Goal: Task Accomplishment & Management: Complete application form

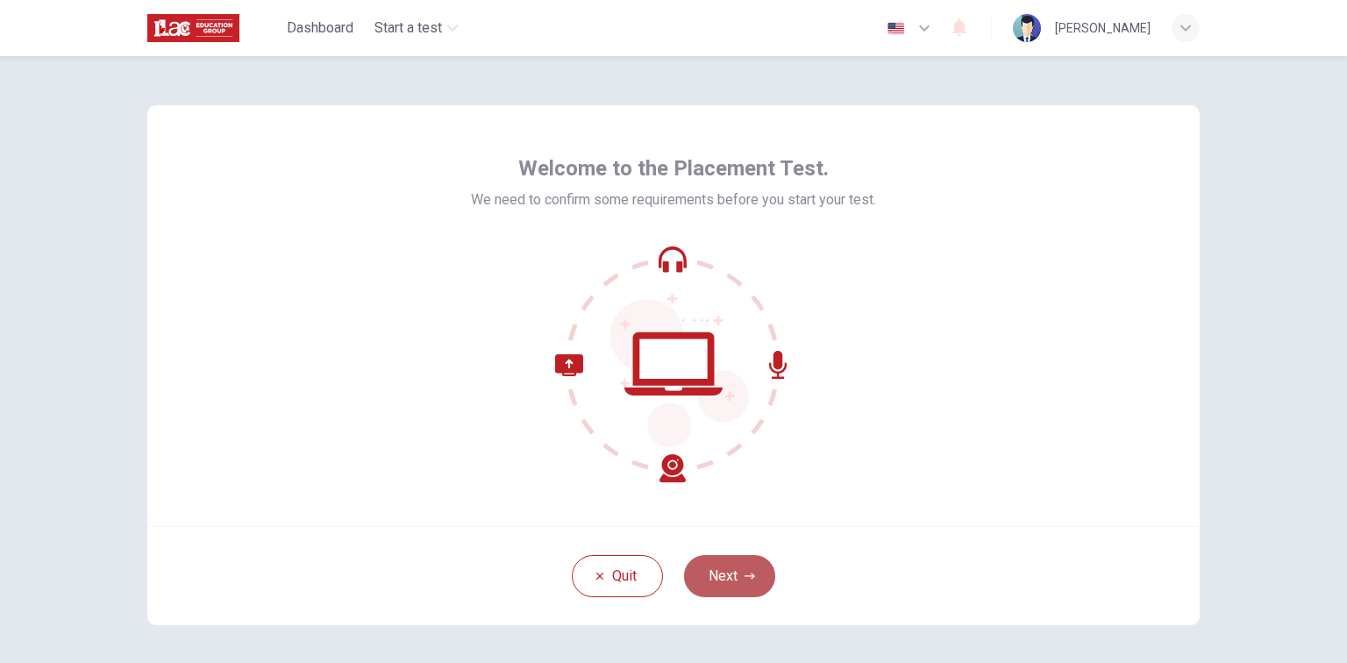
click at [725, 585] on button "Next" at bounding box center [729, 576] width 91 height 42
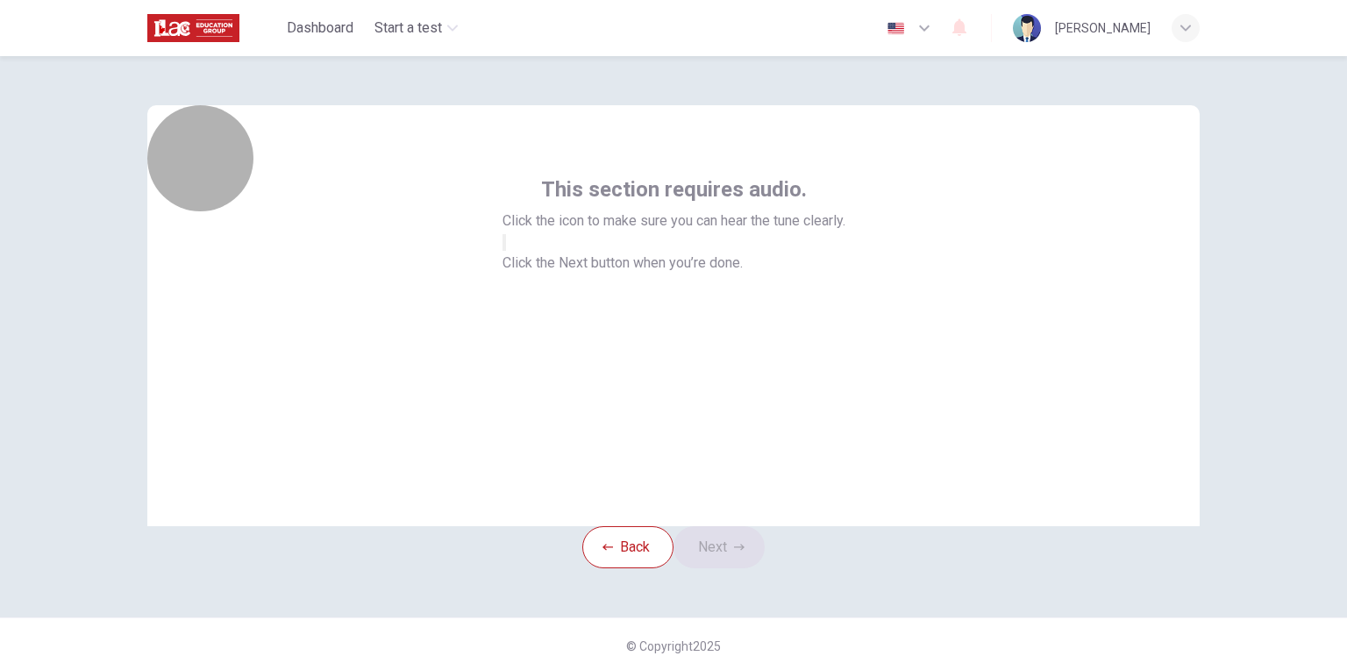
click at [525, 265] on icon "button" at bounding box center [514, 257] width 21 height 16
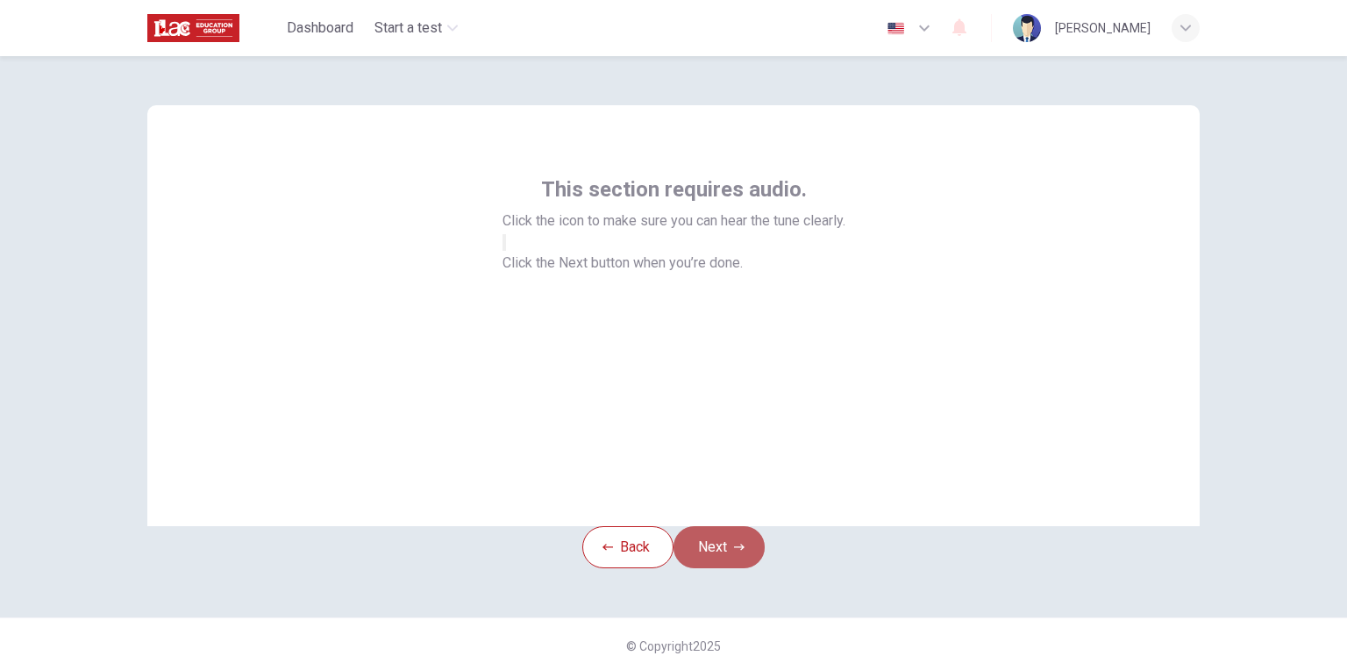
click at [725, 568] on button "Next" at bounding box center [719, 547] width 91 height 42
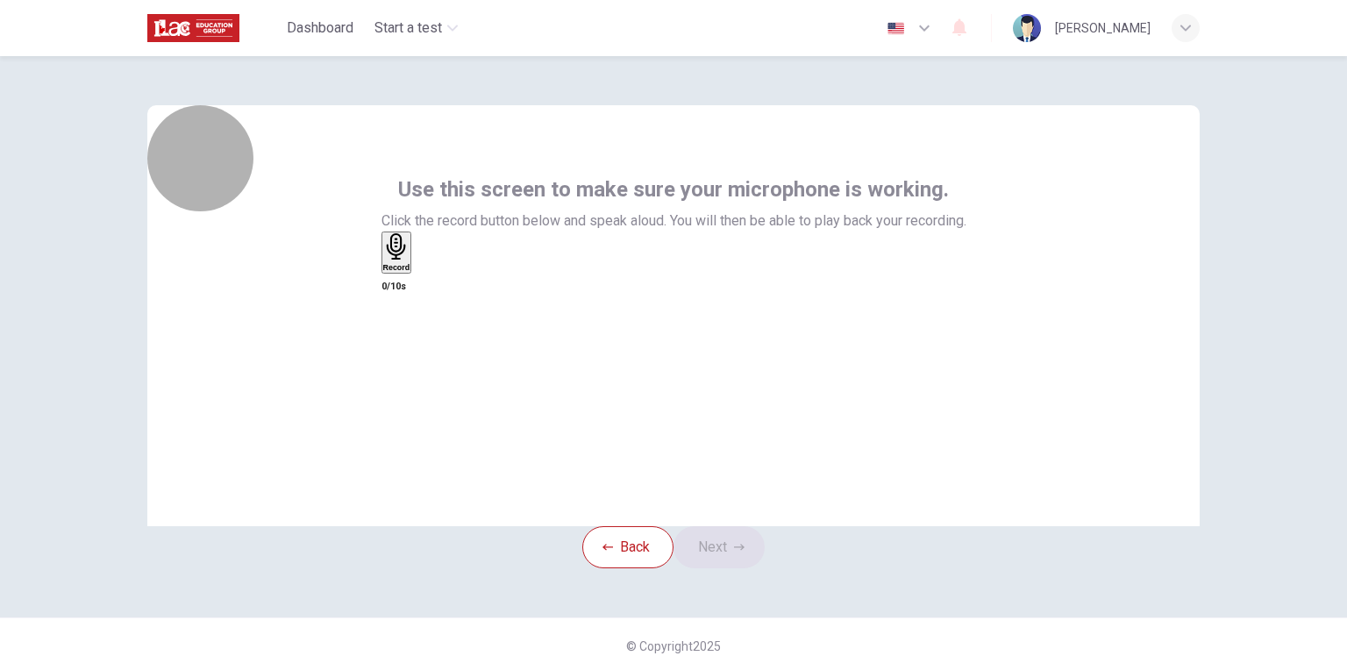
click at [410, 272] on div "Record" at bounding box center [396, 252] width 27 height 39
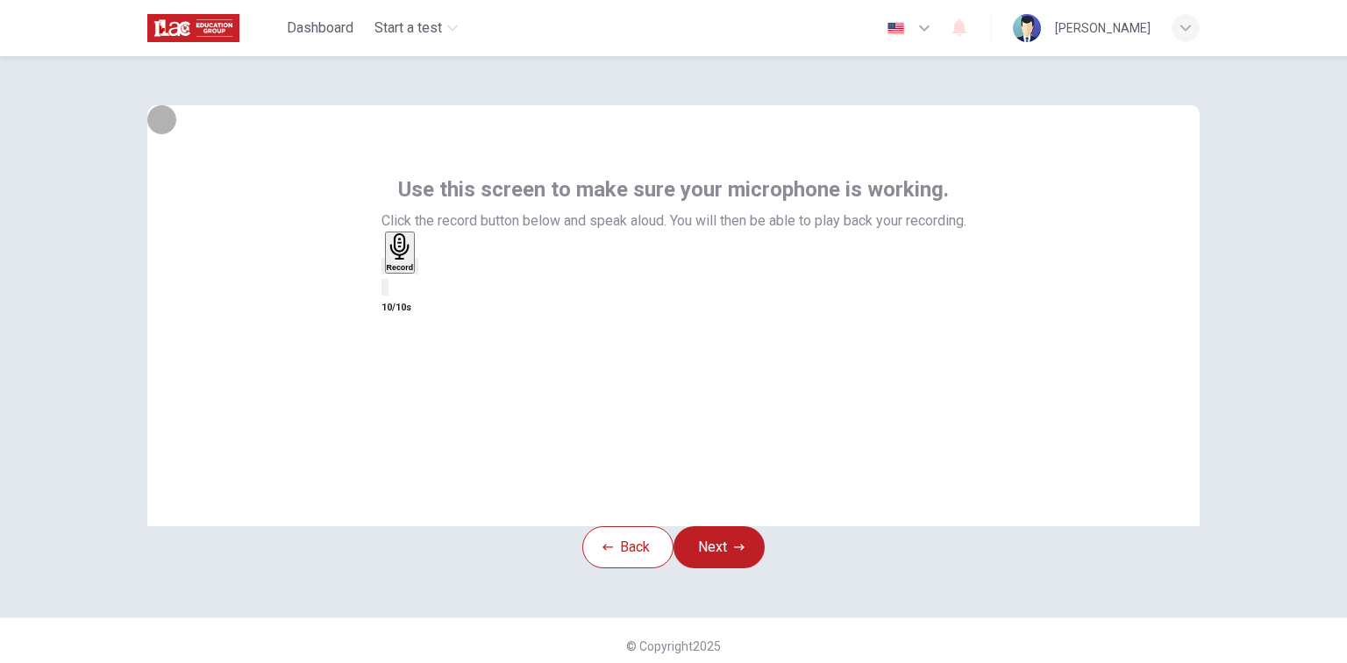
click at [433, 287] on icon "button" at bounding box center [429, 281] width 10 height 12
click at [383, 270] on icon "button" at bounding box center [383, 270] width 0 height 0
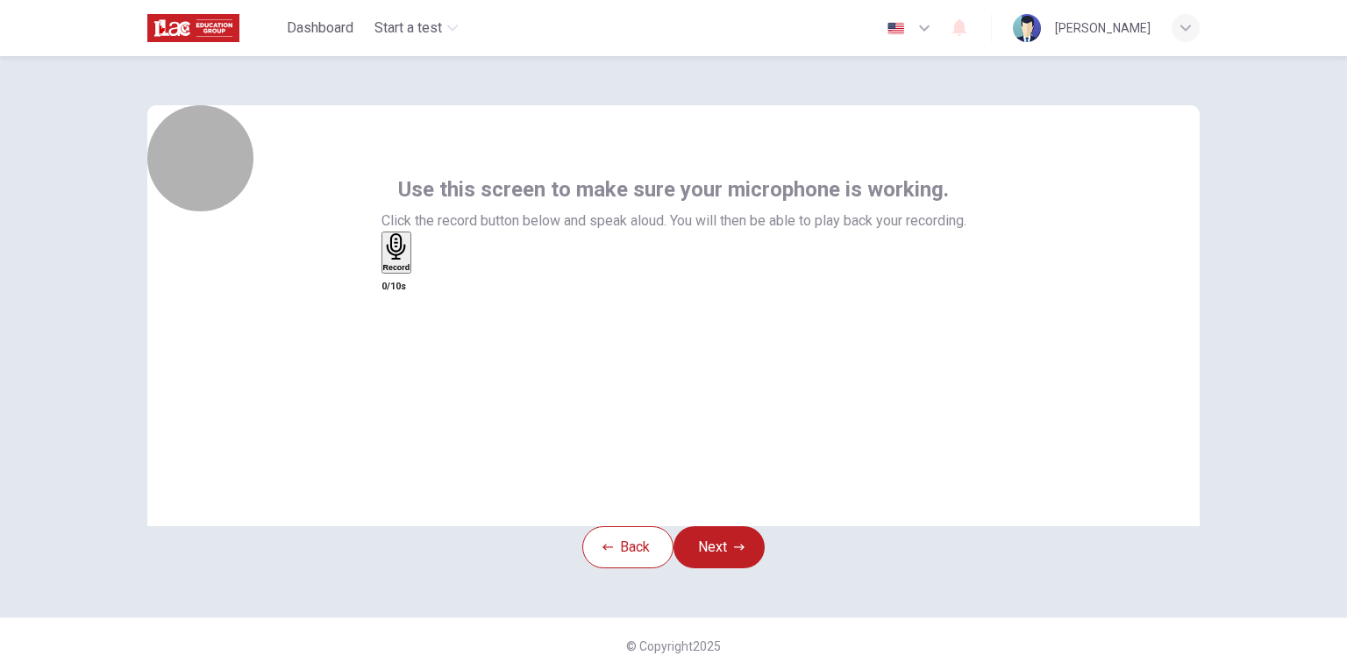
click at [410, 272] on h6 "Record" at bounding box center [396, 267] width 27 height 9
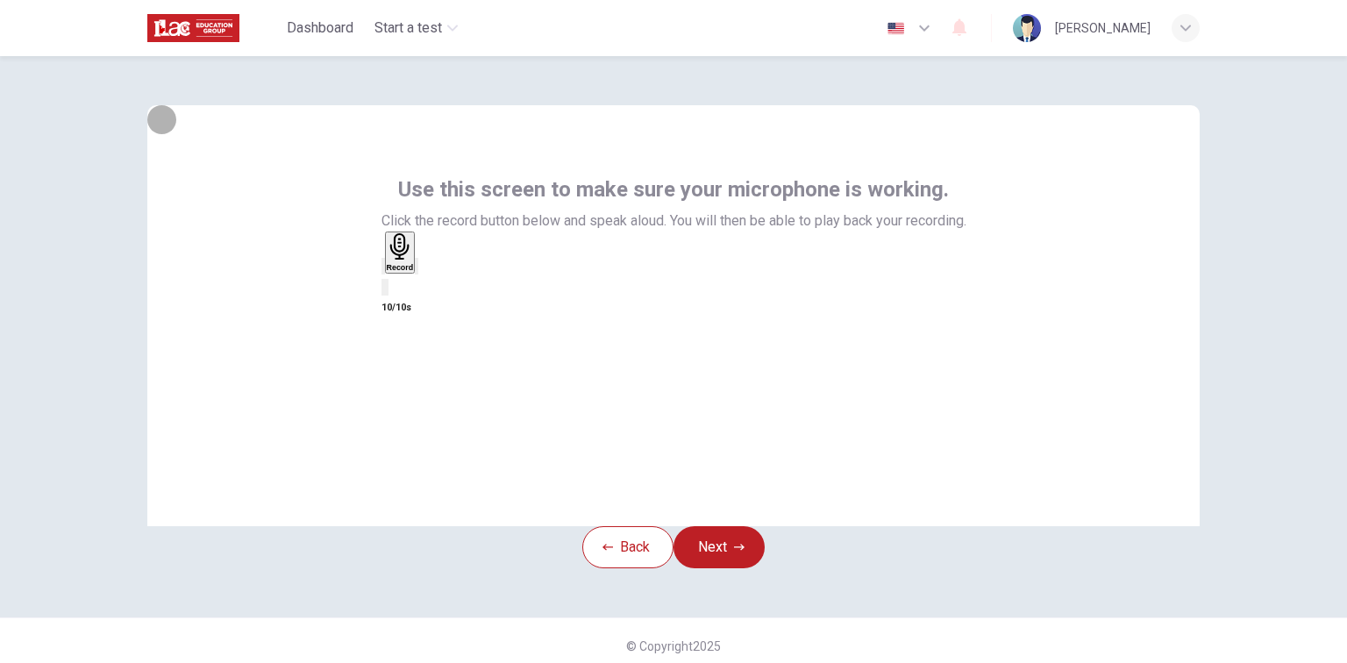
click at [417, 270] on icon "button" at bounding box center [417, 270] width 0 height 0
click at [721, 568] on button "Next" at bounding box center [719, 547] width 91 height 42
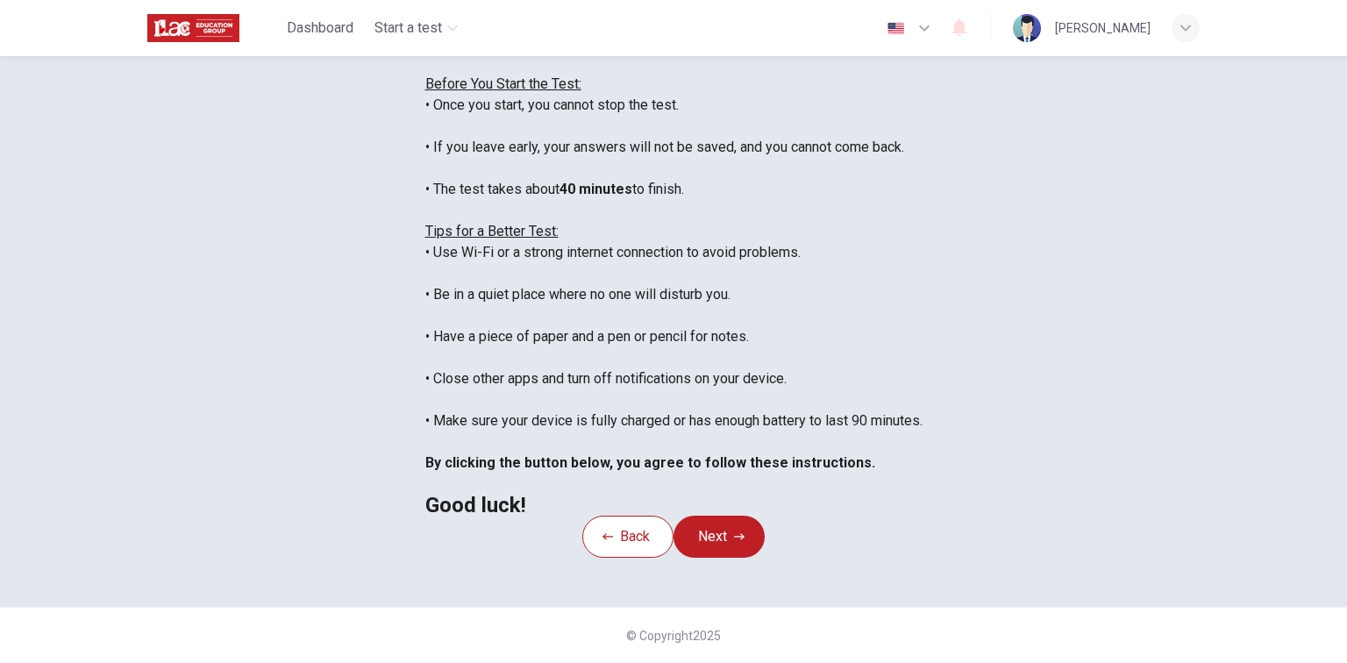
click at [923, 147] on div "You are about to start a Placement Test . Before You Start the Test: • Once you…" at bounding box center [673, 274] width 497 height 484
click at [714, 558] on button "Next" at bounding box center [719, 537] width 91 height 42
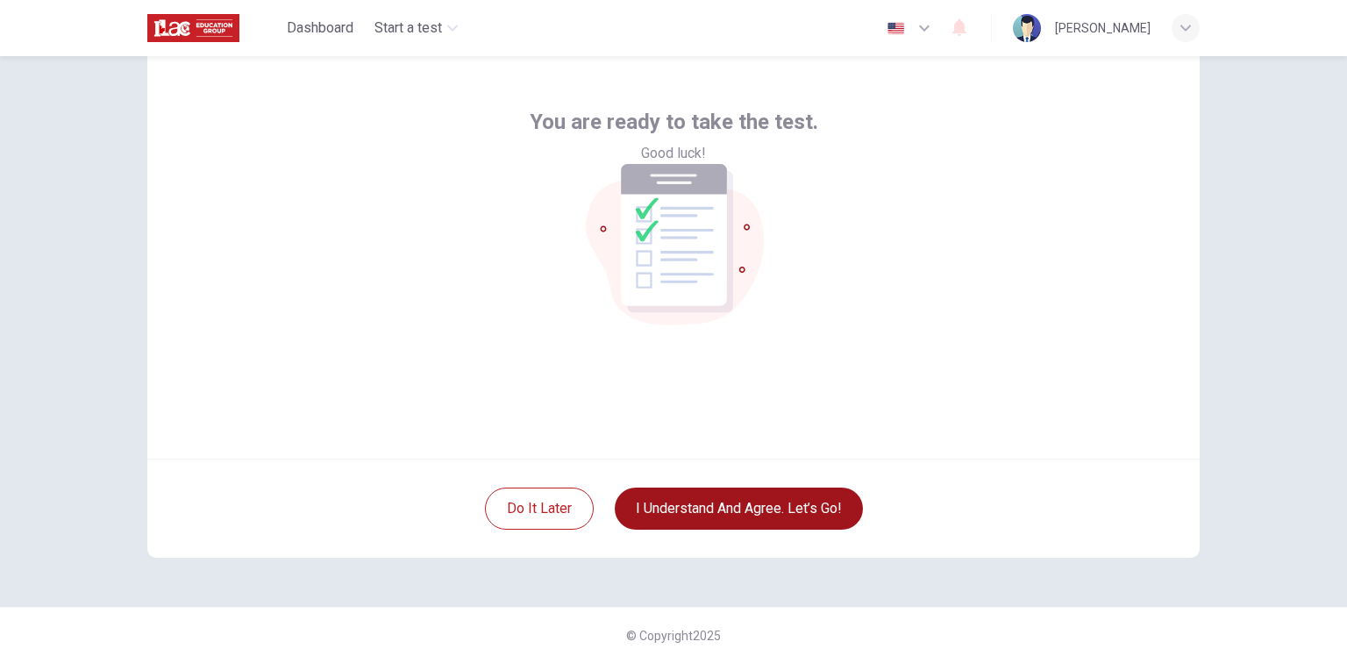
scroll to position [67, 0]
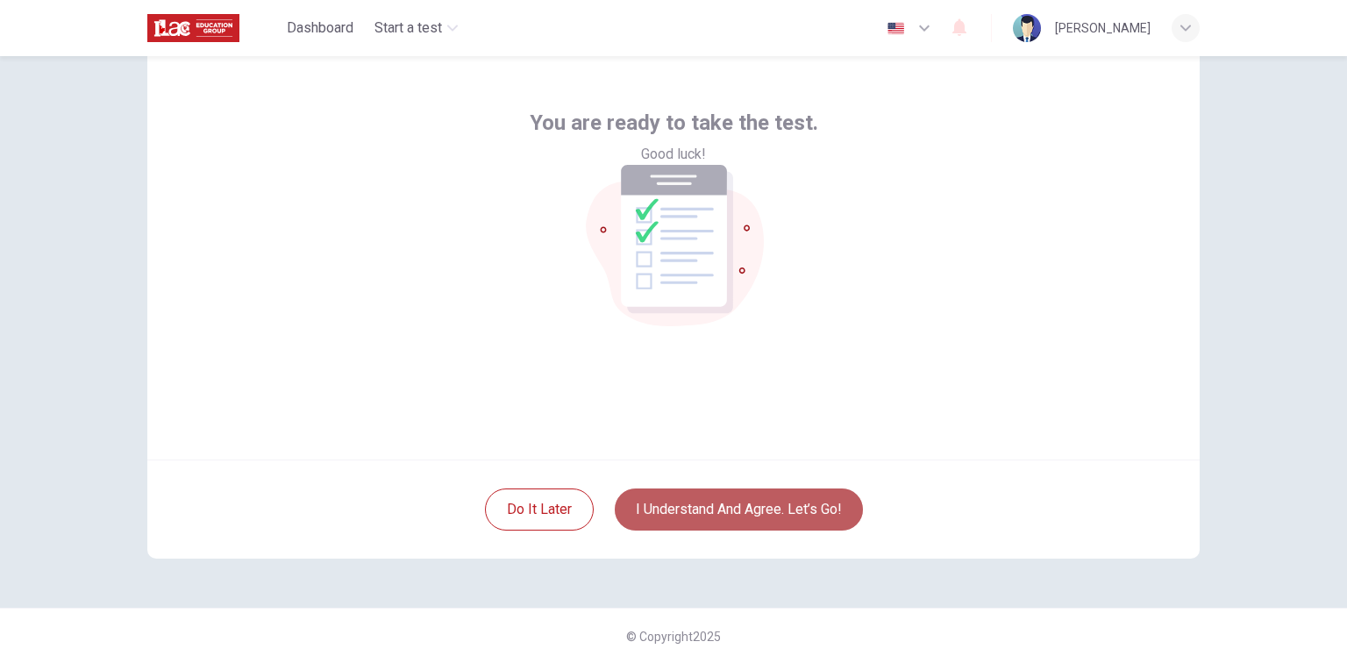
click at [706, 516] on button "I understand and agree. Let’s go!" at bounding box center [739, 510] width 248 height 42
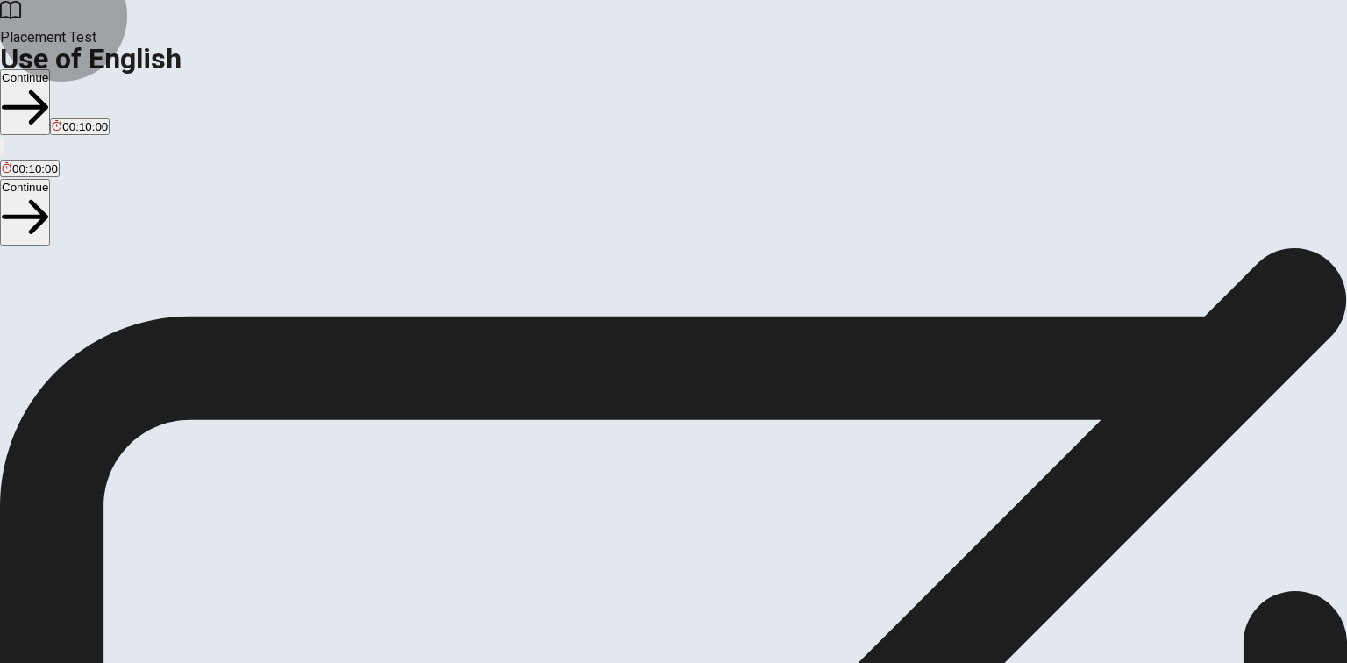
click at [50, 69] on button "Continue" at bounding box center [25, 102] width 50 height 66
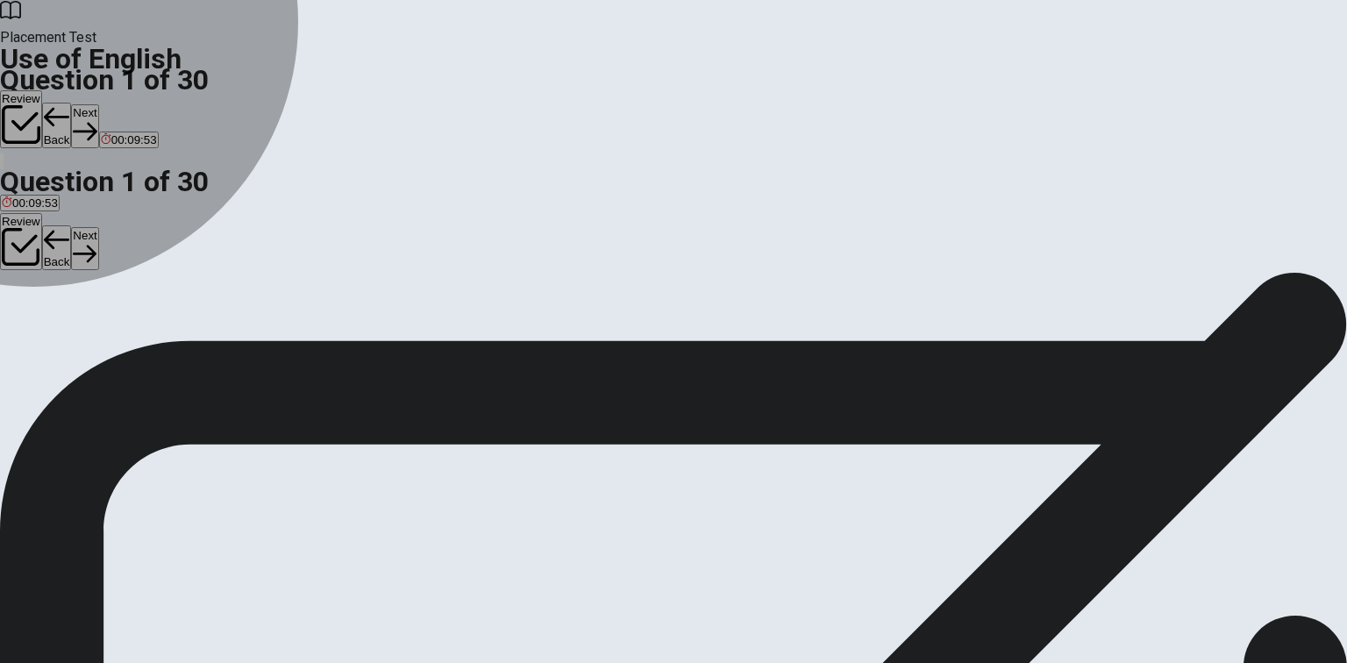
click at [68, 329] on div "B" at bounding box center [55, 322] width 25 height 13
click at [68, 340] on span "don’t" at bounding box center [55, 335] width 25 height 13
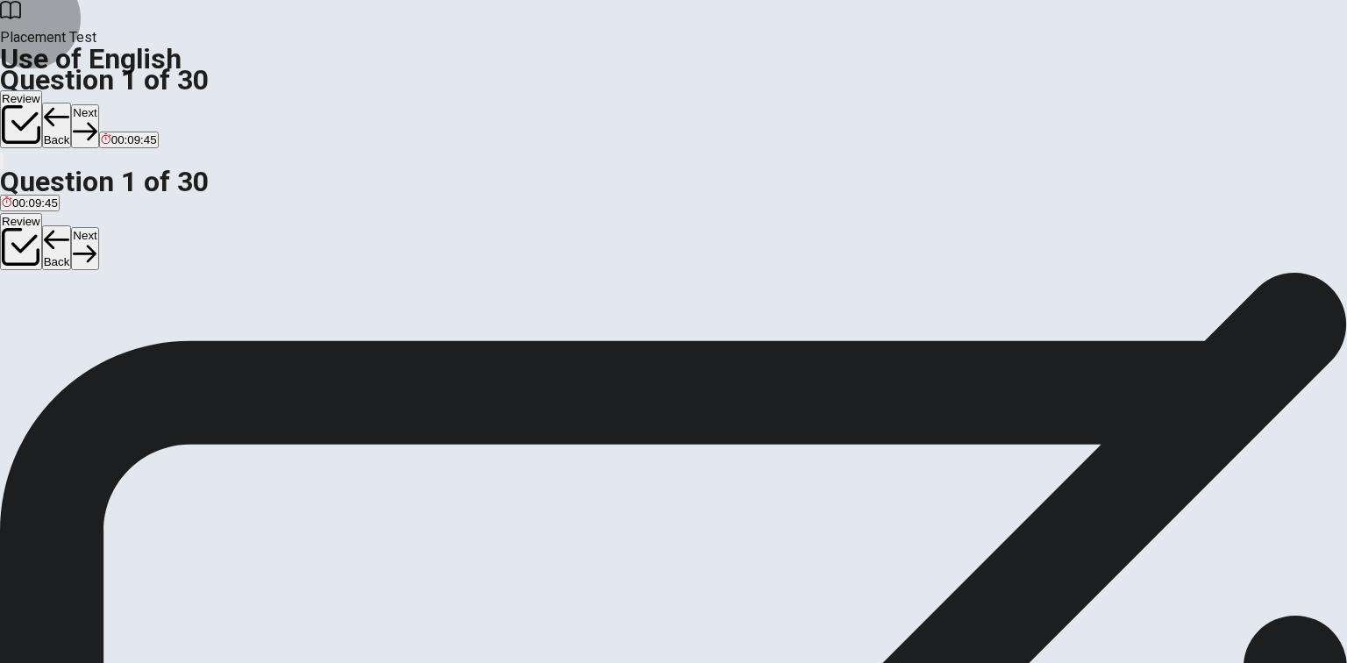
click at [98, 104] on button "Next" at bounding box center [84, 125] width 27 height 43
click at [195, 329] on div "D" at bounding box center [171, 322] width 46 height 13
click at [98, 104] on button "Next" at bounding box center [84, 125] width 27 height 43
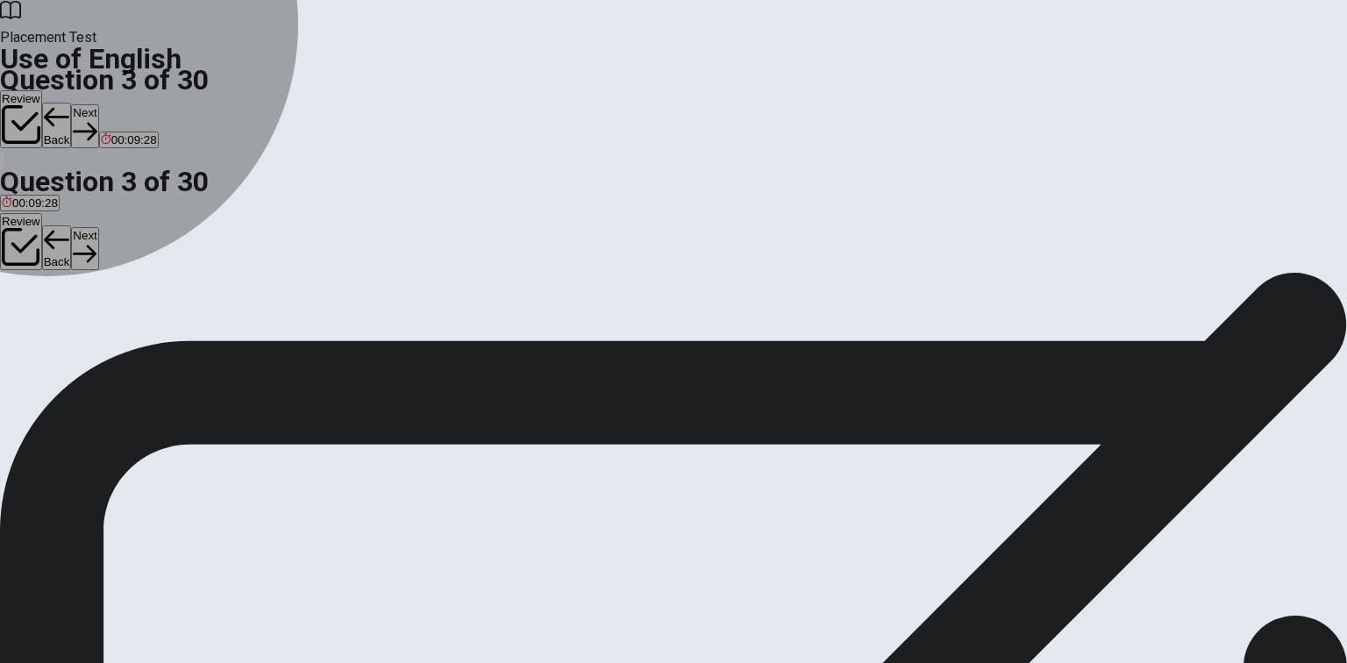
click at [103, 342] on span "went" at bounding box center [91, 335] width 25 height 13
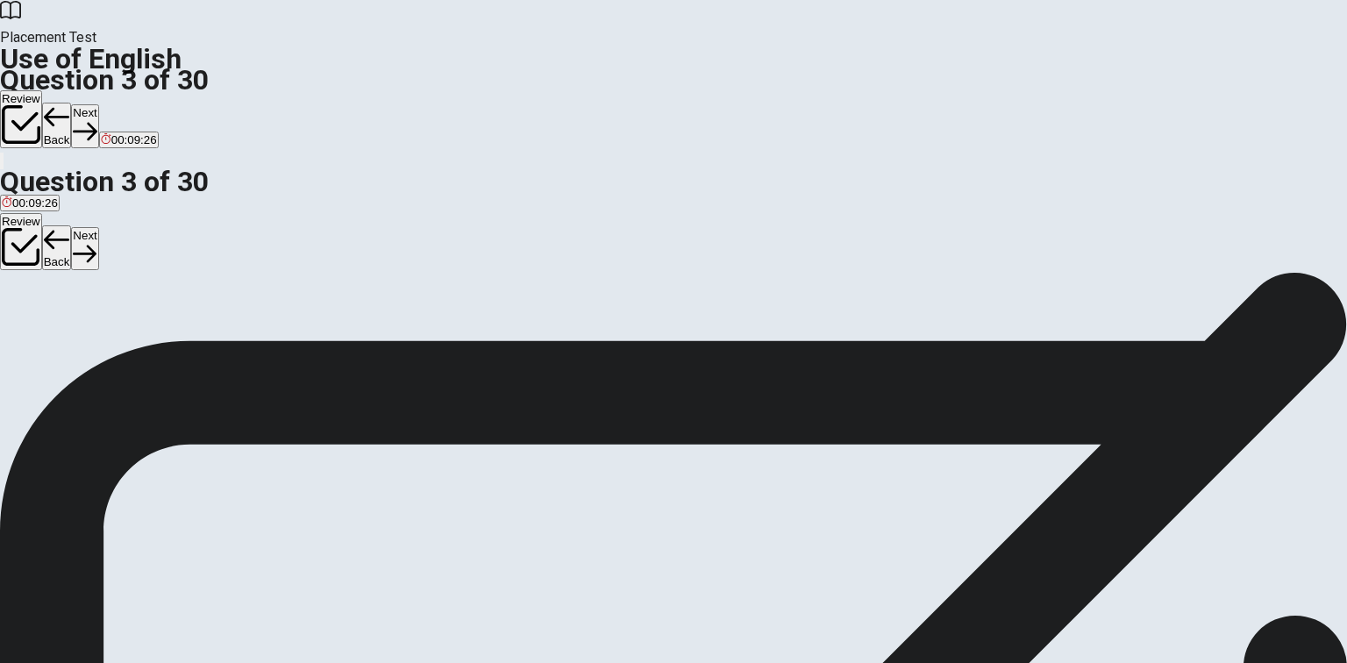
click at [98, 104] on button "Next" at bounding box center [84, 125] width 27 height 43
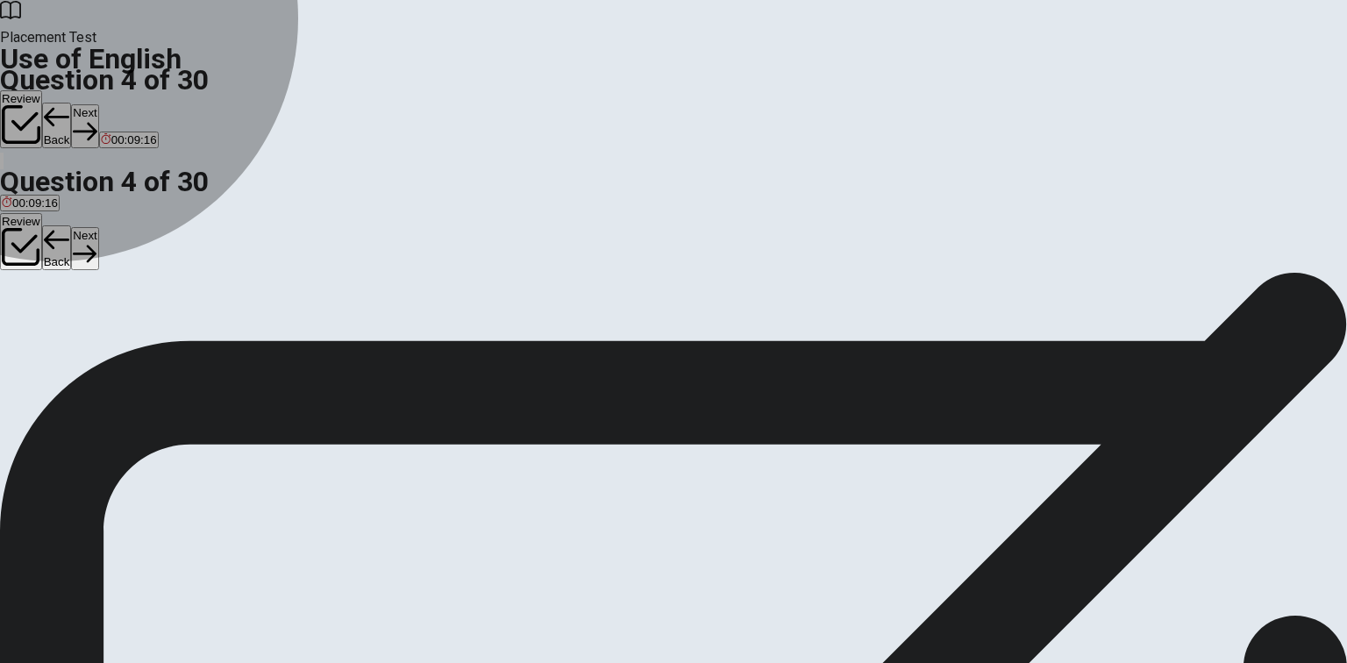
click at [49, 329] on span "did came" at bounding box center [25, 335] width 47 height 13
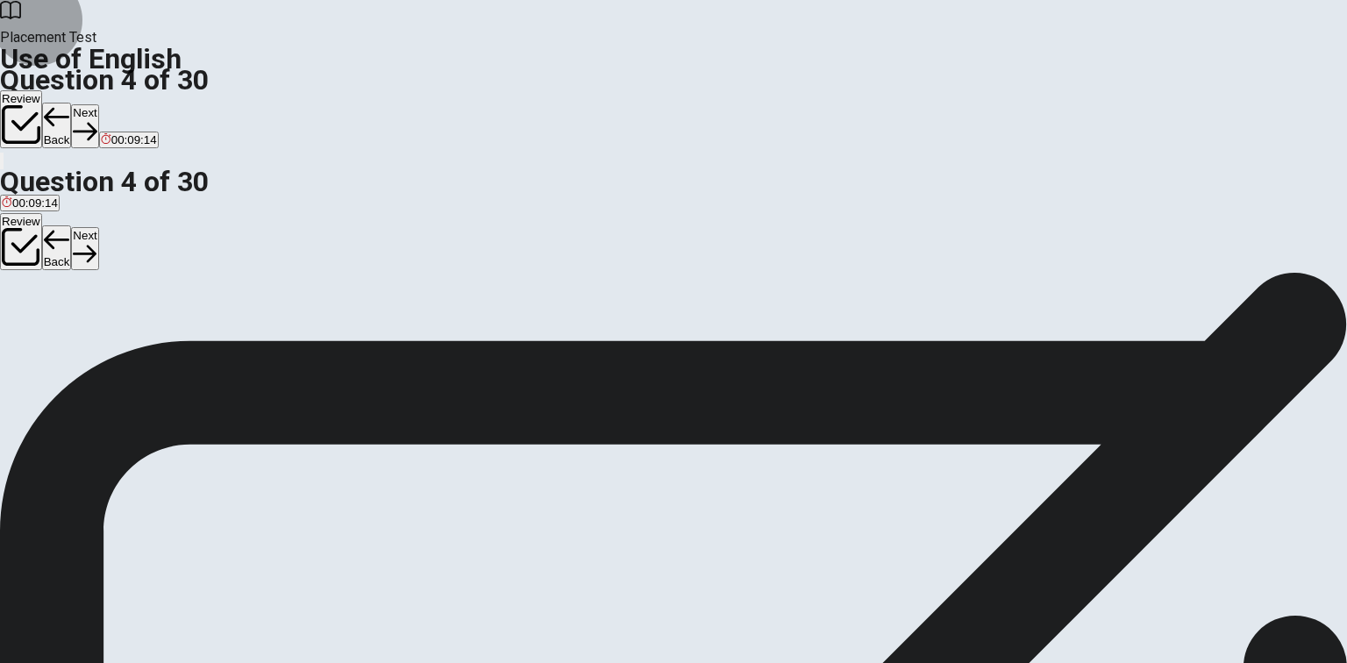
click at [98, 104] on button "Next" at bounding box center [84, 125] width 27 height 43
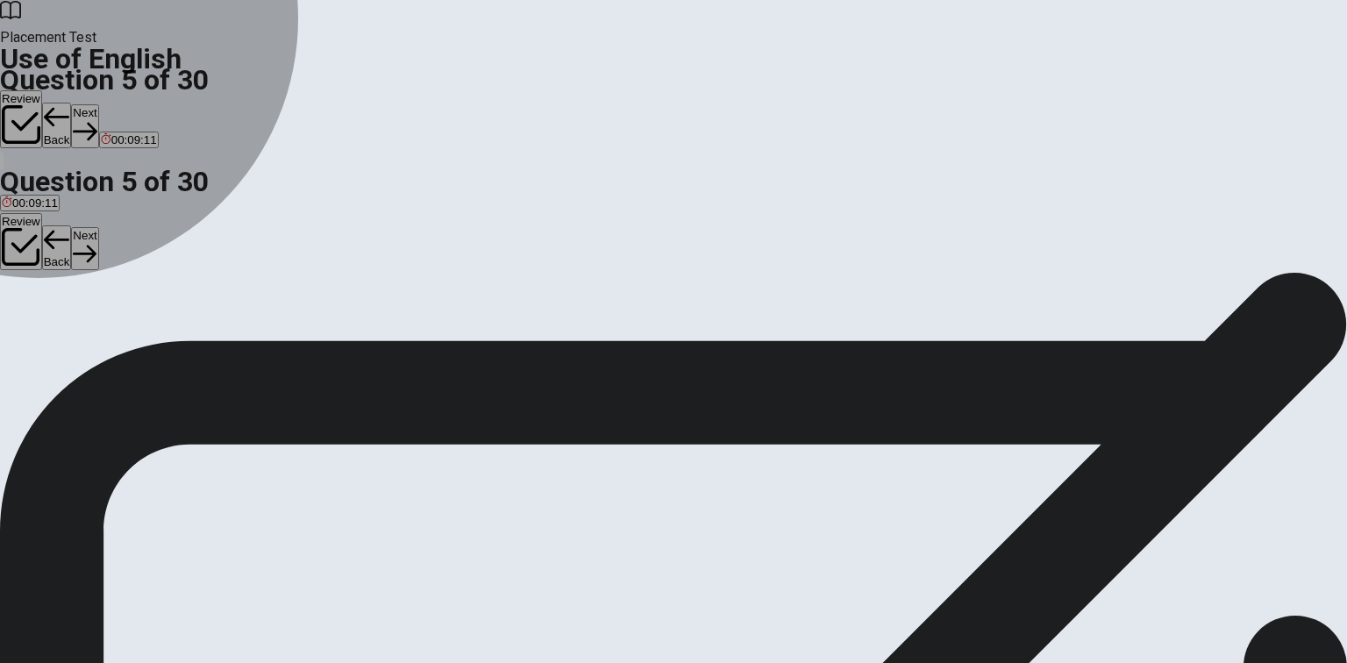
click at [32, 314] on button "A street" at bounding box center [16, 329] width 32 height 30
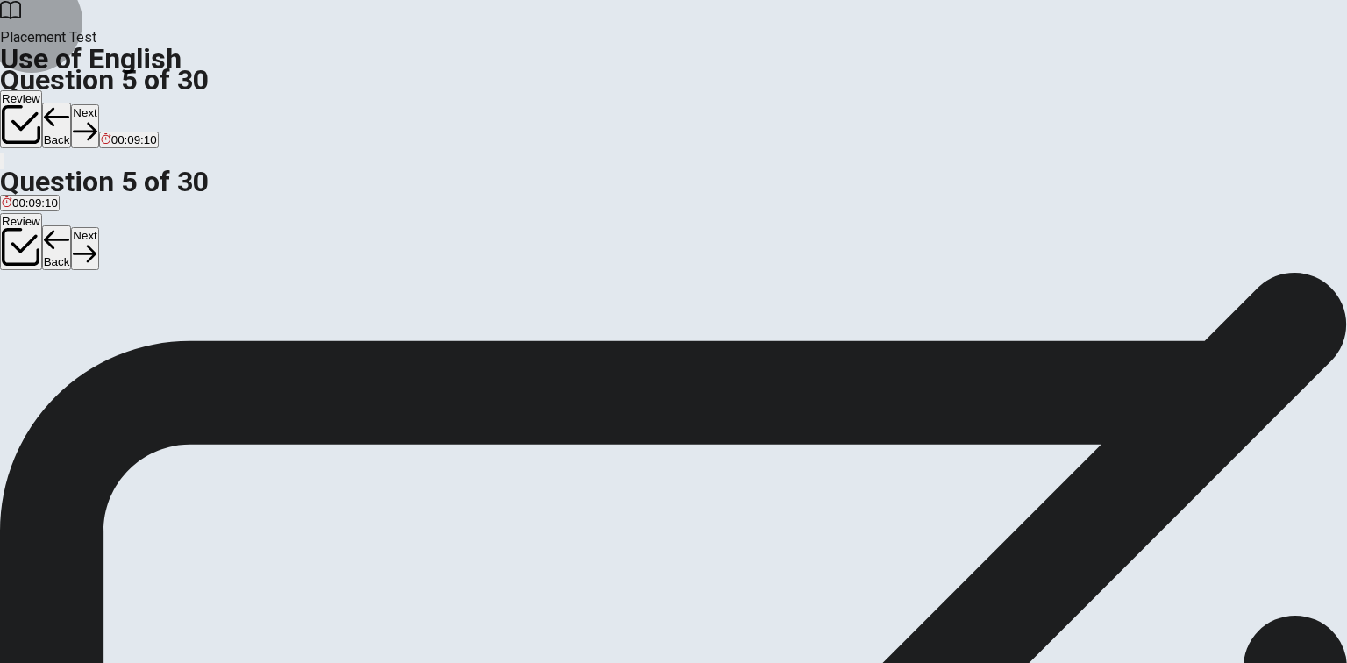
click at [98, 104] on button "Next" at bounding box center [84, 125] width 27 height 43
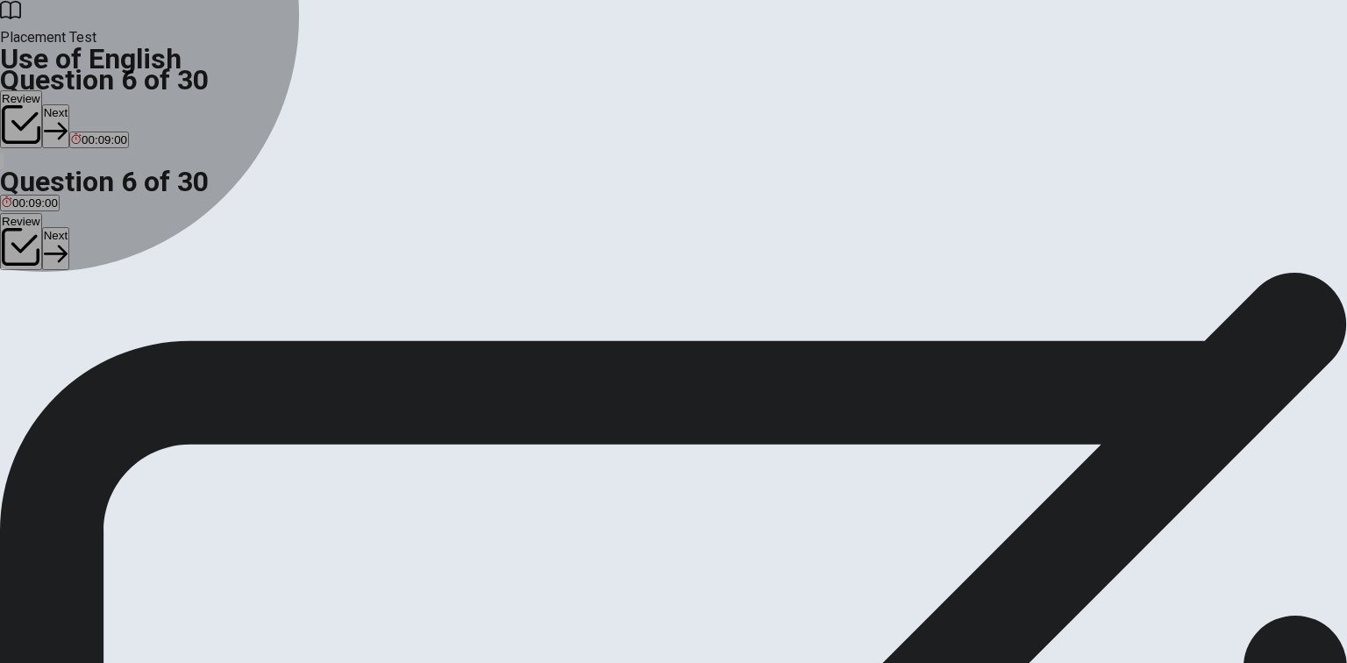
click at [85, 342] on span "lamp" at bounding box center [72, 335] width 25 height 13
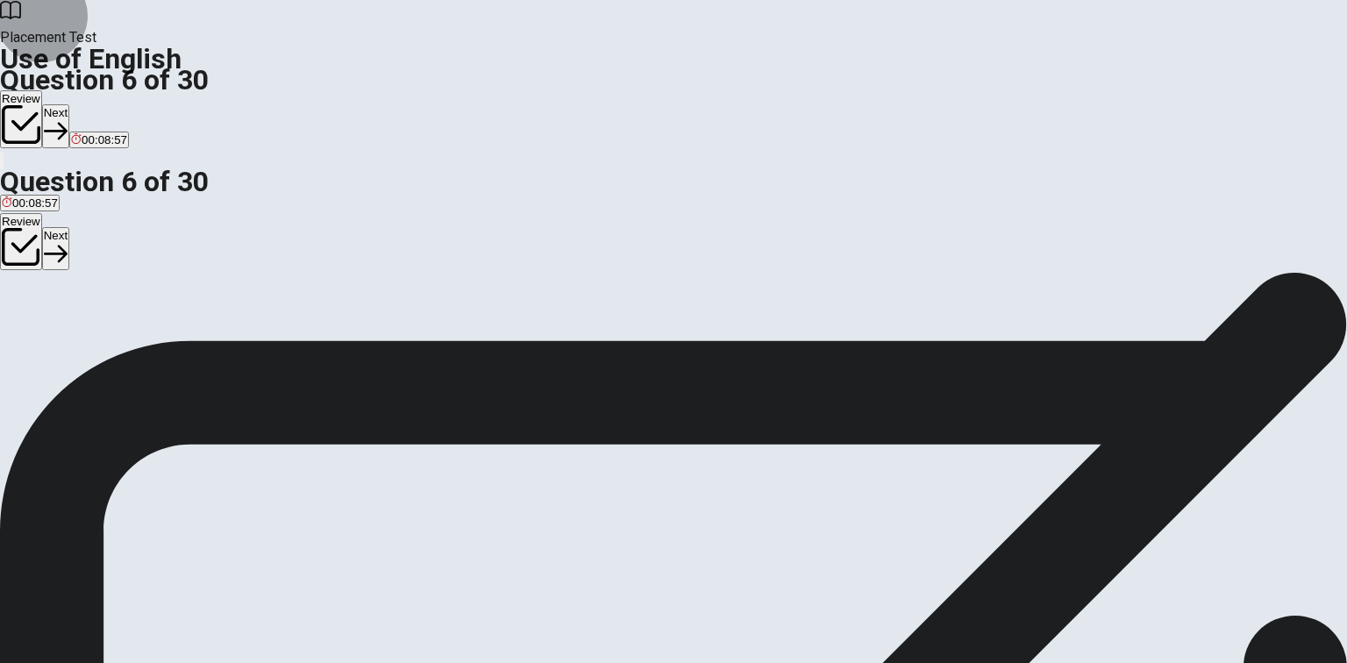
click at [69, 104] on button "Next" at bounding box center [55, 125] width 27 height 43
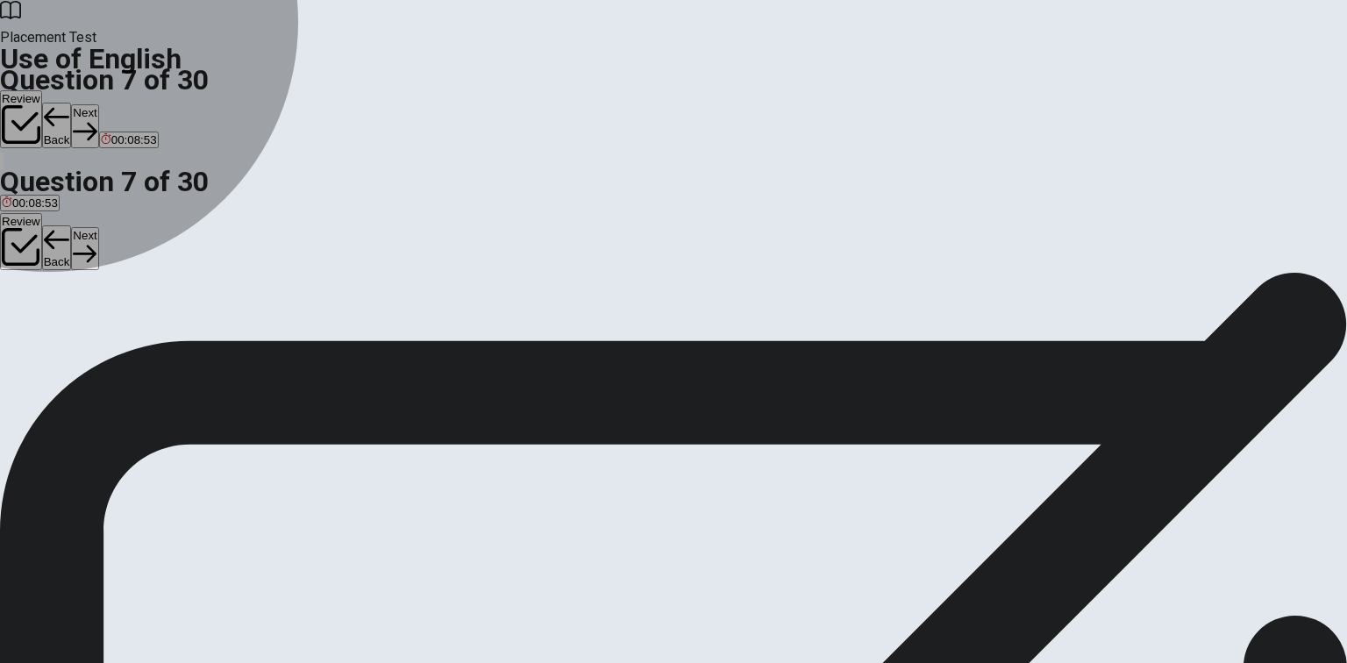
click at [28, 329] on span "clock" at bounding box center [15, 335] width 26 height 13
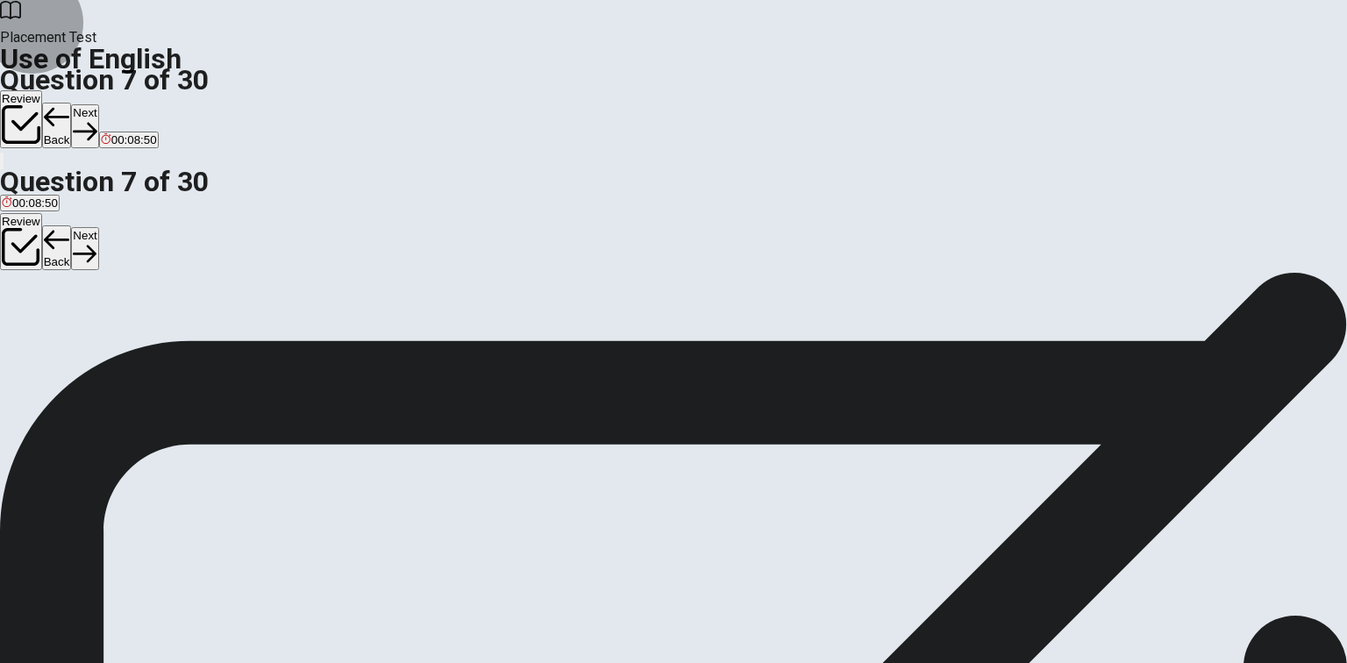
click at [98, 104] on button "Next" at bounding box center [84, 125] width 27 height 43
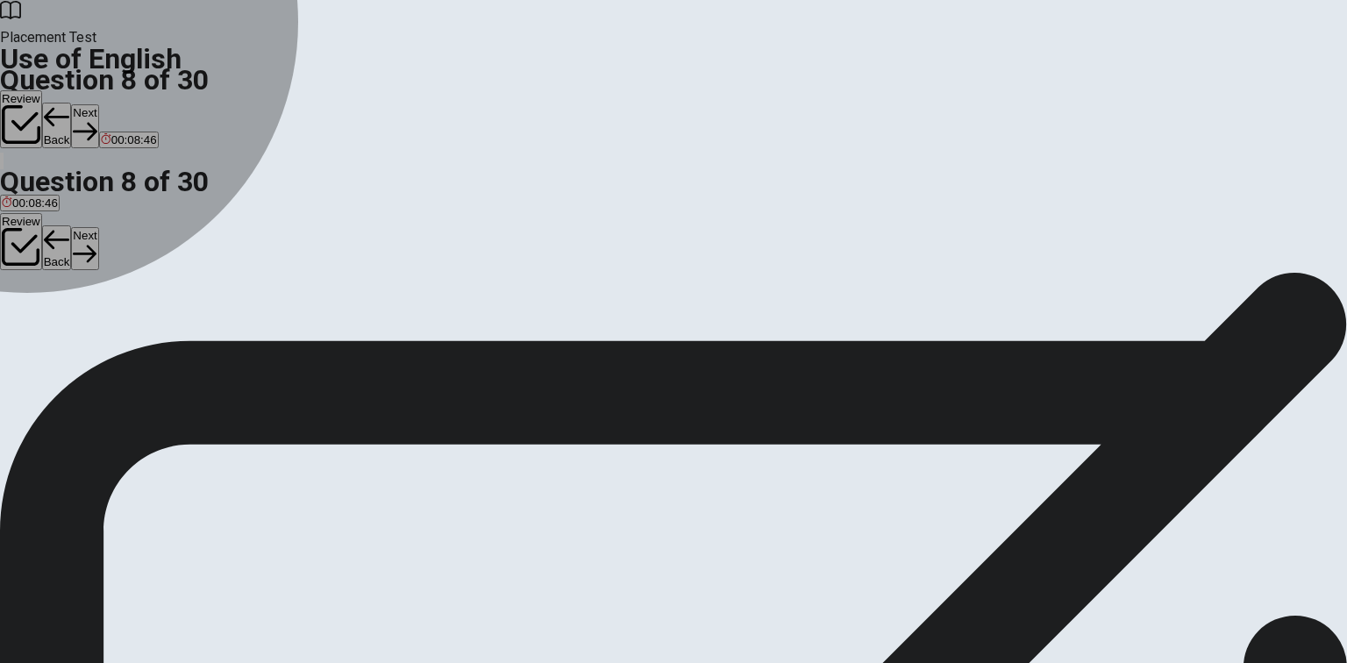
click at [30, 316] on div "A" at bounding box center [16, 322] width 28 height 13
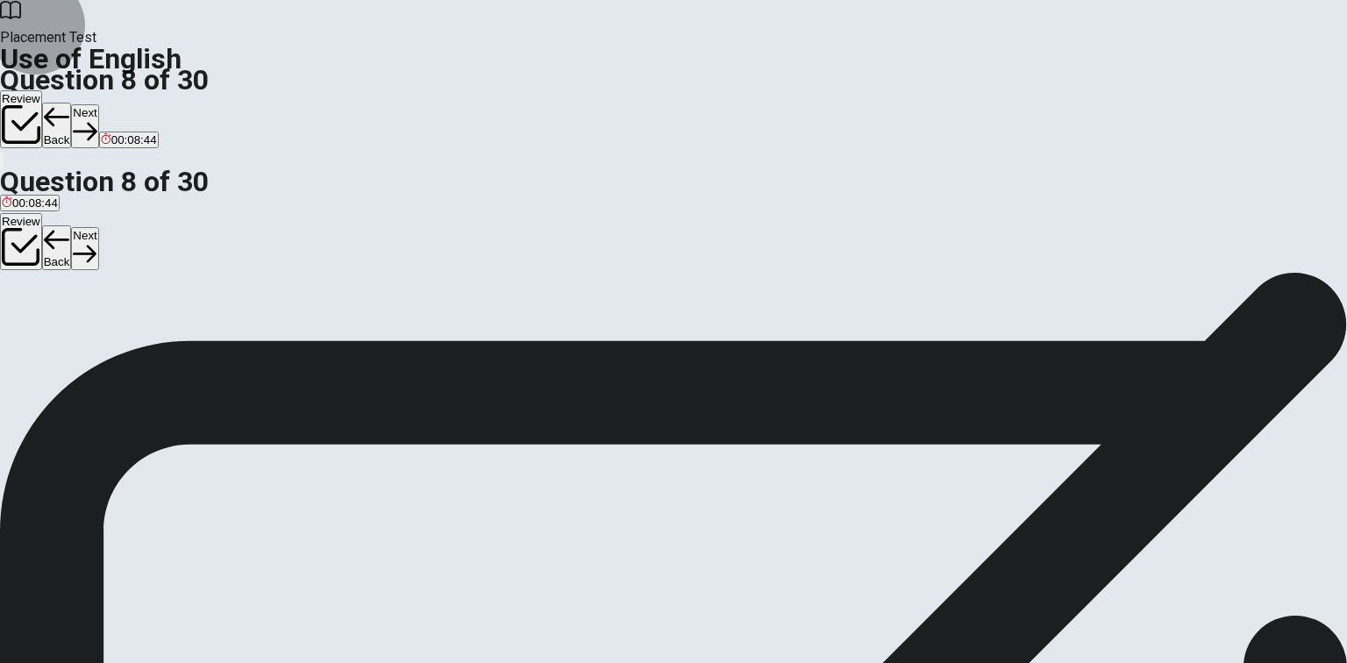
click at [98, 104] on button "Next" at bounding box center [84, 125] width 27 height 43
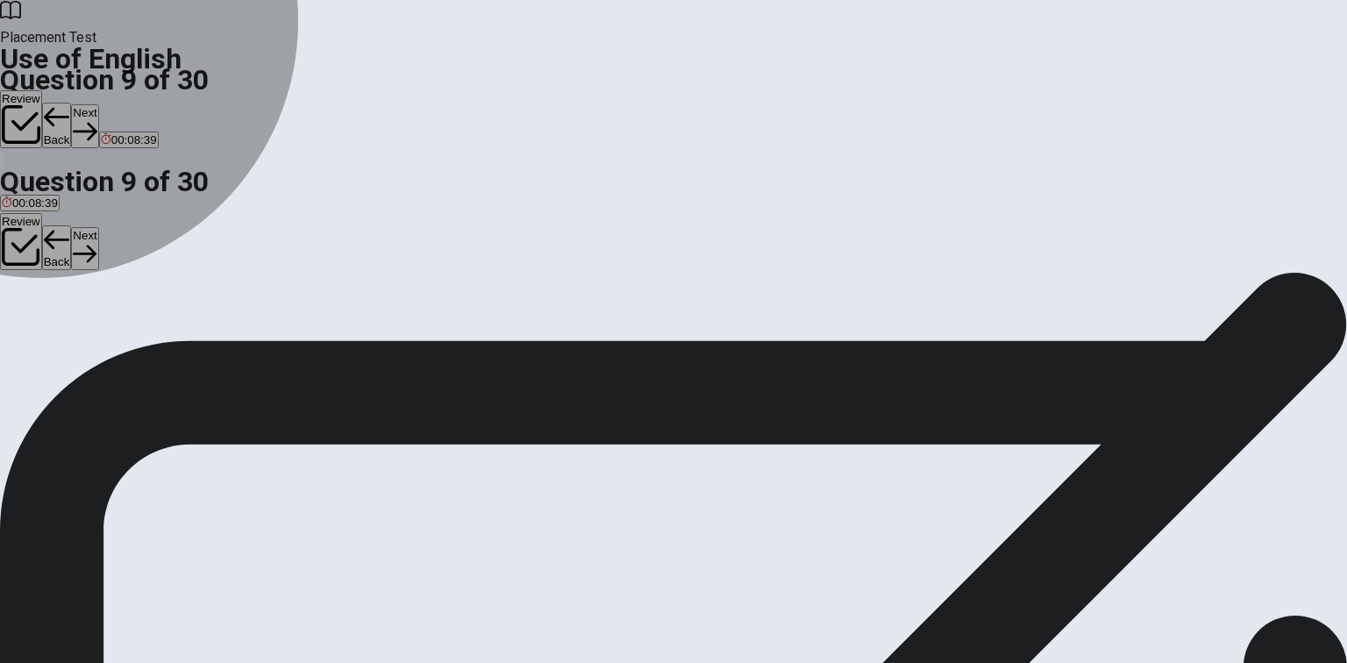
click at [50, 340] on span "eat" at bounding box center [41, 335] width 17 height 13
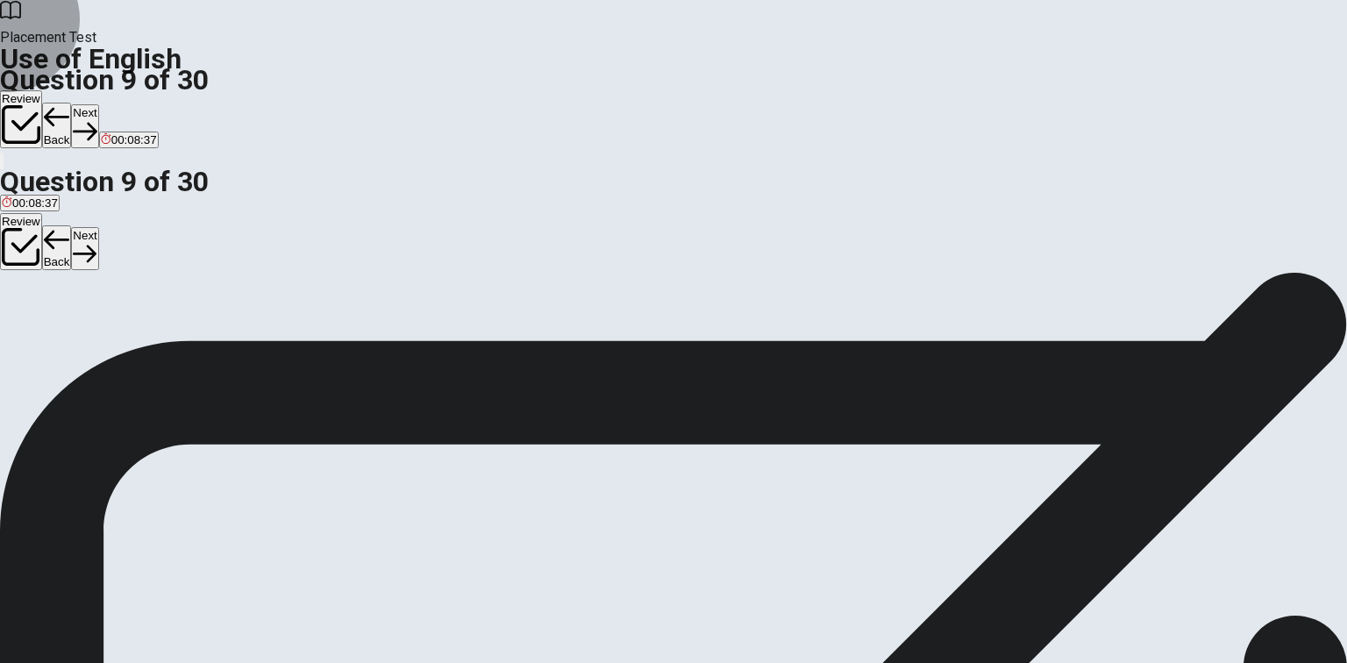
click at [98, 104] on button "Next" at bounding box center [84, 125] width 27 height 43
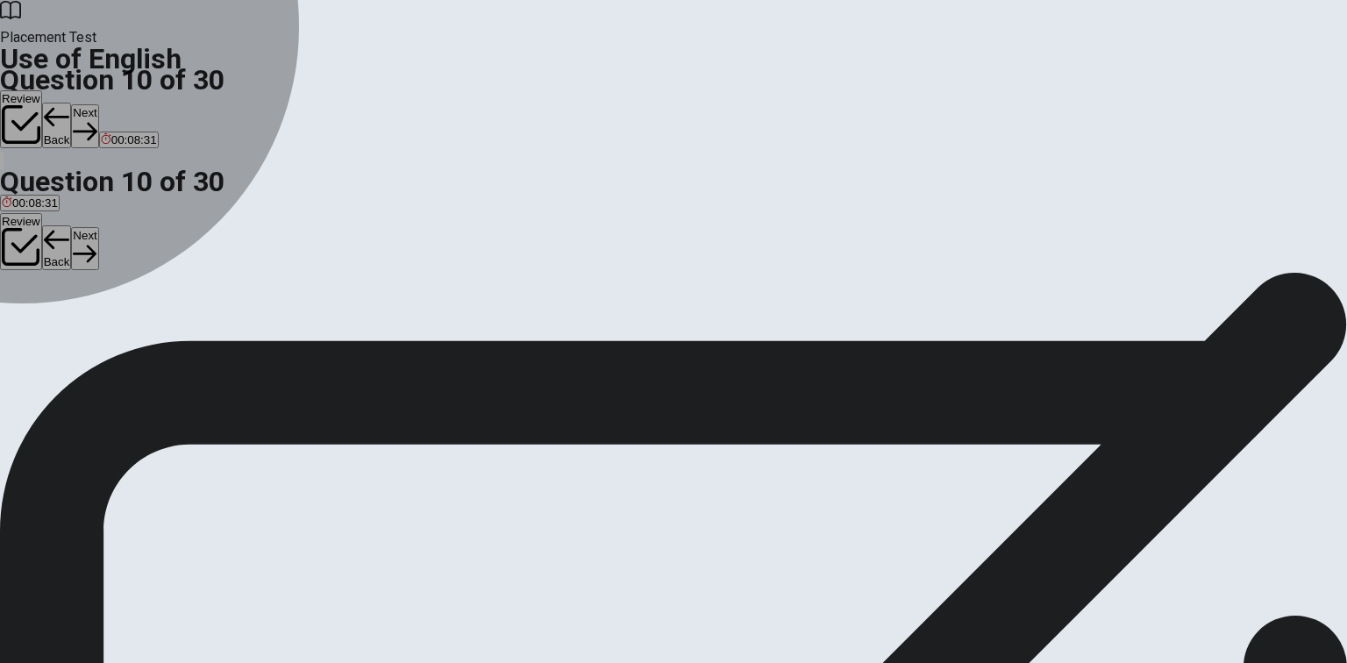
click at [112, 329] on div "D" at bounding box center [101, 322] width 21 height 13
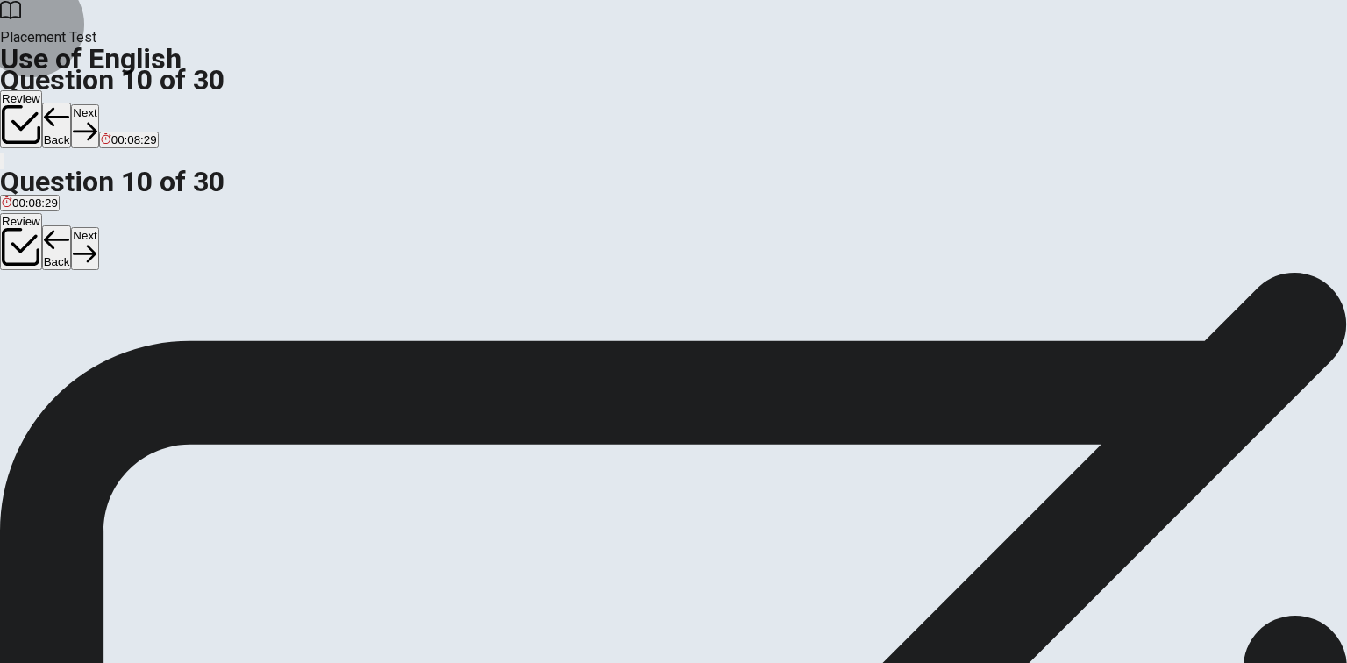
click at [98, 104] on button "Next" at bounding box center [84, 125] width 27 height 43
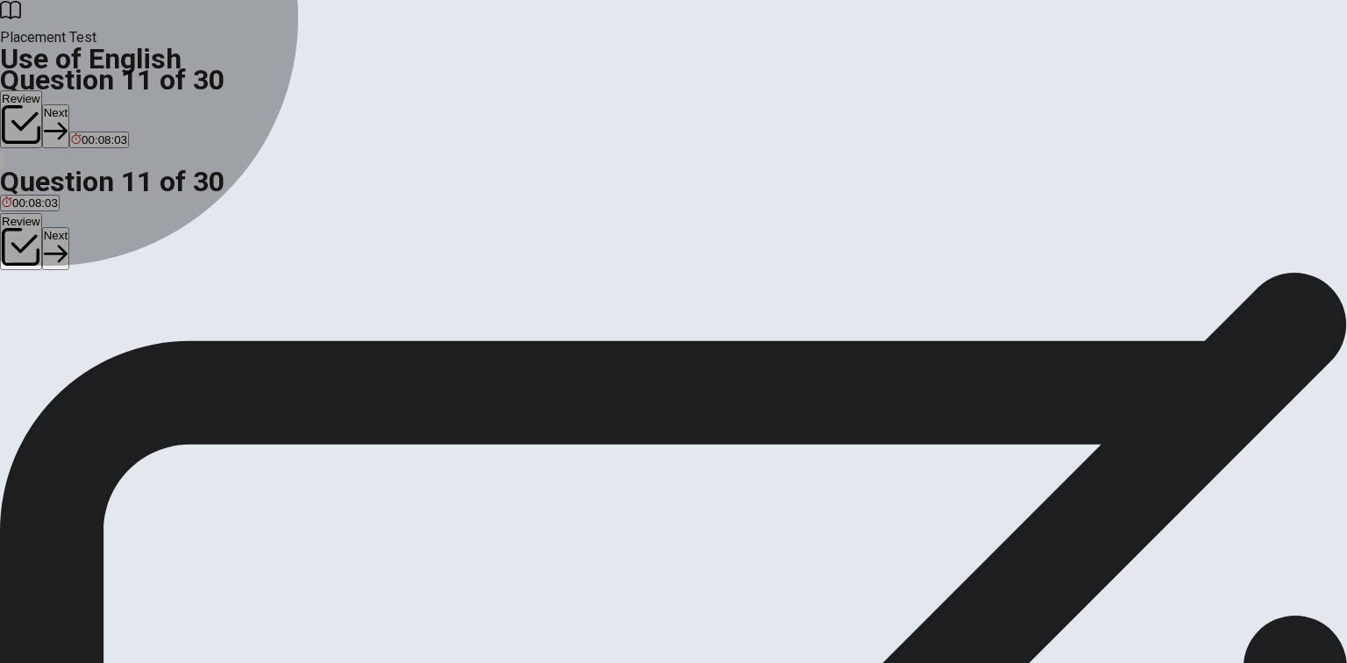
click at [103, 342] on span "lived" at bounding box center [92, 335] width 24 height 13
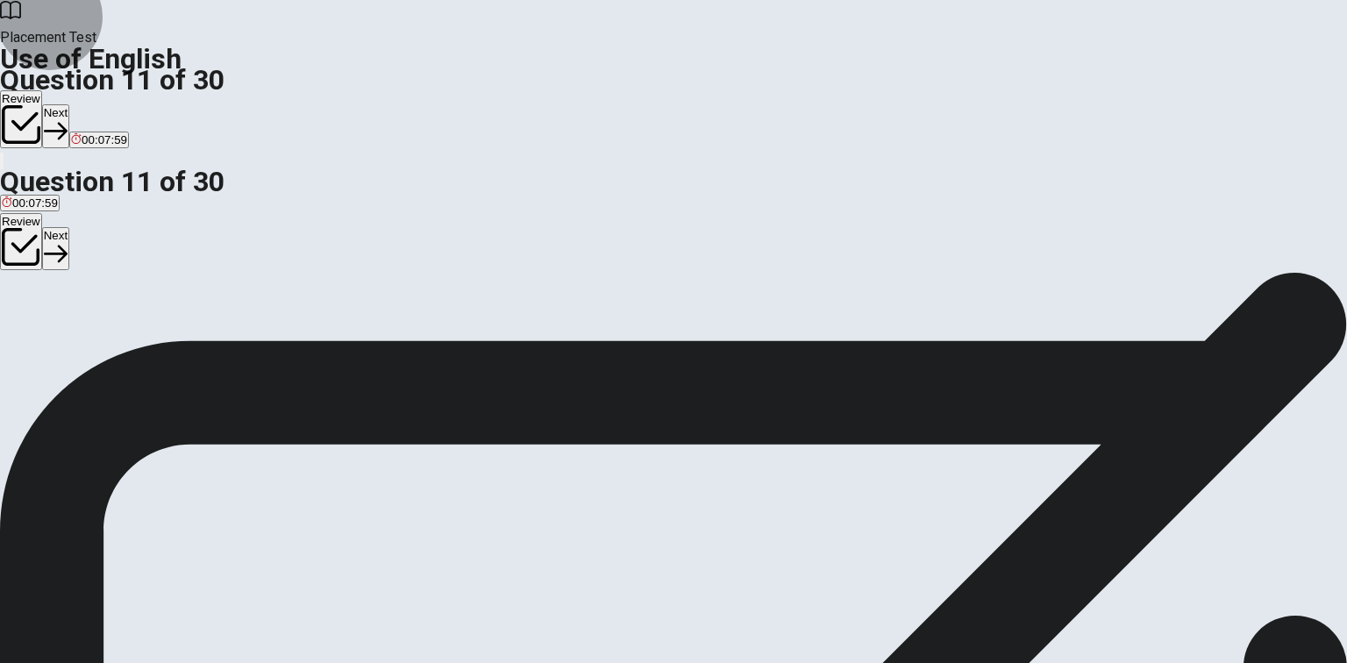
click at [69, 104] on button "Next" at bounding box center [55, 125] width 27 height 43
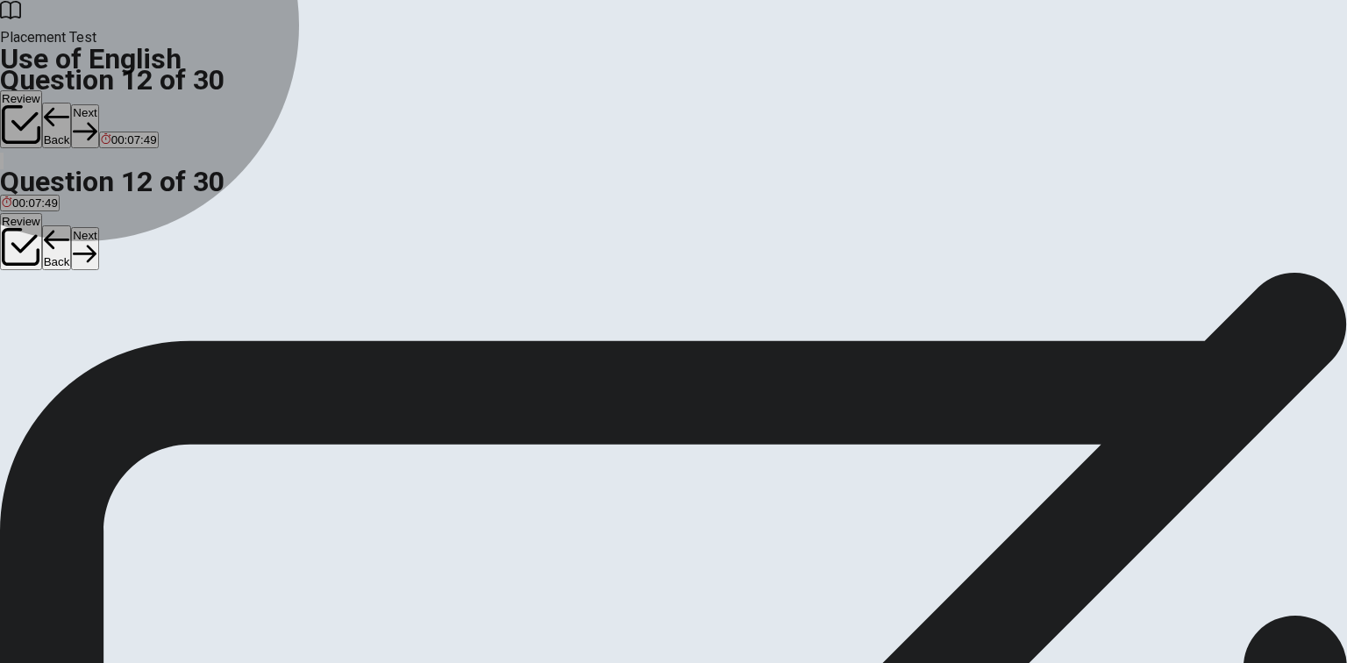
click at [52, 329] on span "will watch" at bounding box center [27, 335] width 50 height 13
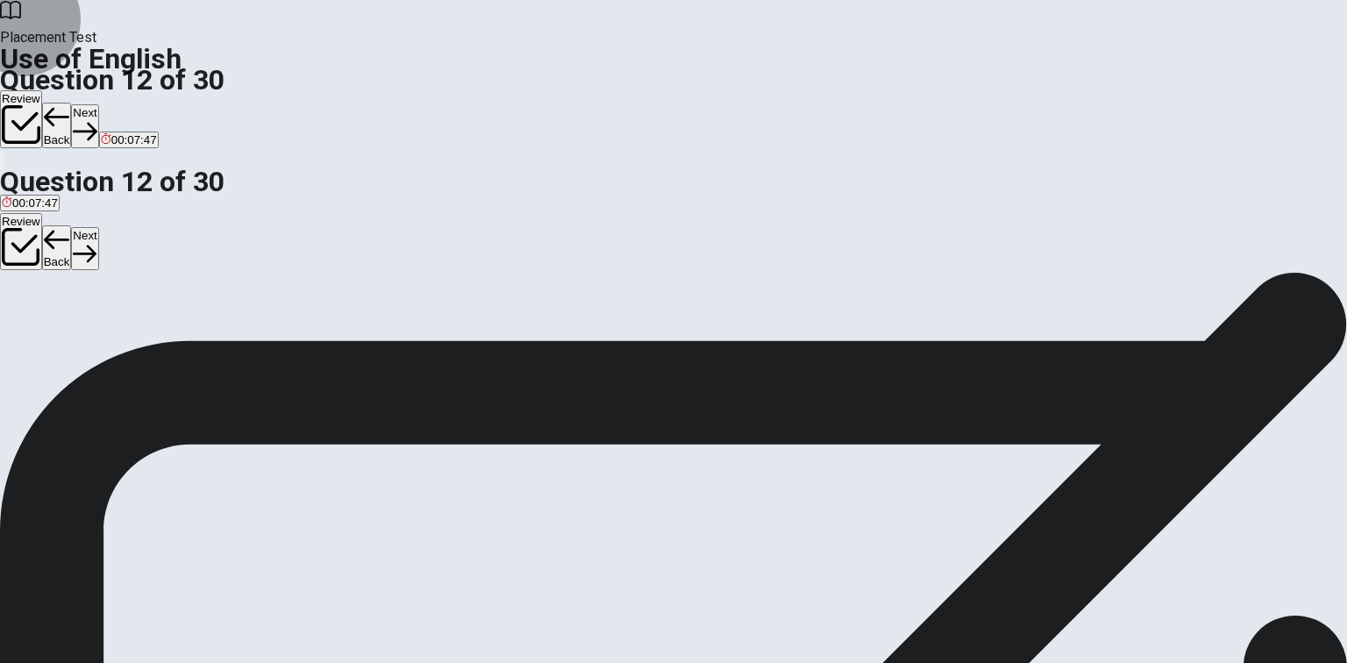
click at [98, 104] on button "Next" at bounding box center [84, 125] width 27 height 43
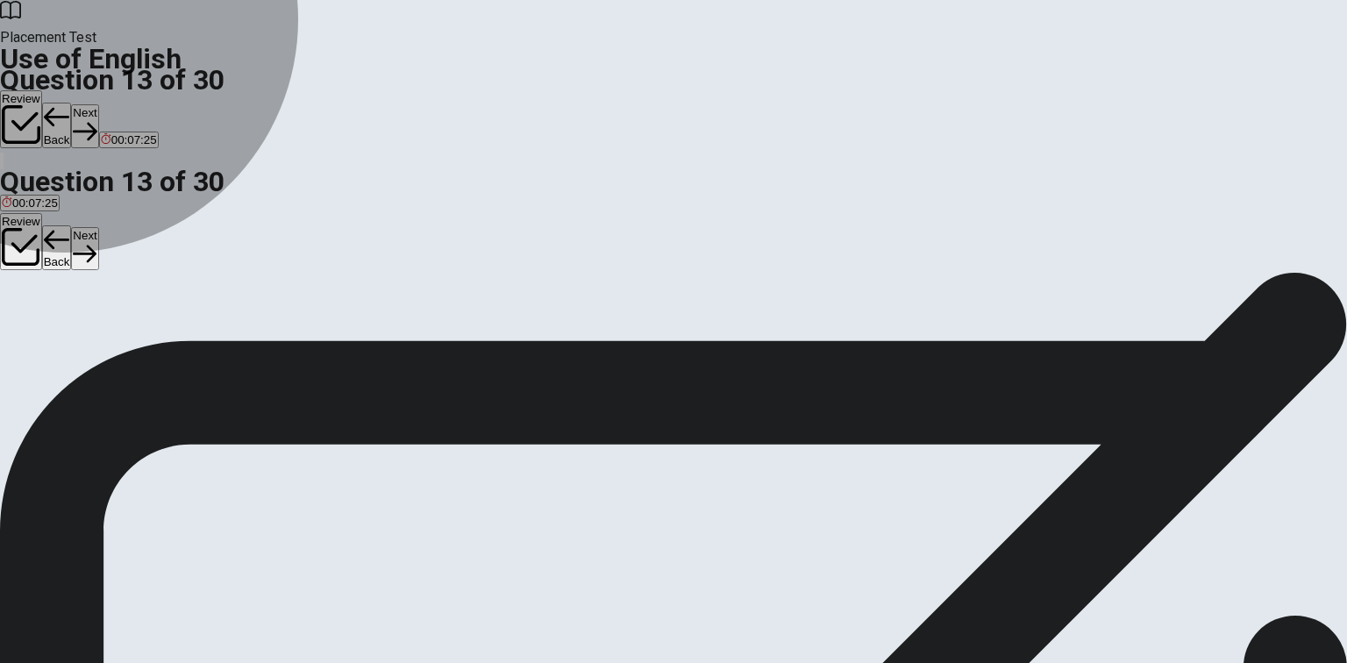
click at [65, 329] on span "were having" at bounding box center [33, 335] width 63 height 13
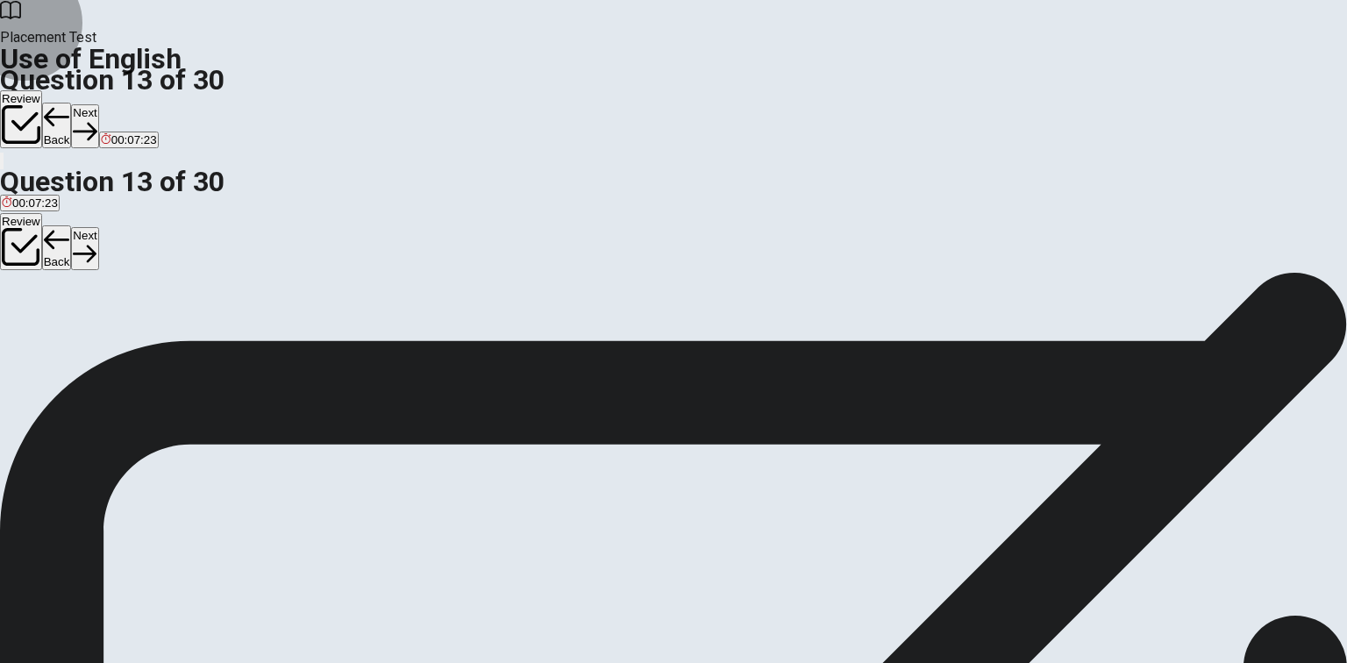
click at [98, 104] on button "Next" at bounding box center [84, 125] width 27 height 43
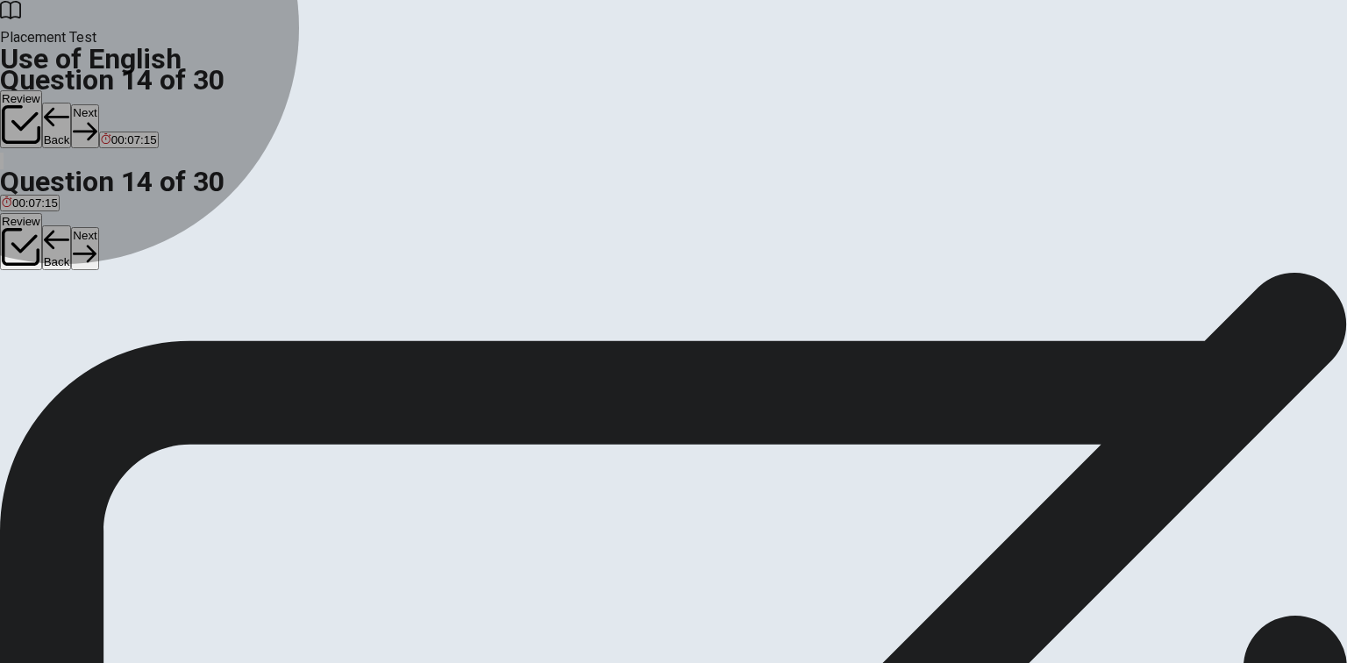
click at [75, 342] on span "will be" at bounding box center [59, 335] width 32 height 13
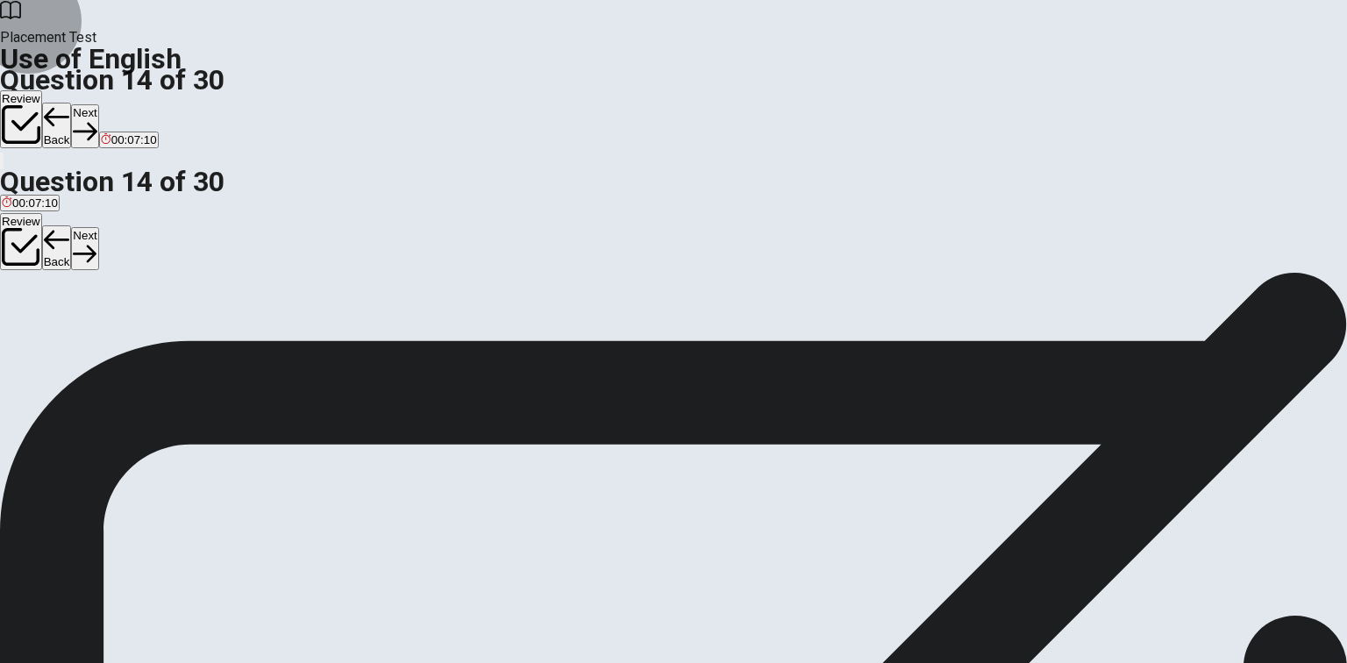
click at [98, 104] on button "Next" at bounding box center [84, 125] width 27 height 43
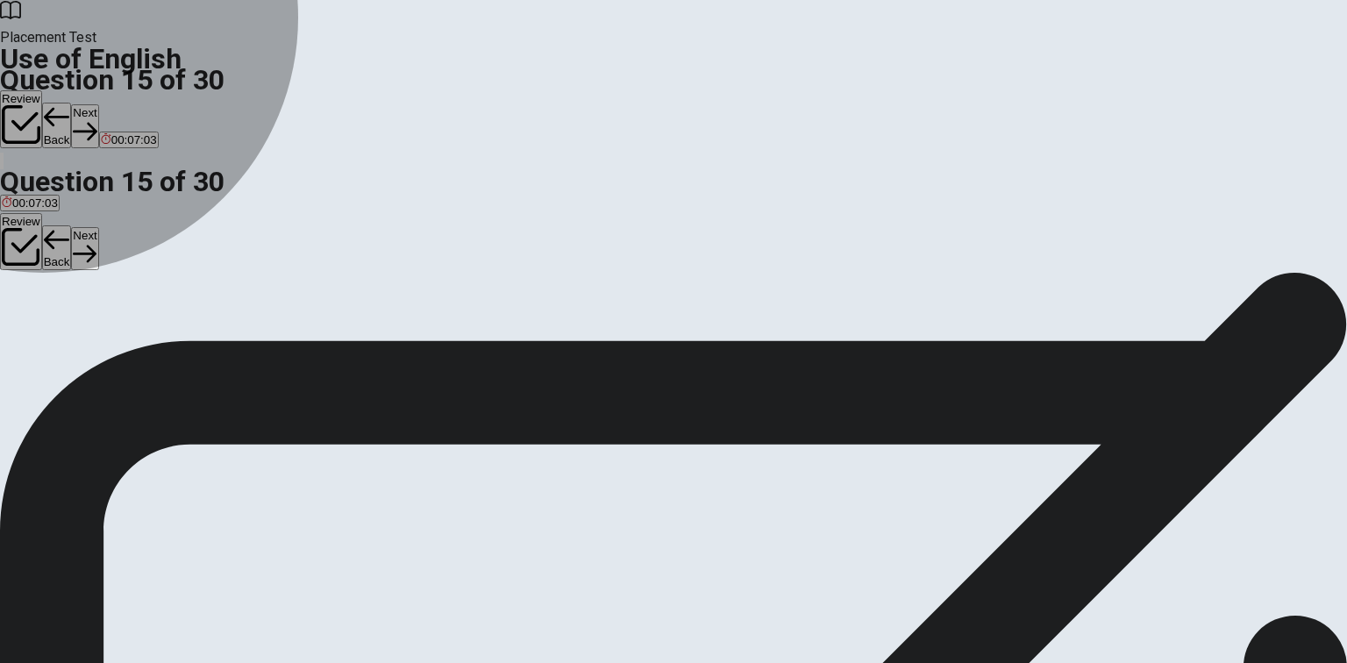
click at [56, 329] on span "worth a lot" at bounding box center [29, 335] width 54 height 13
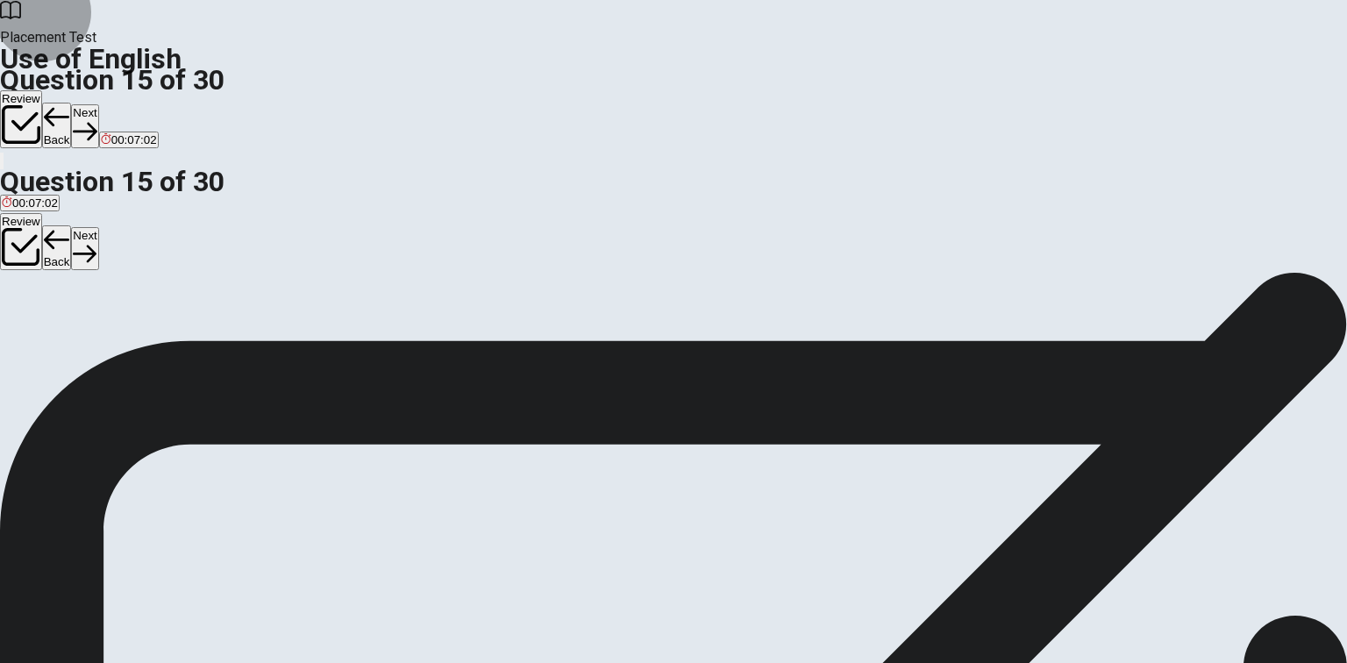
click at [98, 104] on button "Next" at bounding box center [84, 125] width 27 height 43
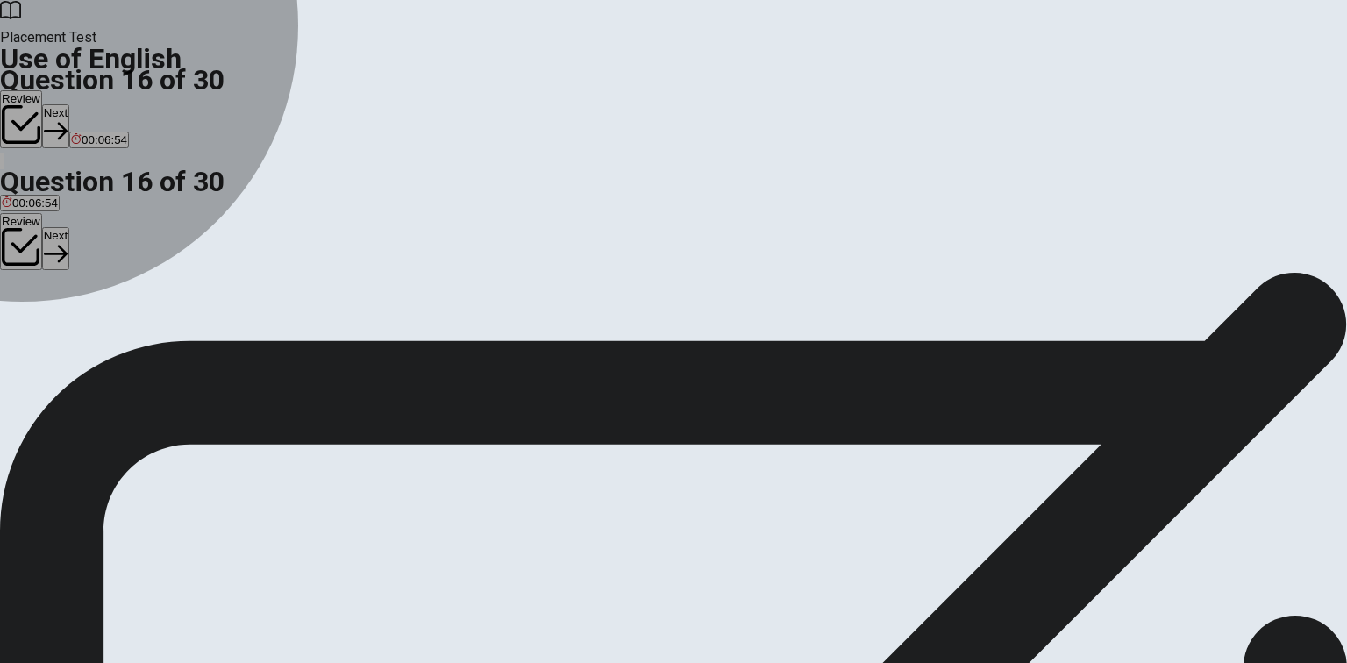
click at [33, 316] on div "A" at bounding box center [18, 322] width 32 height 13
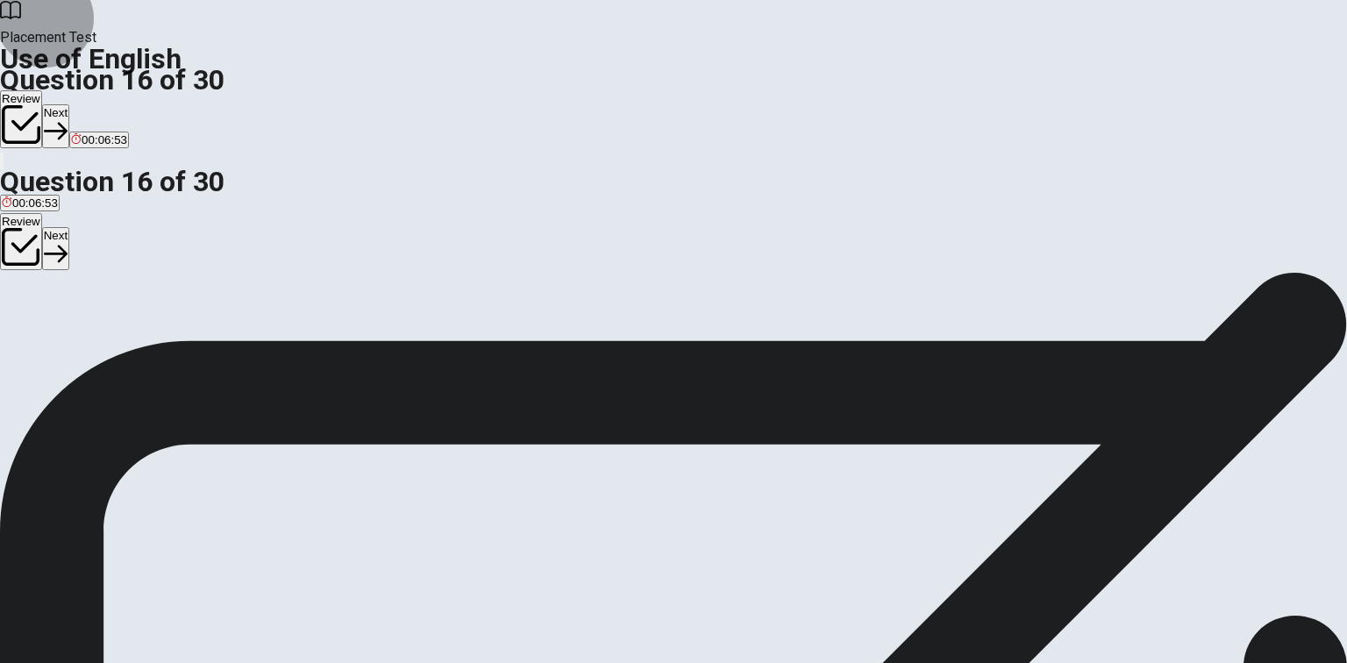
click at [69, 104] on button "Next" at bounding box center [55, 125] width 27 height 43
click at [18, 316] on div "A" at bounding box center [10, 322] width 17 height 13
click at [98, 104] on button "Next" at bounding box center [84, 125] width 27 height 43
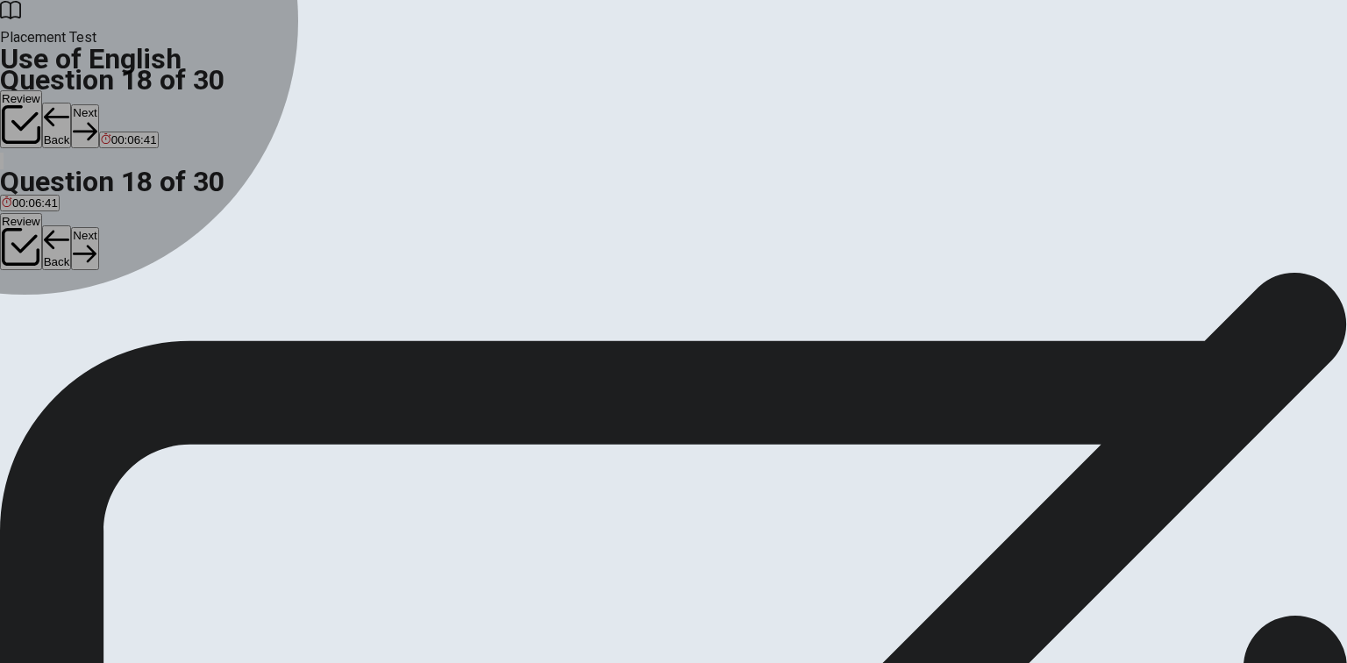
click at [138, 316] on div "A" at bounding box center [70, 322] width 136 height 13
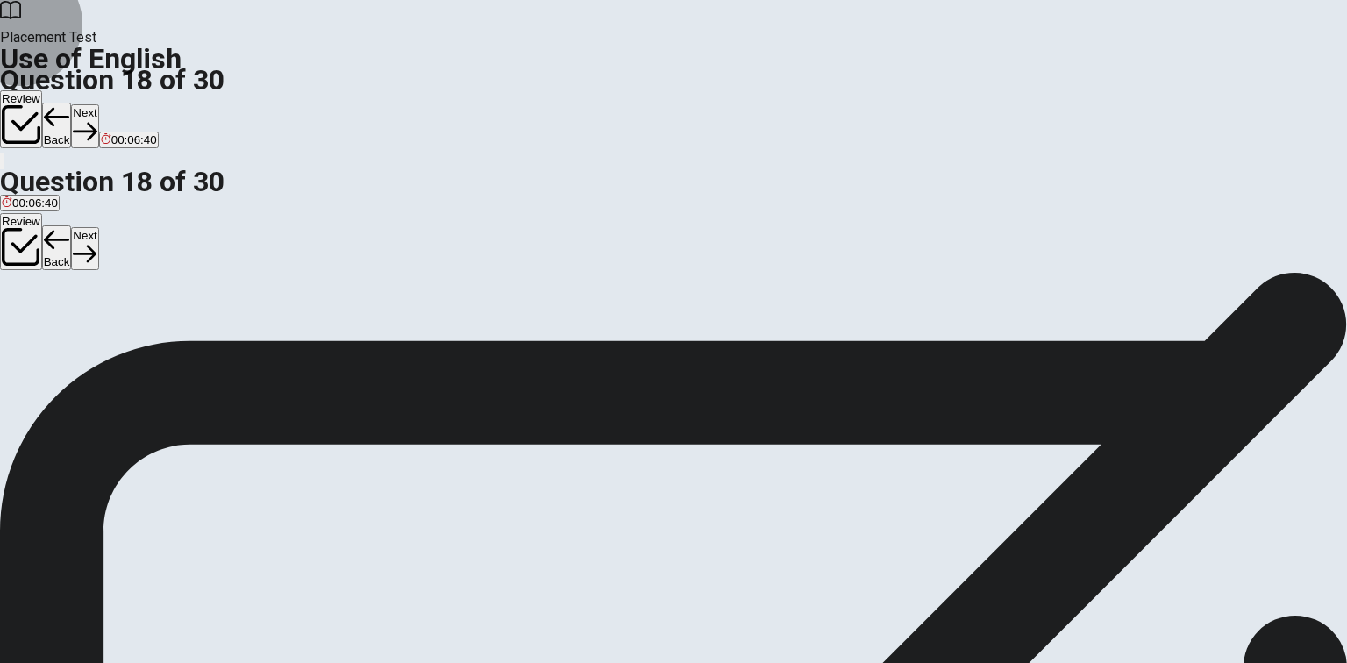
click at [98, 104] on button "Next" at bounding box center [84, 125] width 27 height 43
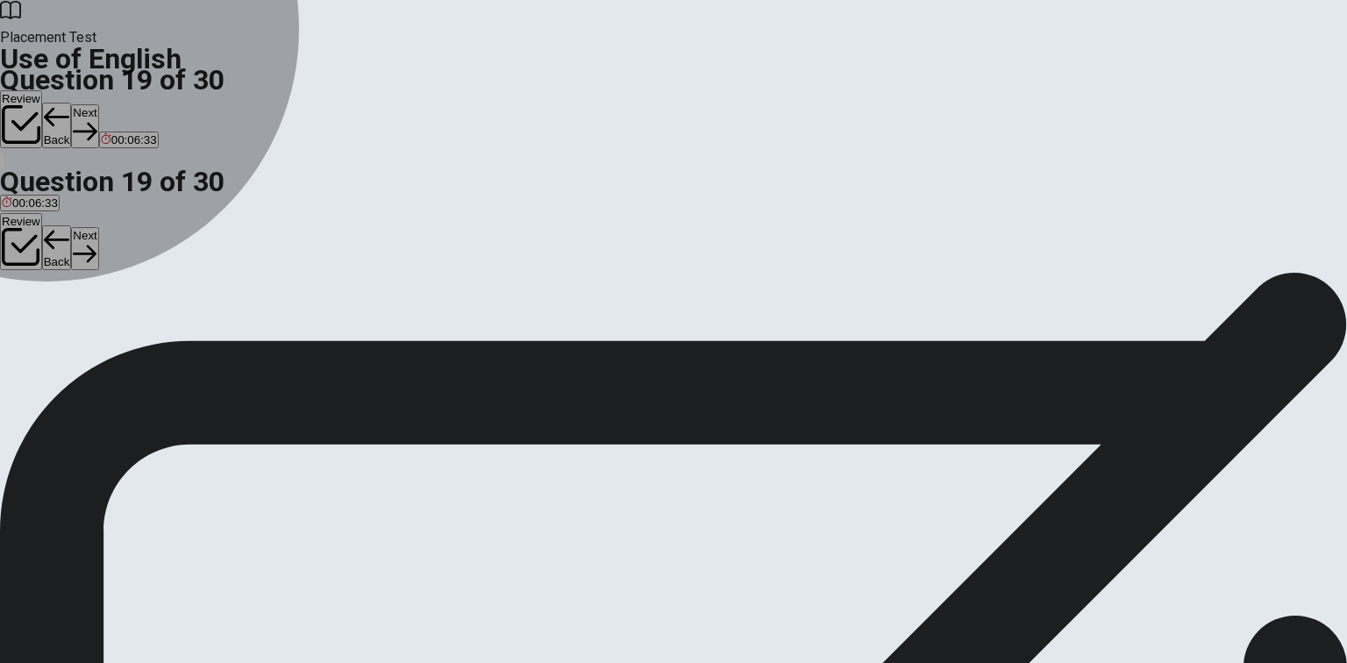
click at [136, 342] on span "tired" at bounding box center [124, 335] width 23 height 13
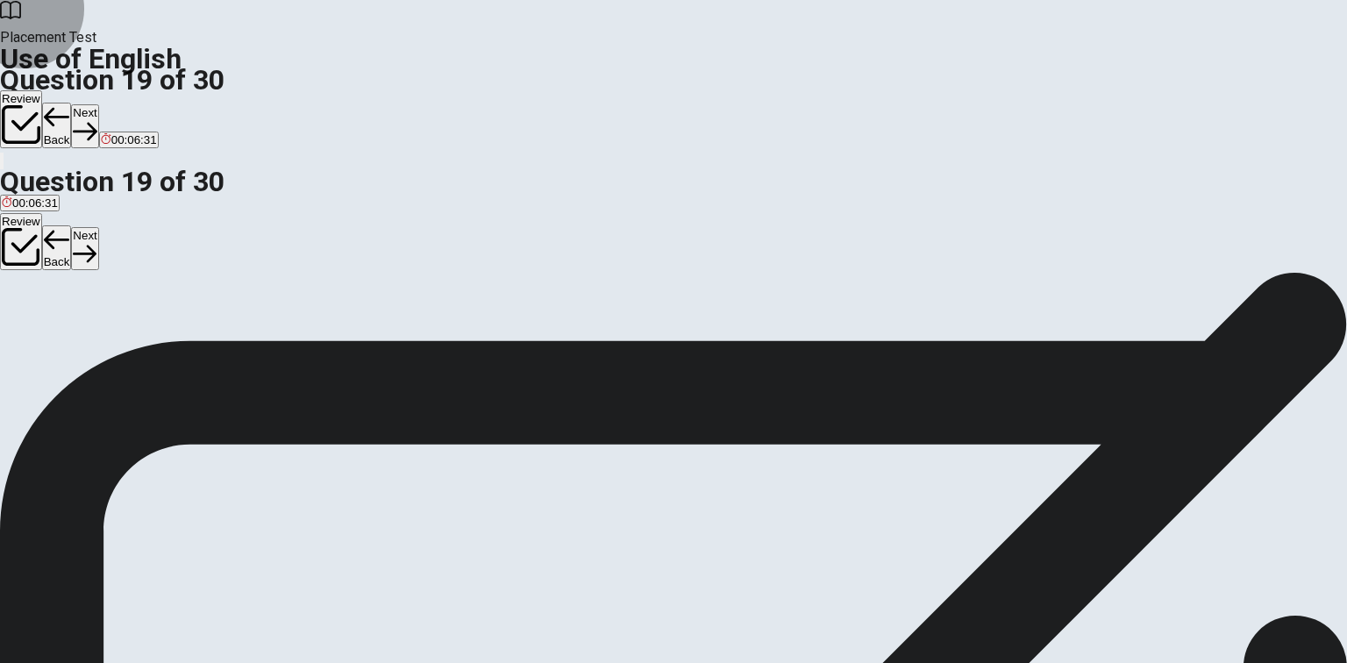
click at [98, 104] on button "Next" at bounding box center [84, 125] width 27 height 43
click at [76, 342] on span "Could" at bounding box center [61, 335] width 31 height 13
click at [98, 104] on button "Next" at bounding box center [84, 125] width 27 height 43
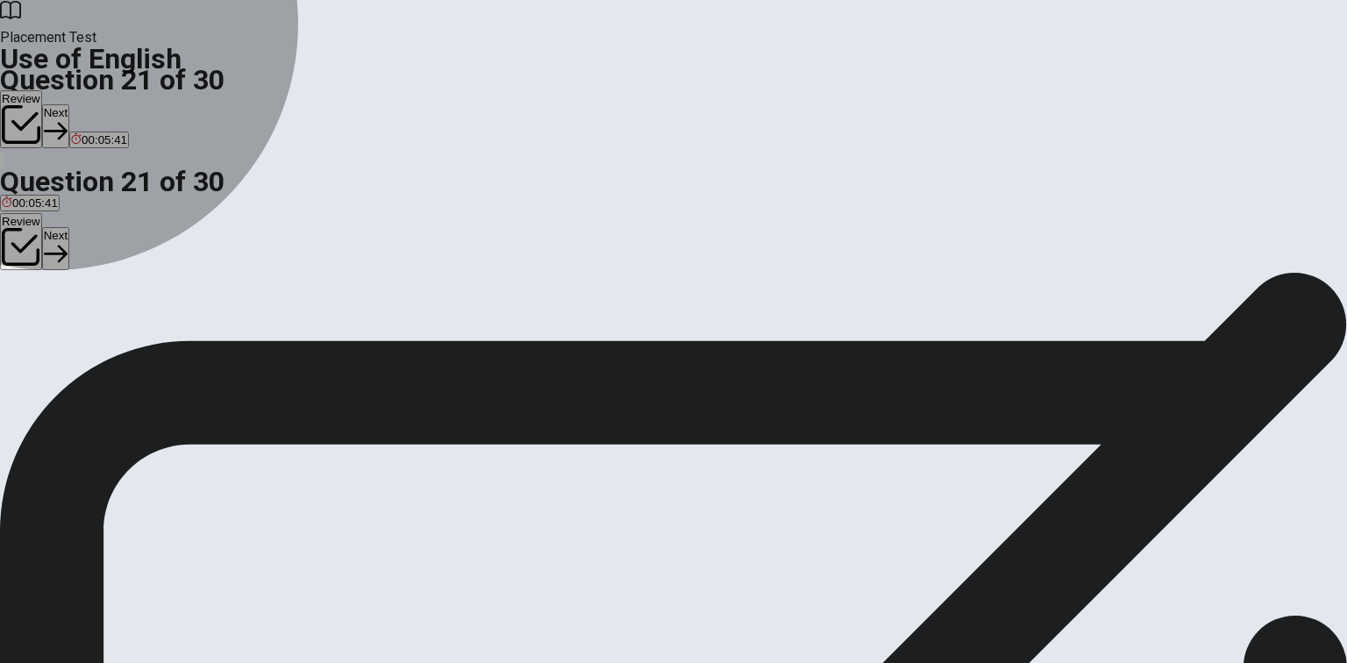
click at [21, 329] on span "had" at bounding box center [11, 335] width 19 height 13
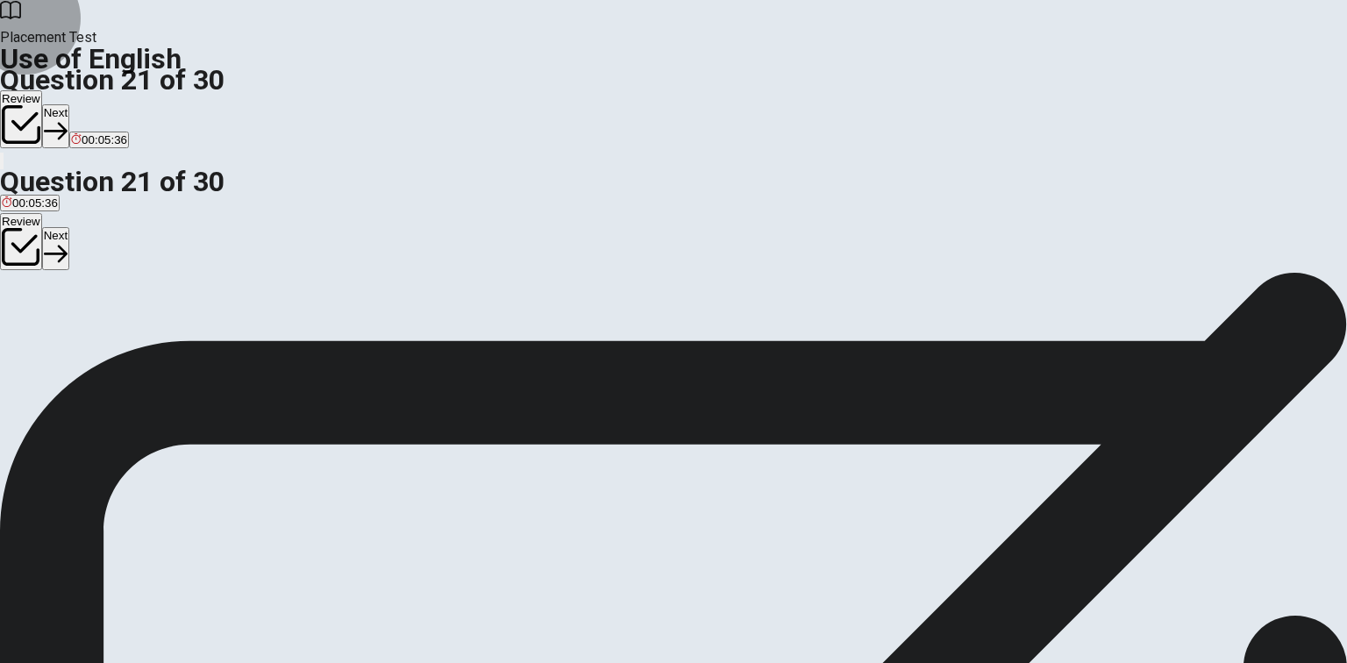
click at [69, 104] on button "Next" at bounding box center [55, 125] width 27 height 43
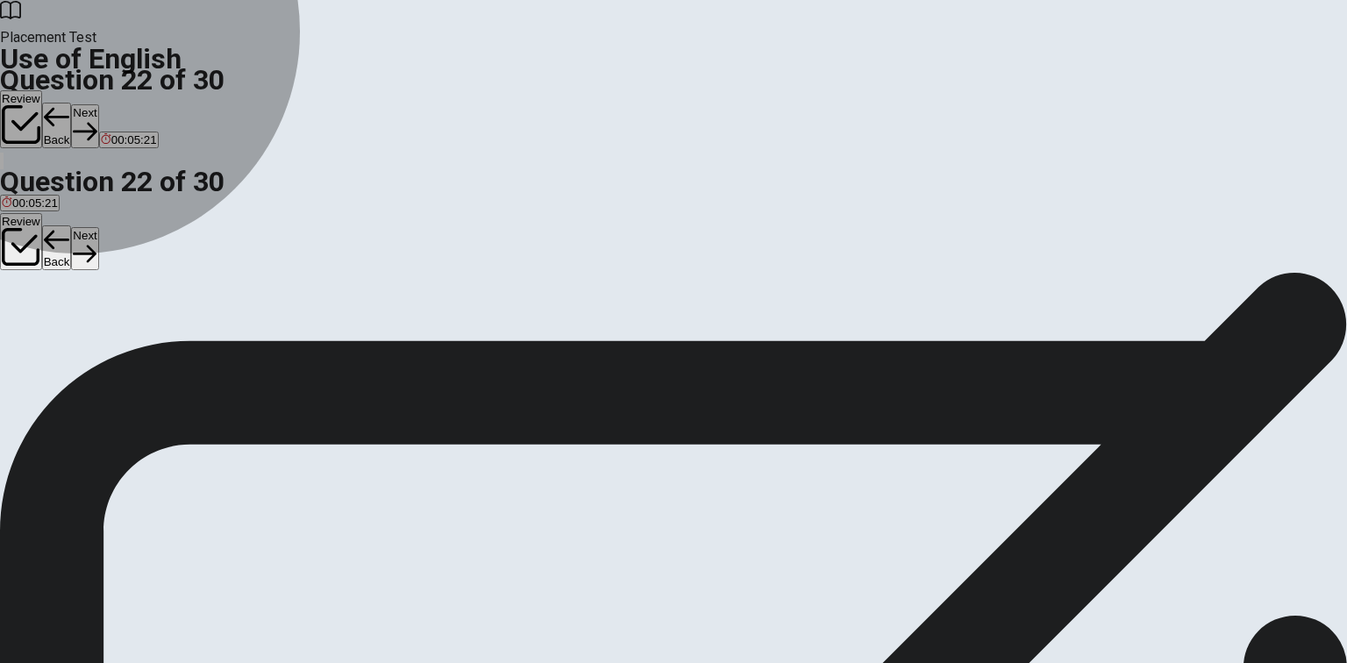
click at [208, 344] on button "B when they arrive" at bounding box center [162, 329] width 89 height 30
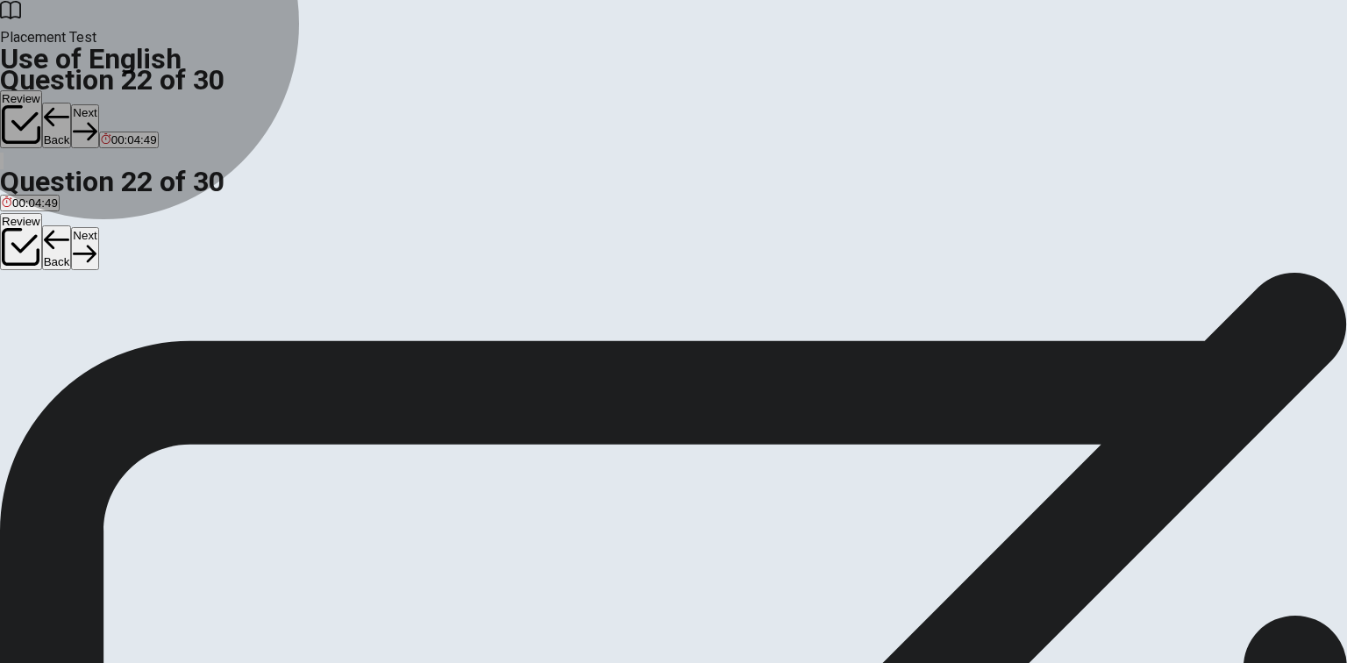
click at [206, 342] on span "when they arrive" at bounding box center [163, 335] width 86 height 13
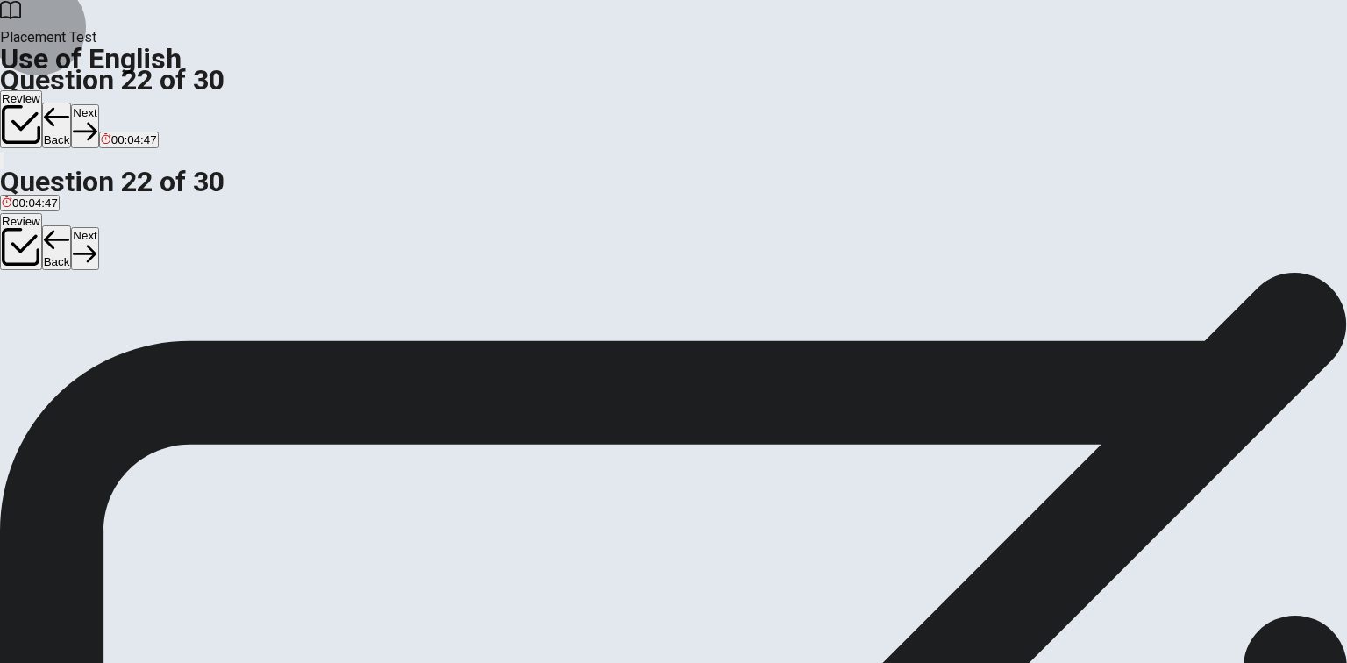
click at [98, 104] on button "Next" at bounding box center [84, 125] width 27 height 43
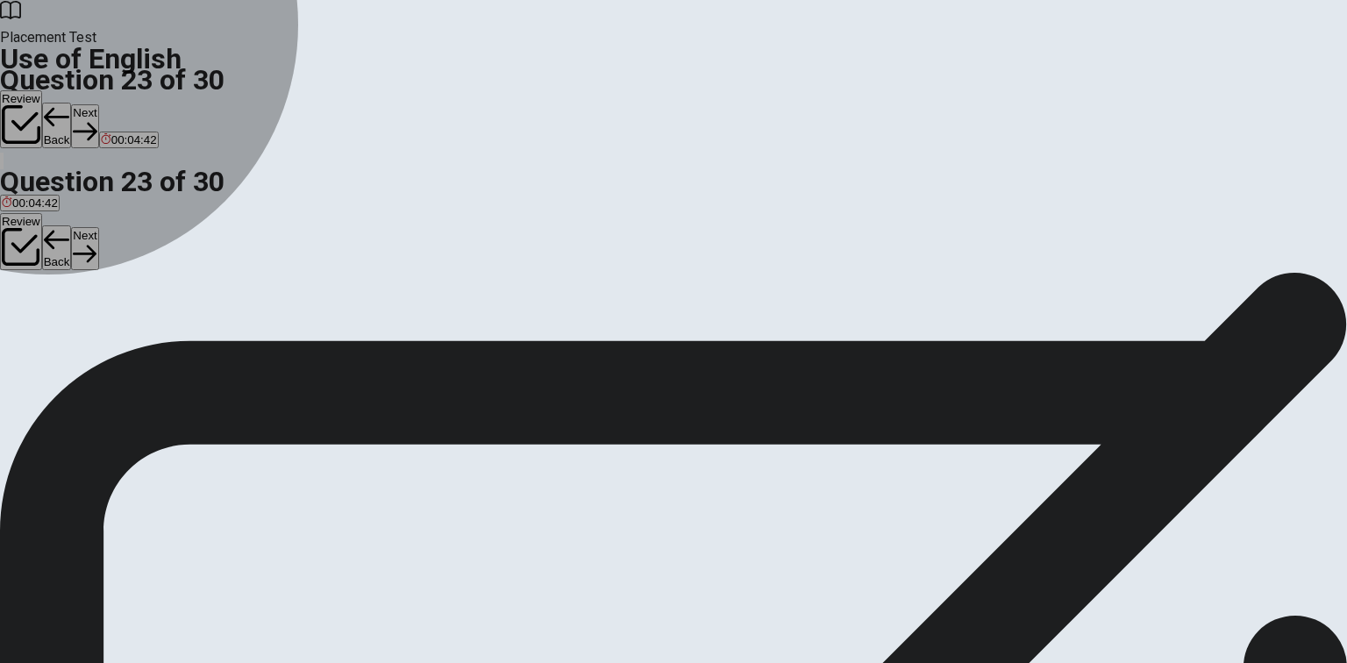
click at [129, 342] on span "who" at bounding box center [118, 335] width 21 height 13
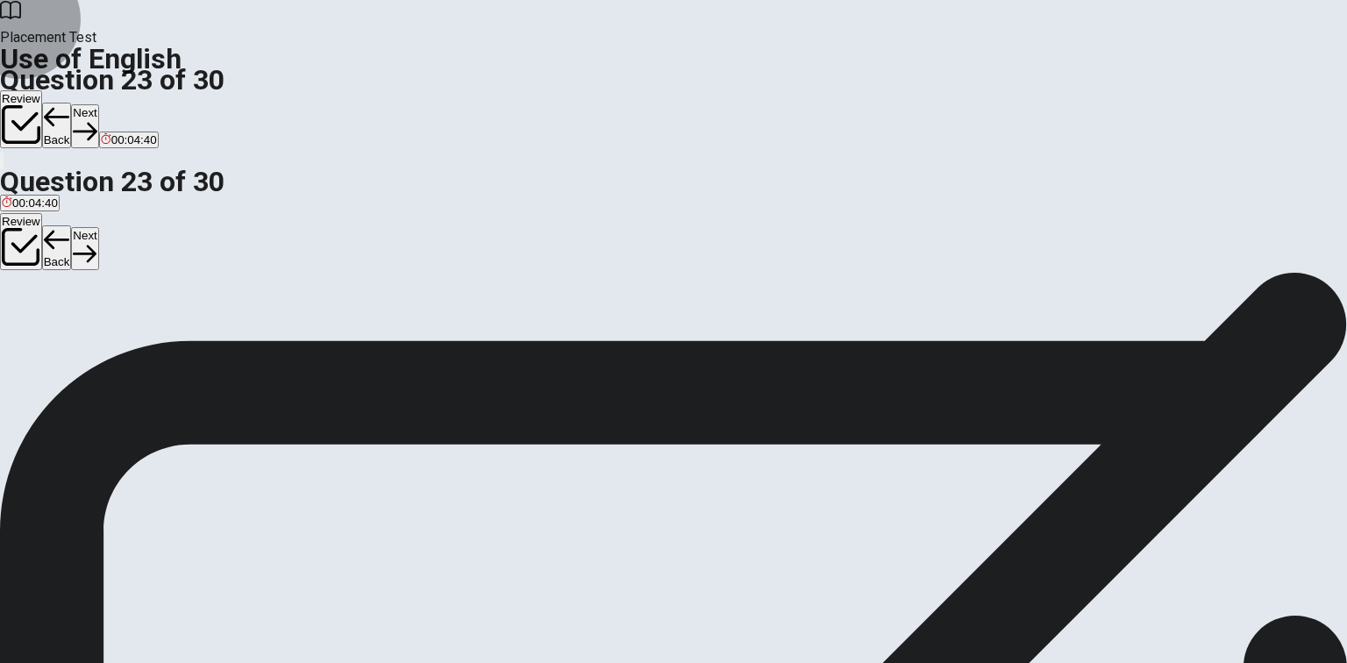
click at [98, 104] on button "Next" at bounding box center [84, 125] width 27 height 43
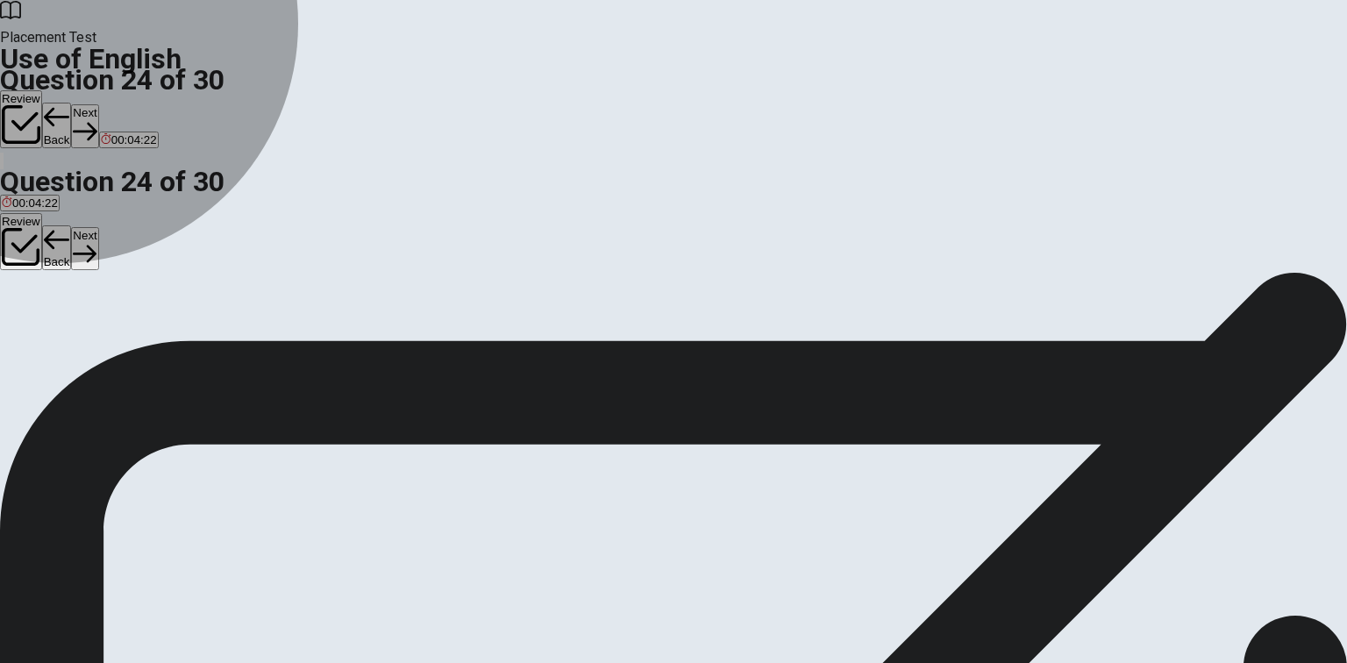
click at [127, 342] on span "leaves" at bounding box center [110, 335] width 34 height 13
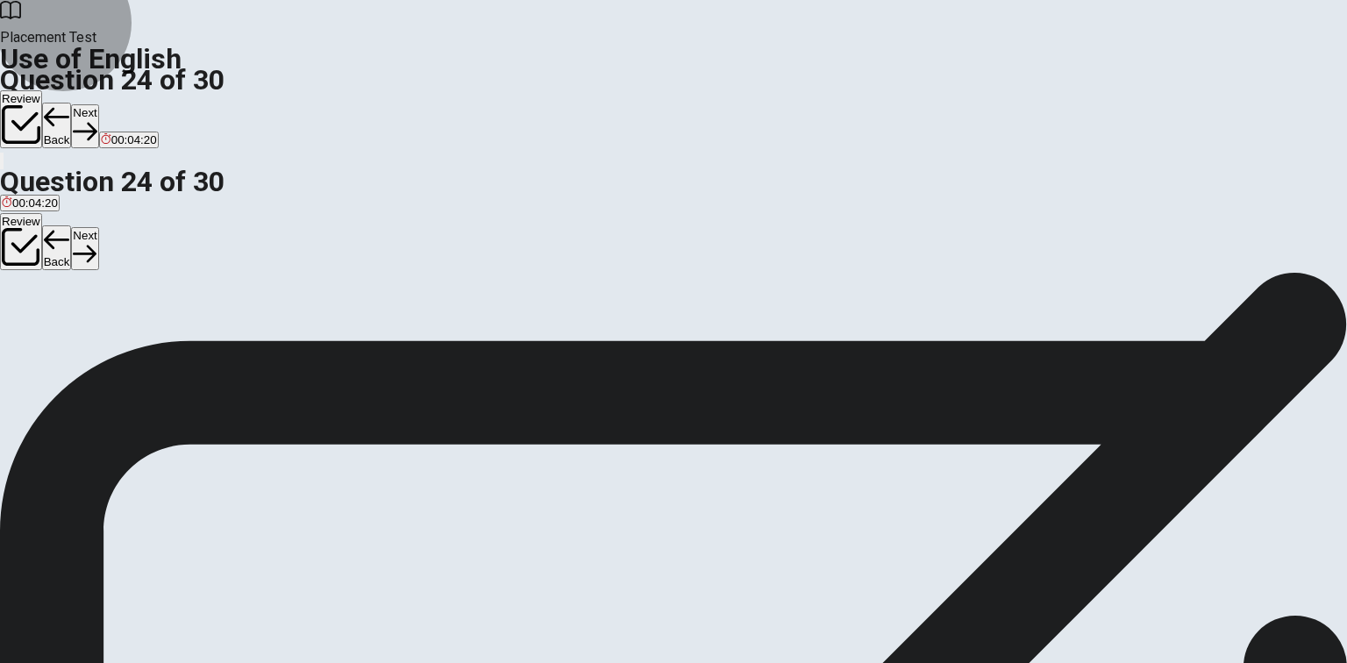
click at [98, 104] on button "Next" at bounding box center [84, 125] width 27 height 43
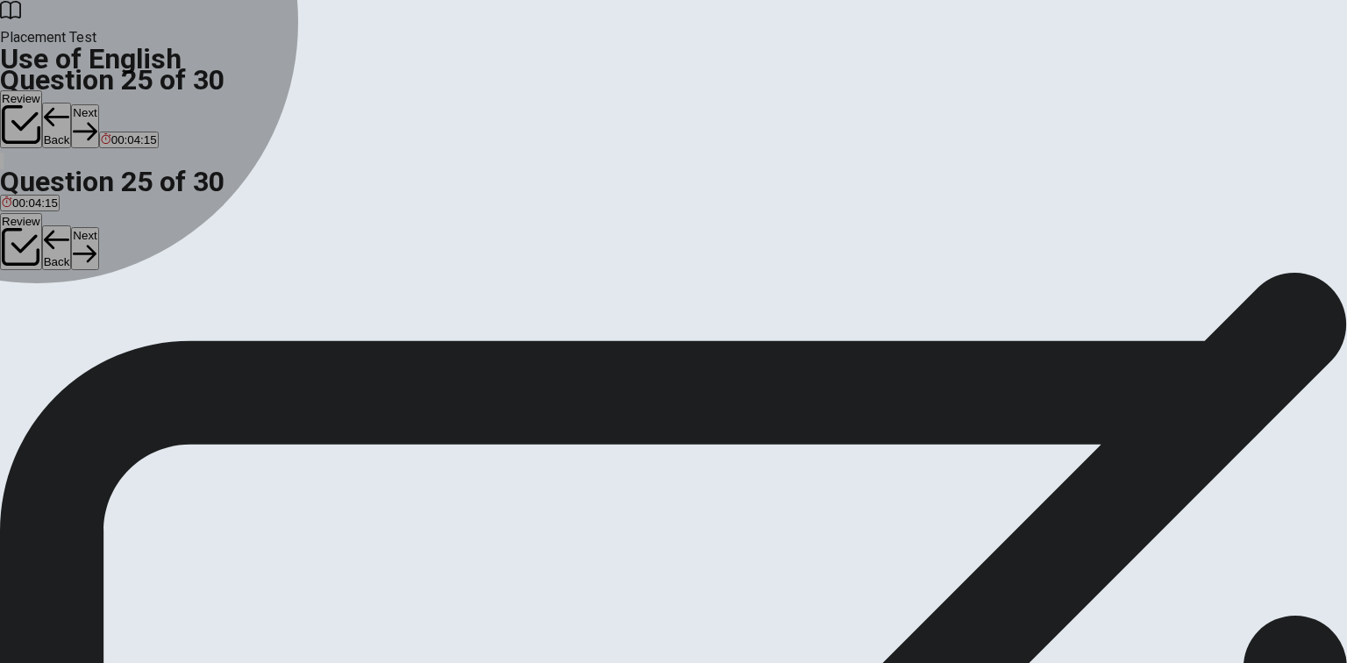
click at [161, 344] on button "D advertise" at bounding box center [136, 329] width 51 height 30
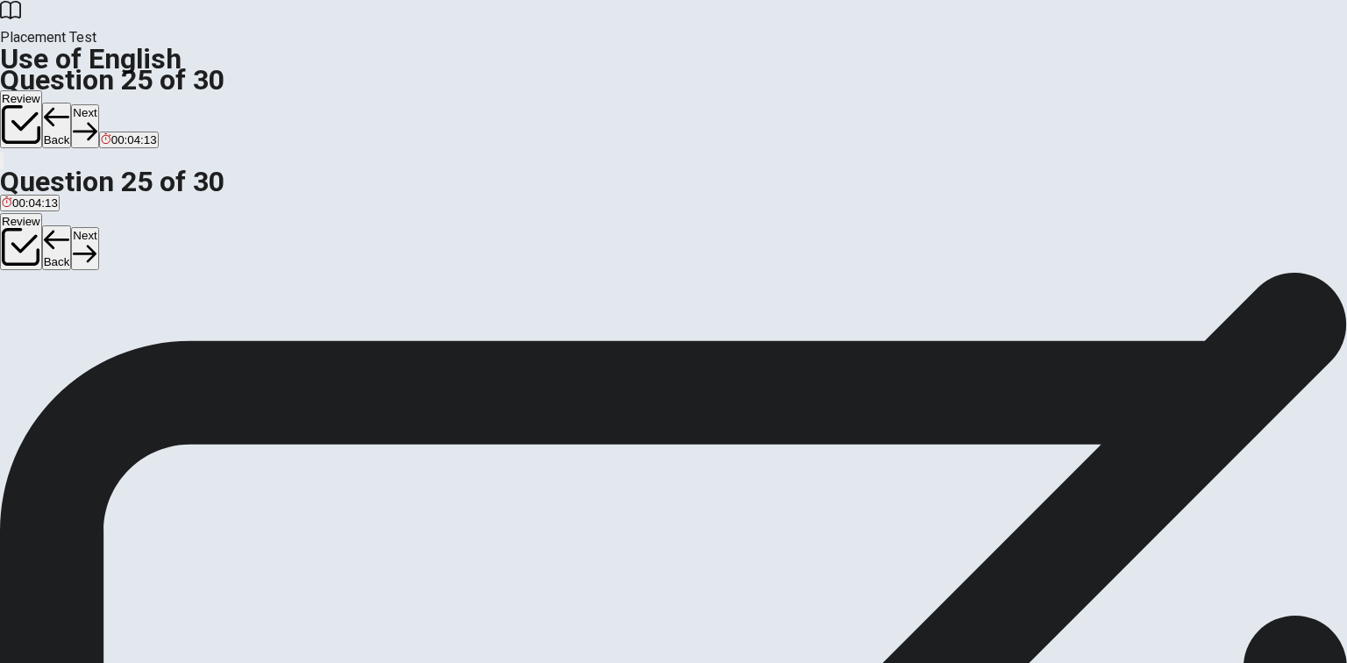
click at [98, 104] on button "Next" at bounding box center [84, 125] width 27 height 43
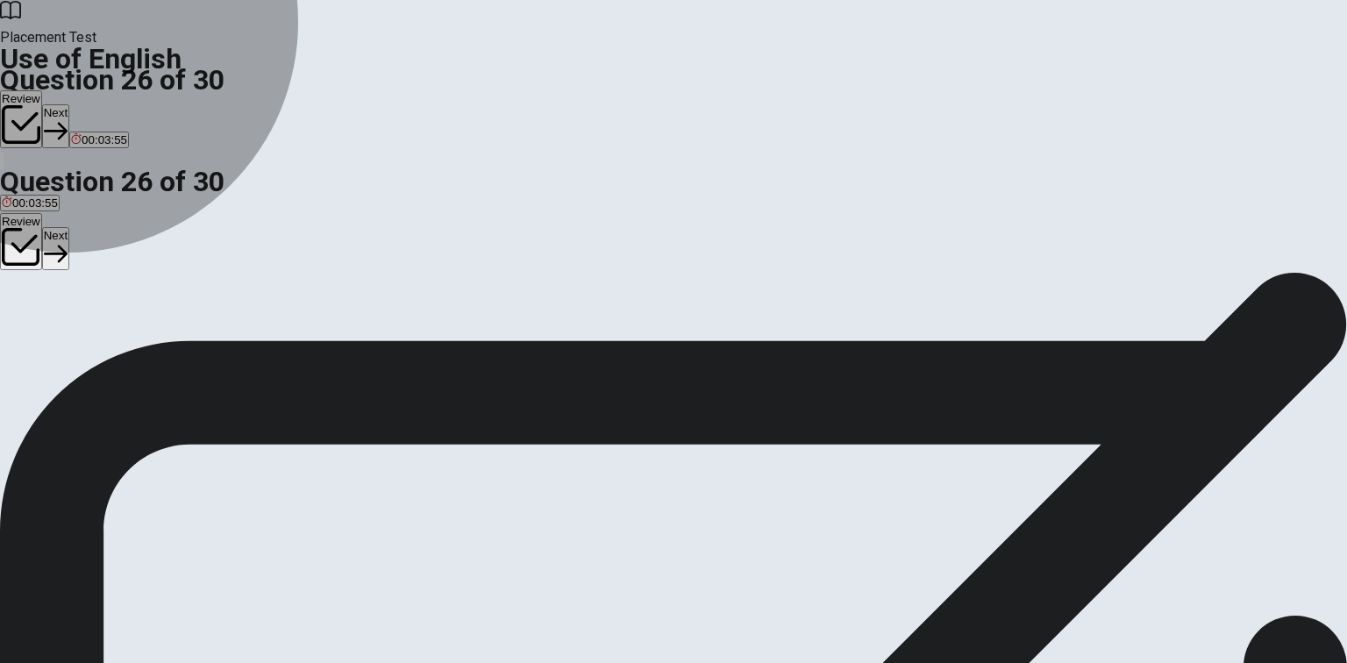
click at [104, 341] on span "long-lasting" at bounding box center [75, 335] width 60 height 13
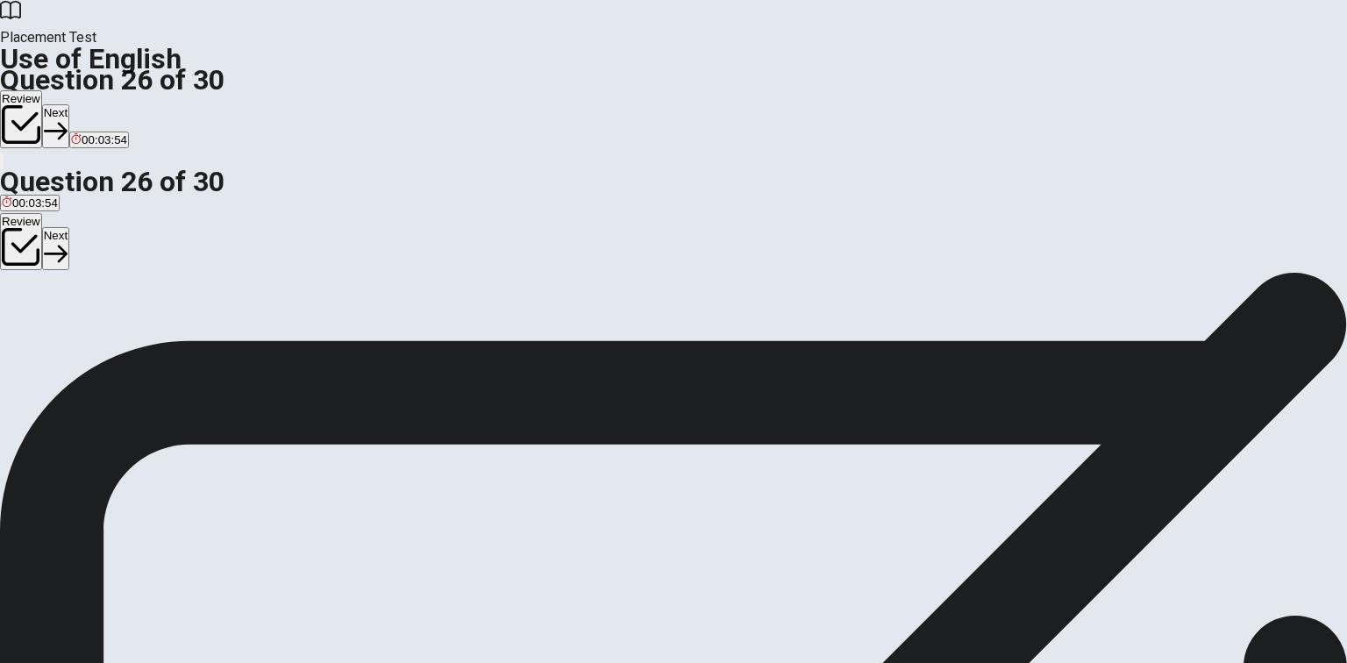
click at [69, 104] on button "Next" at bounding box center [55, 125] width 27 height 43
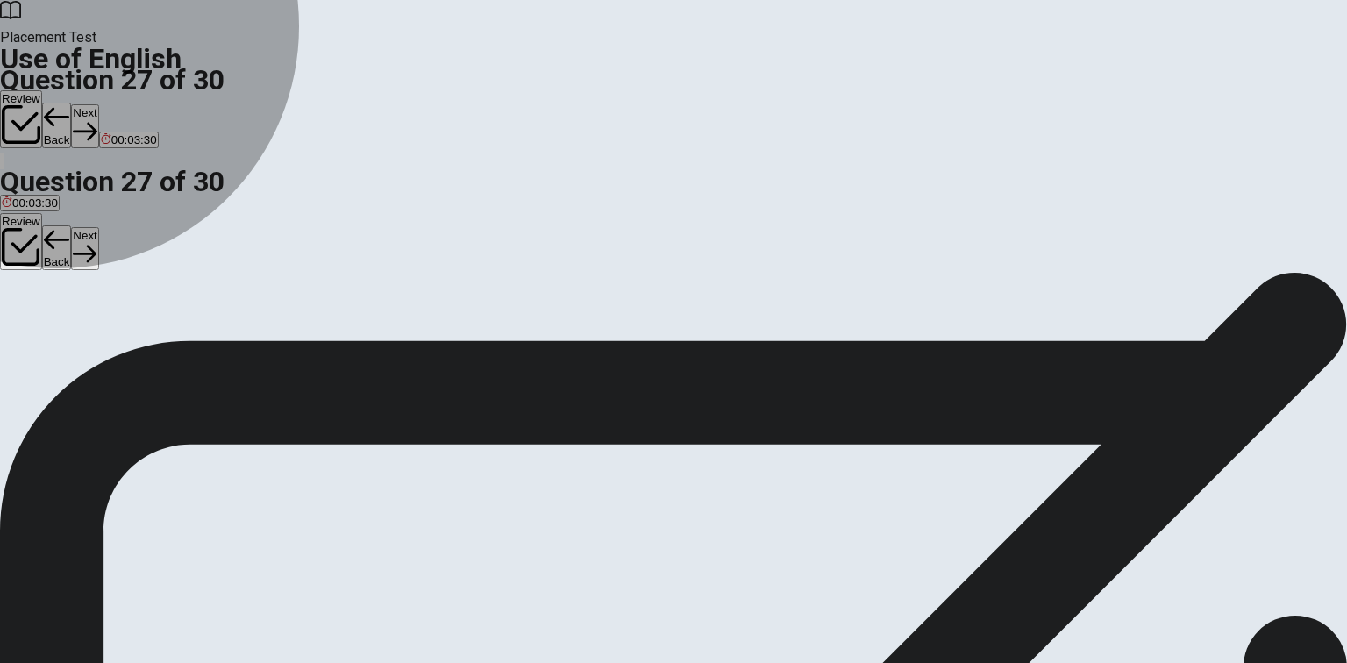
click at [141, 342] on span "clear" at bounding box center [128, 335] width 25 height 13
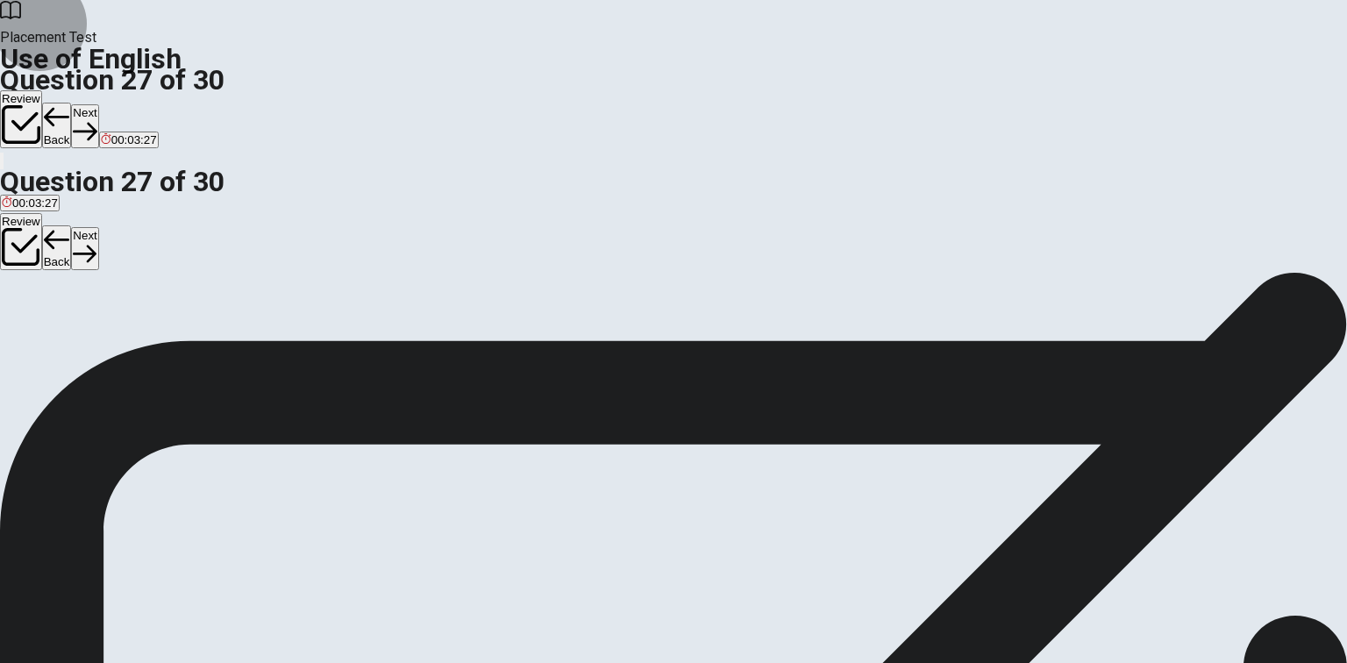
click at [98, 104] on button "Next" at bounding box center [84, 125] width 27 height 43
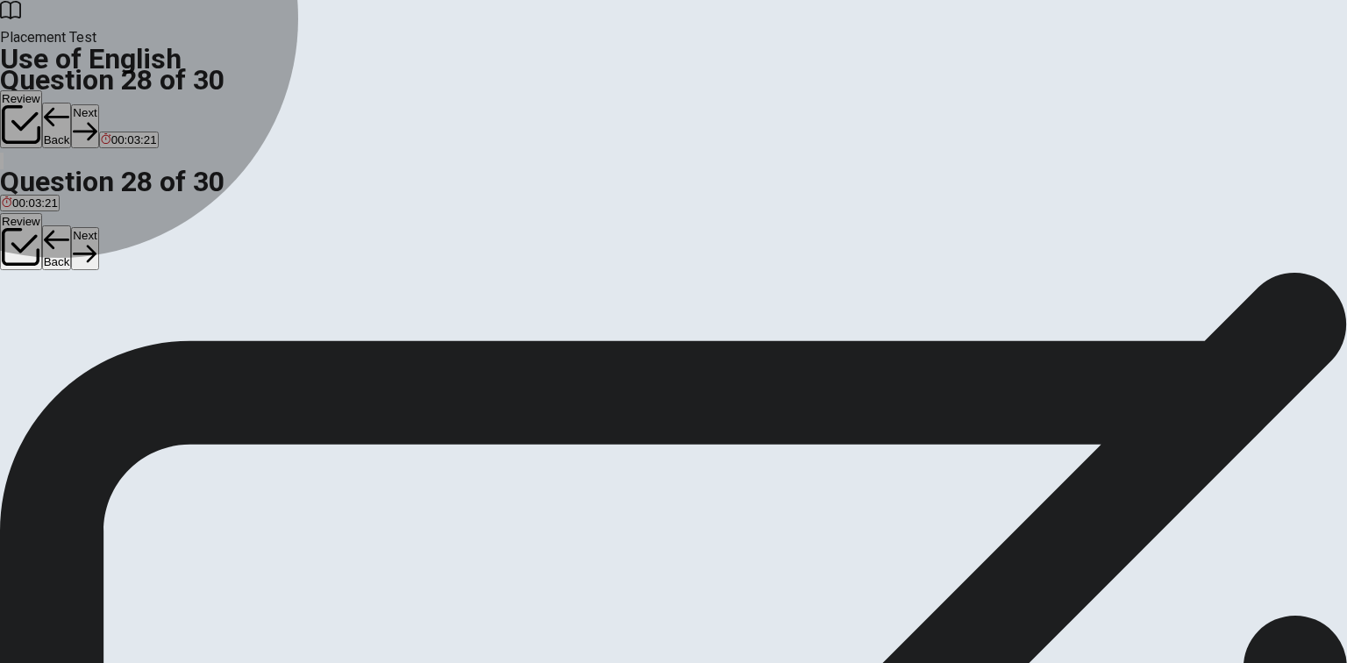
click at [124, 338] on span "helps you" at bounding box center [99, 335] width 50 height 13
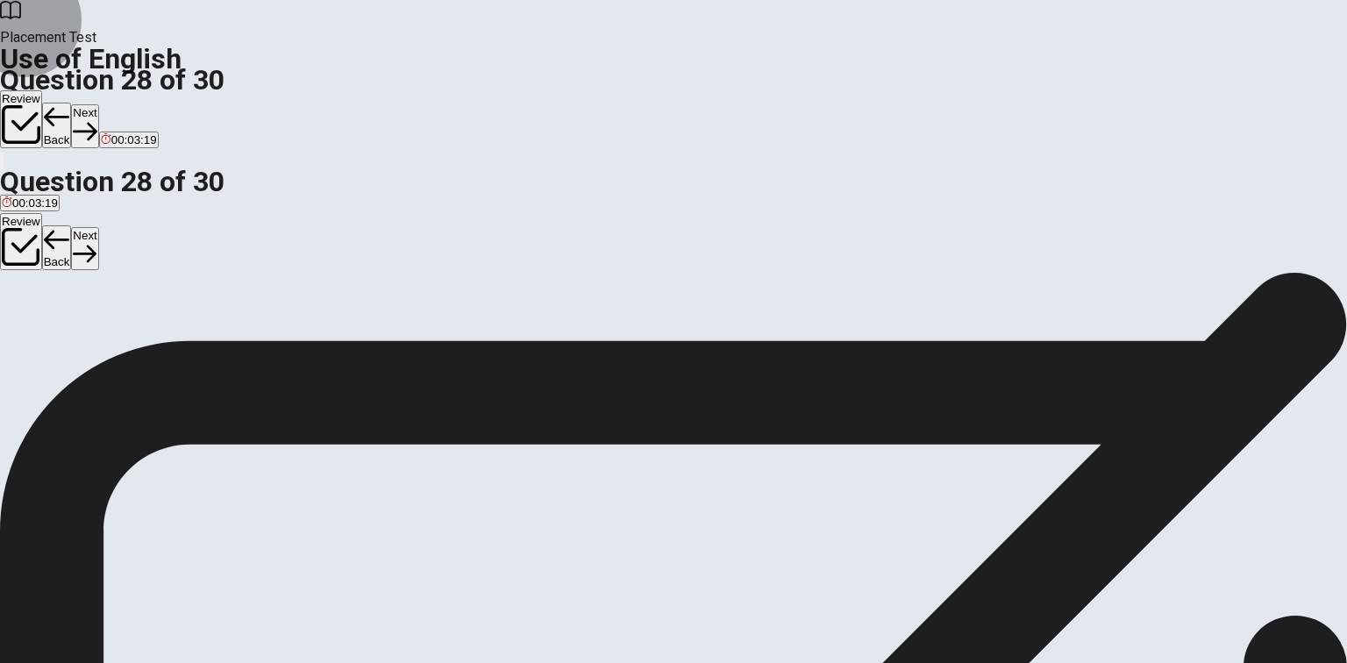
click at [98, 104] on button "Next" at bounding box center [84, 125] width 27 height 43
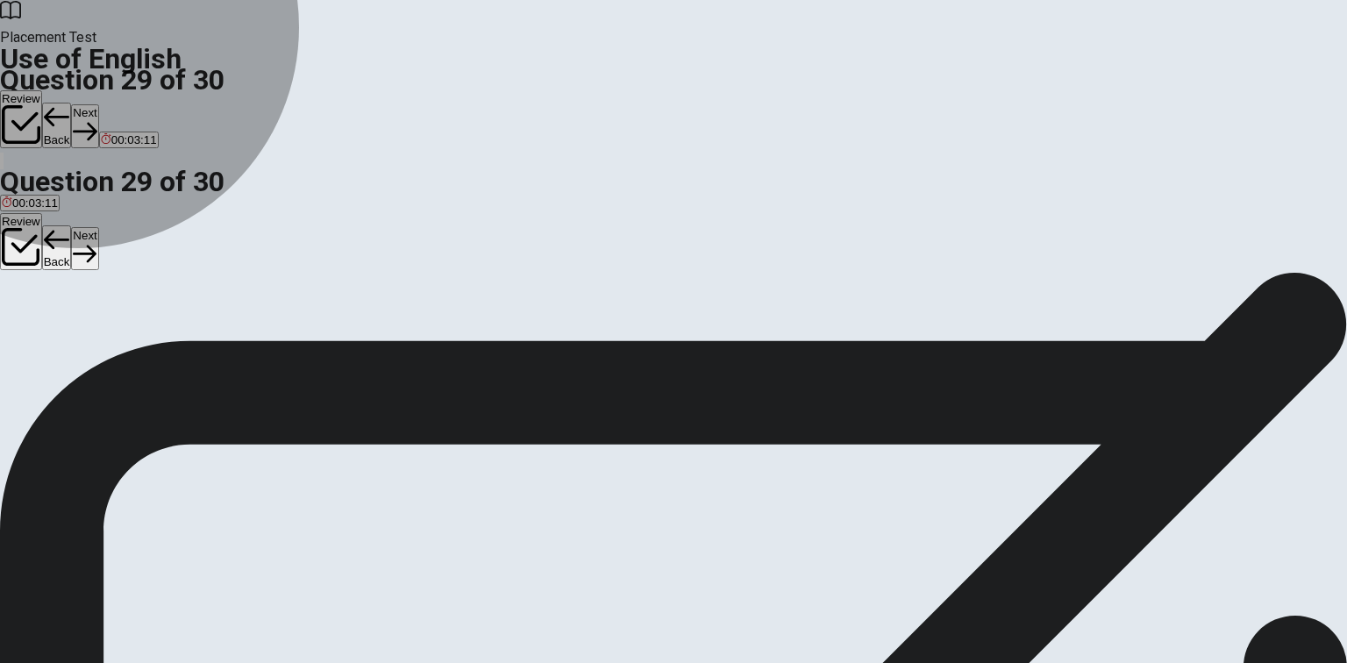
click at [49, 329] on span "an object" at bounding box center [25, 335] width 47 height 13
click at [193, 342] on span "a characteristic" at bounding box center [153, 335] width 79 height 13
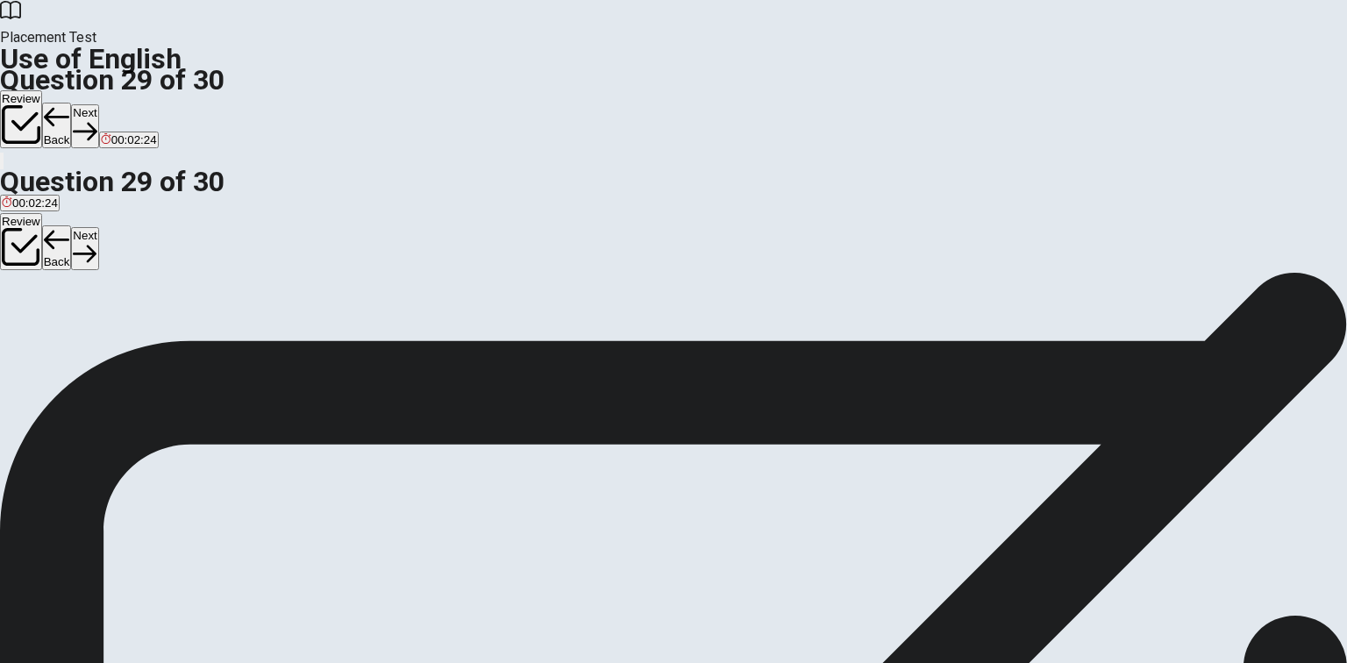
click at [98, 104] on button "Next" at bounding box center [84, 125] width 27 height 43
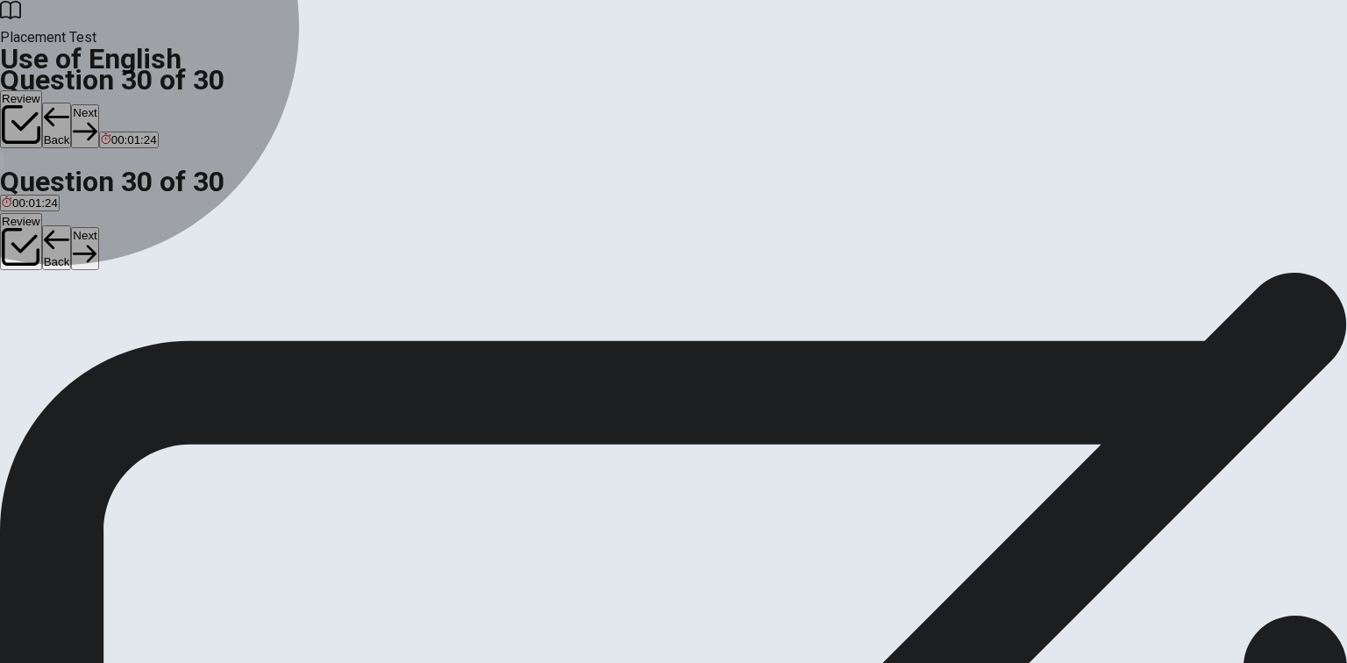
click at [201, 342] on span "reconsider" at bounding box center [173, 335] width 54 height 13
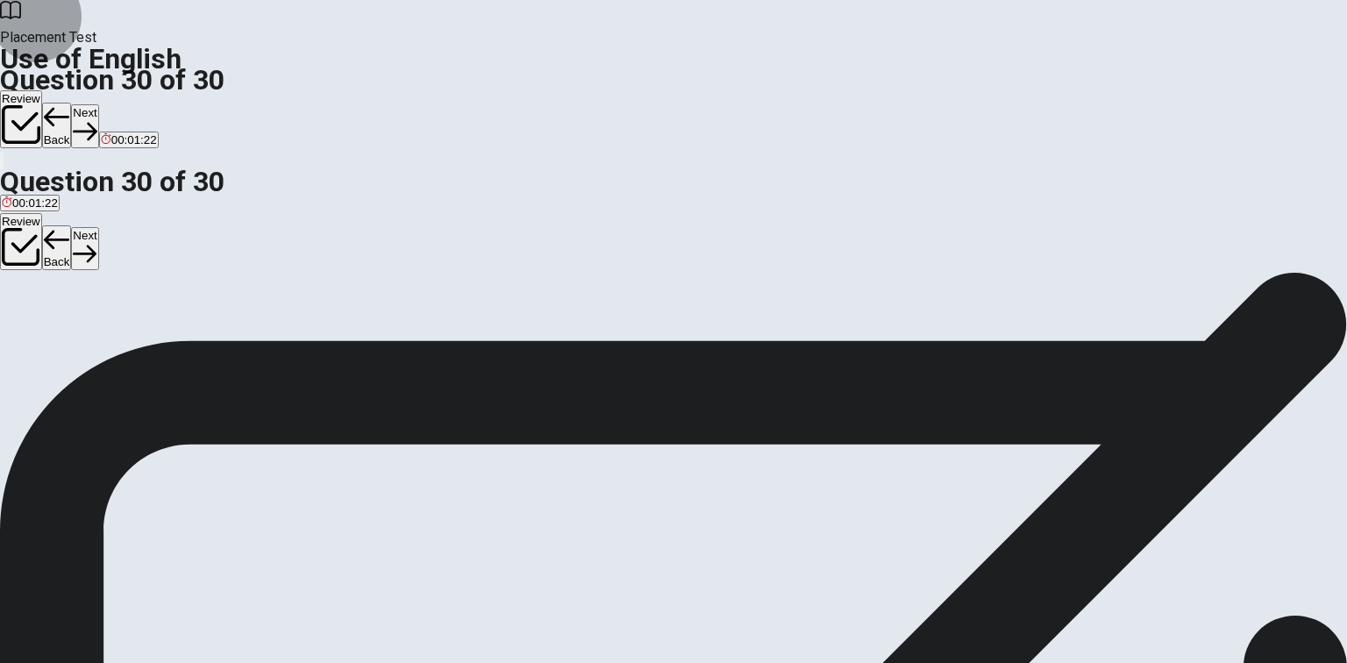
click at [98, 104] on button "Next" at bounding box center [84, 125] width 27 height 43
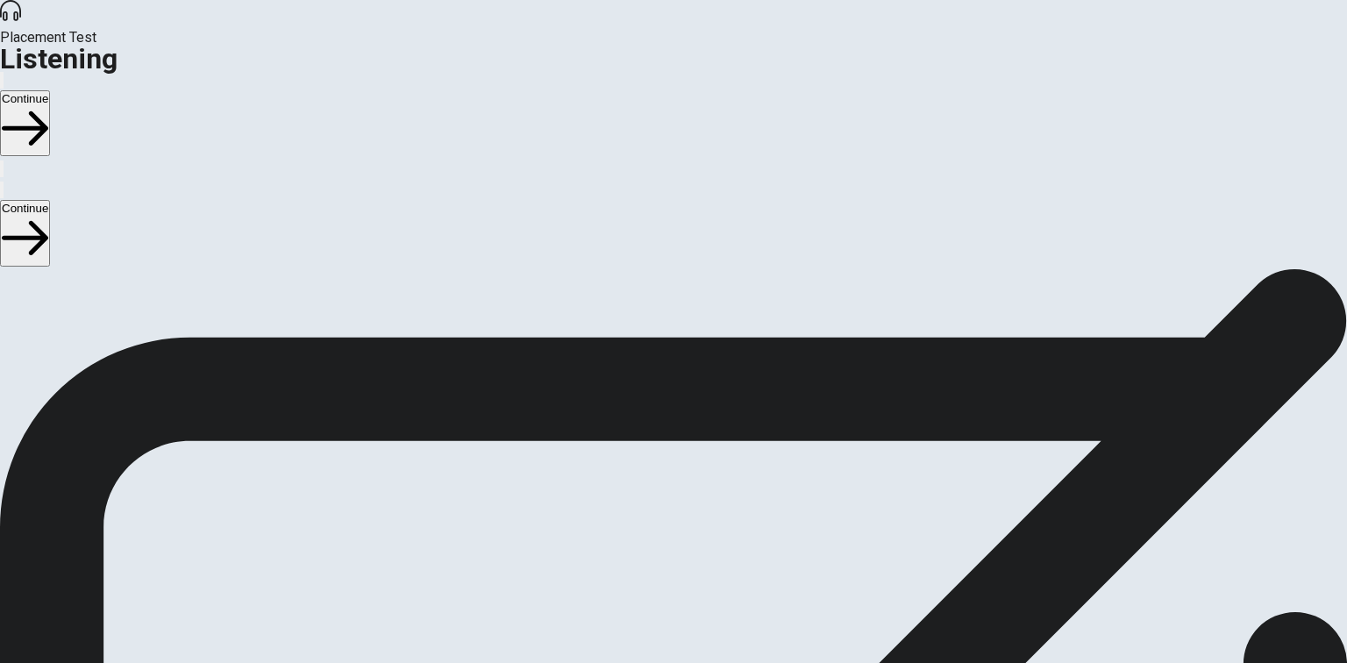
click at [726, 598] on div "© Copyright 2025" at bounding box center [673, 570] width 1347 height 56
click at [50, 90] on button "Continue" at bounding box center [25, 123] width 50 height 66
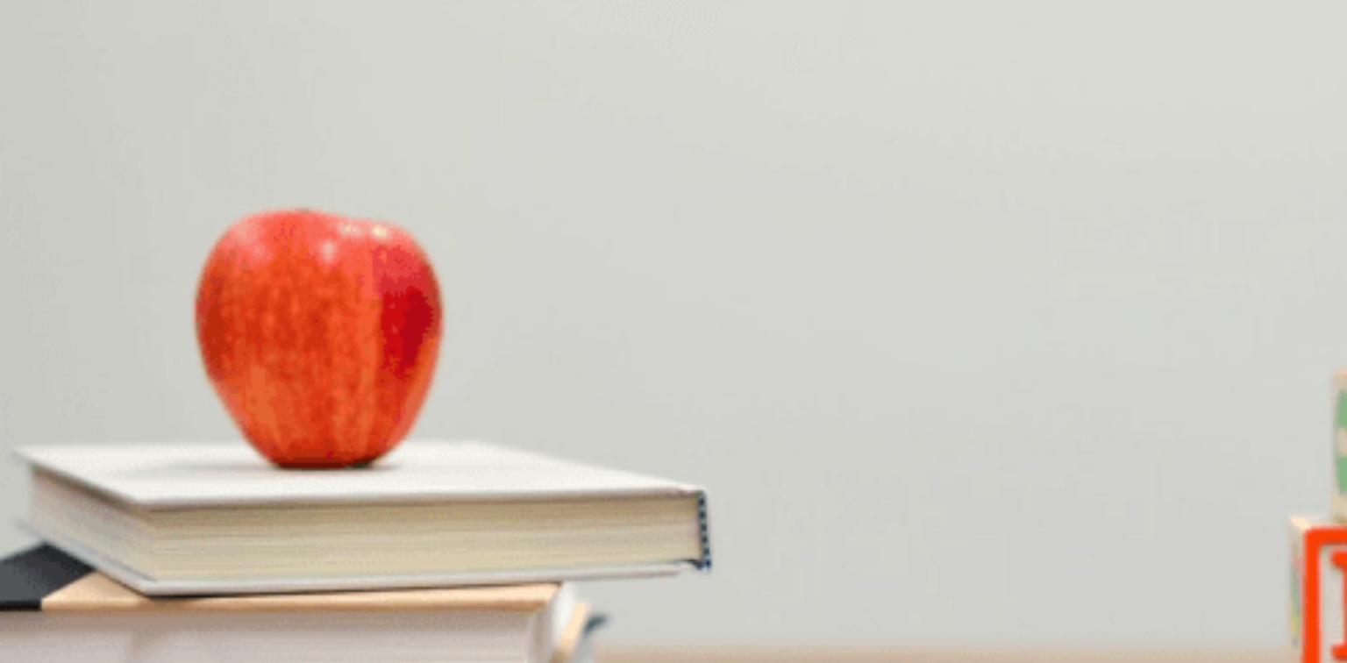
click at [153, 333] on div "A" at bounding box center [77, 339] width 151 height 13
click at [192, 420] on div "C" at bounding box center [161, 413] width 61 height 13
click at [196, 481] on div "B" at bounding box center [142, 487] width 106 height 13
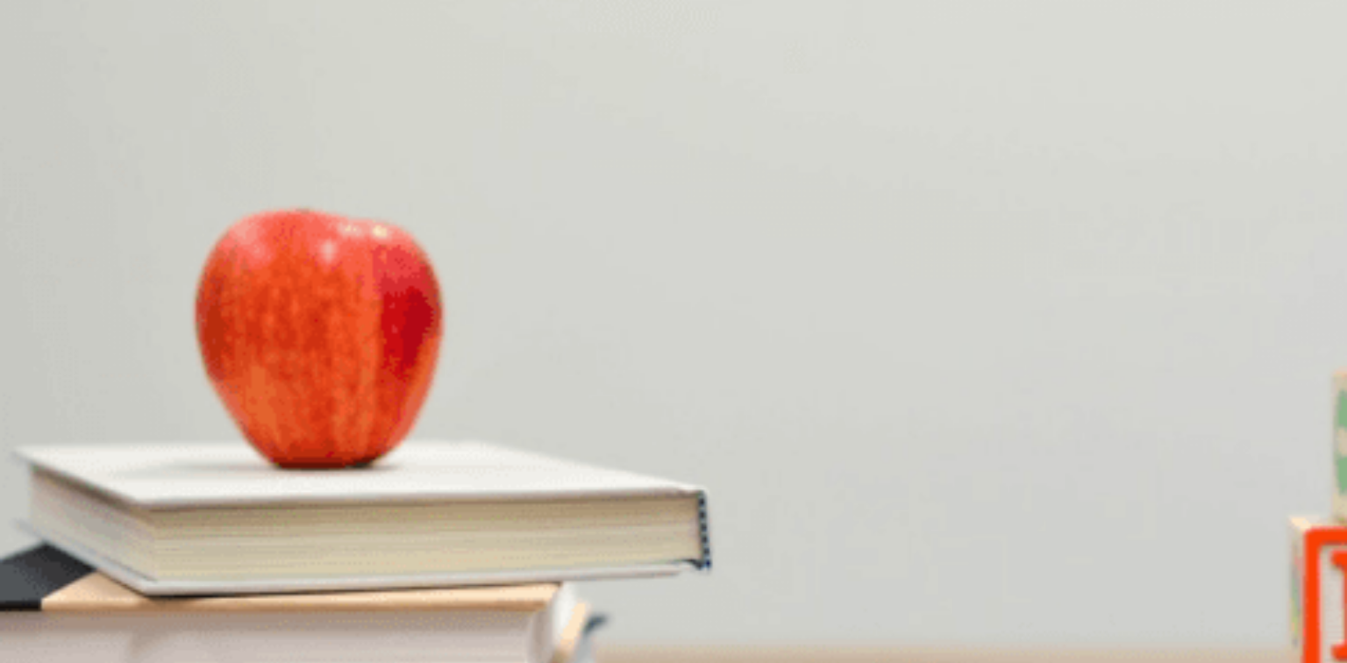
scroll to position [1255, 0]
click at [155, 554] on div "A" at bounding box center [78, 560] width 153 height 13
click at [122, 641] on span "A project proposal draft" at bounding box center [62, 647] width 120 height 13
click at [50, 90] on button "Continue" at bounding box center [25, 123] width 50 height 66
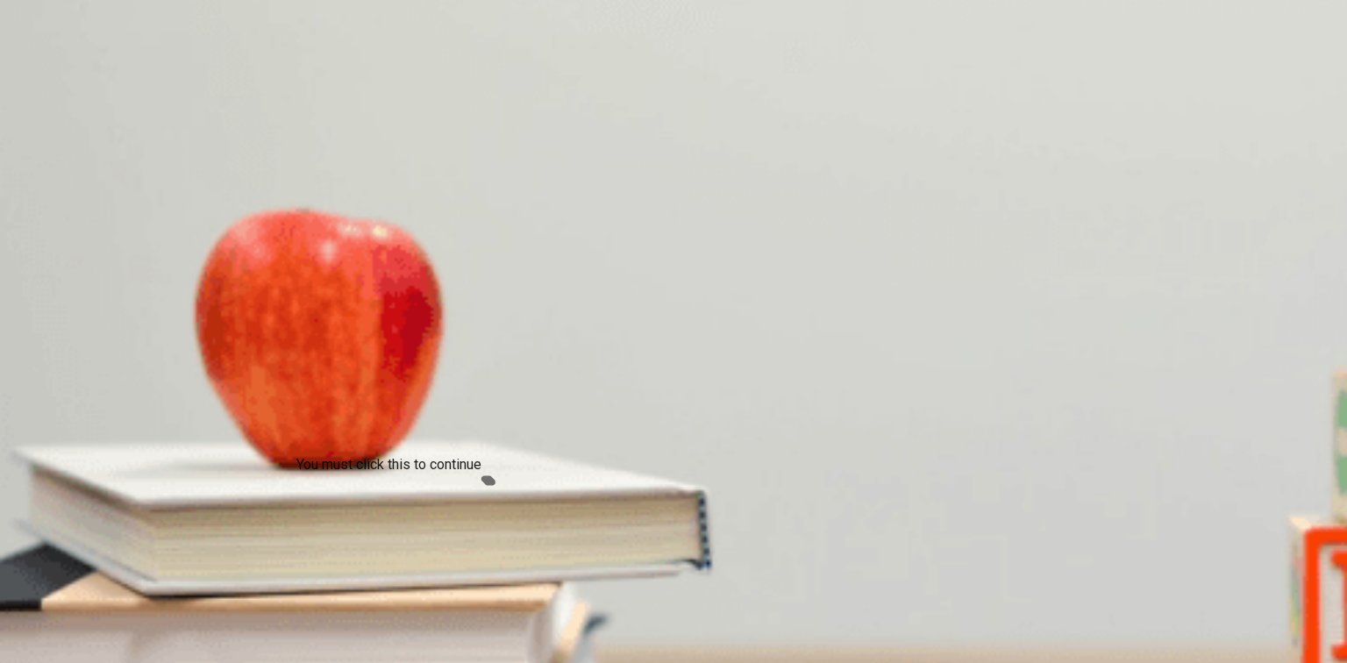
click at [50, 90] on button "Continue" at bounding box center [25, 123] width 50 height 66
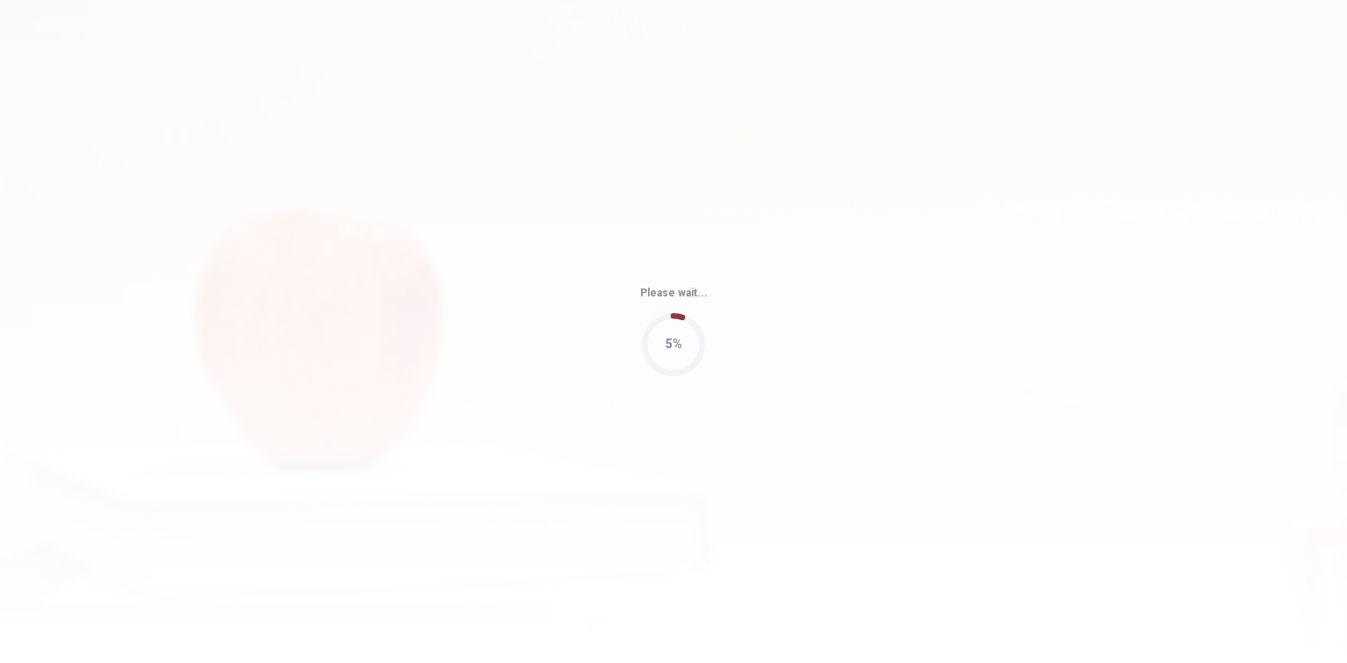
type input "0"
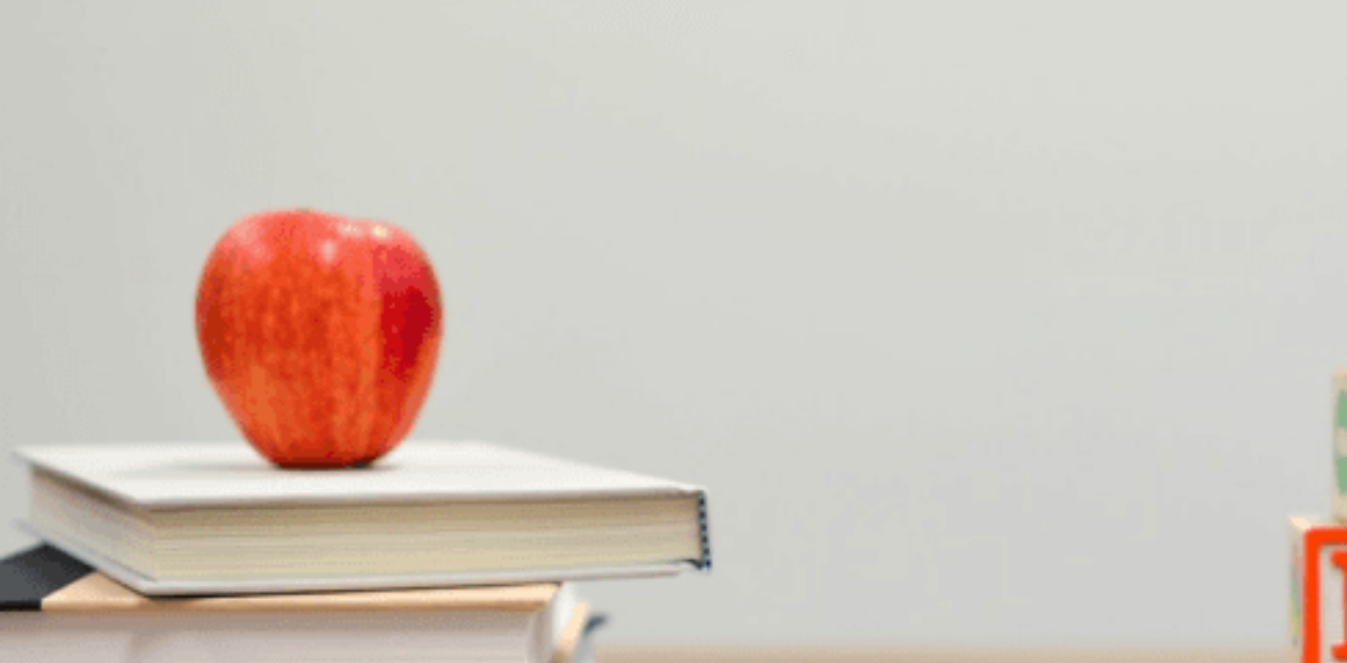
click at [160, 360] on span "Weekdays" at bounding box center [132, 352] width 54 height 13
click at [352, 420] on span "Helping kids with homework and activities" at bounding box center [244, 426] width 216 height 13
click at [36, 494] on span "Online" at bounding box center [19, 500] width 34 height 13
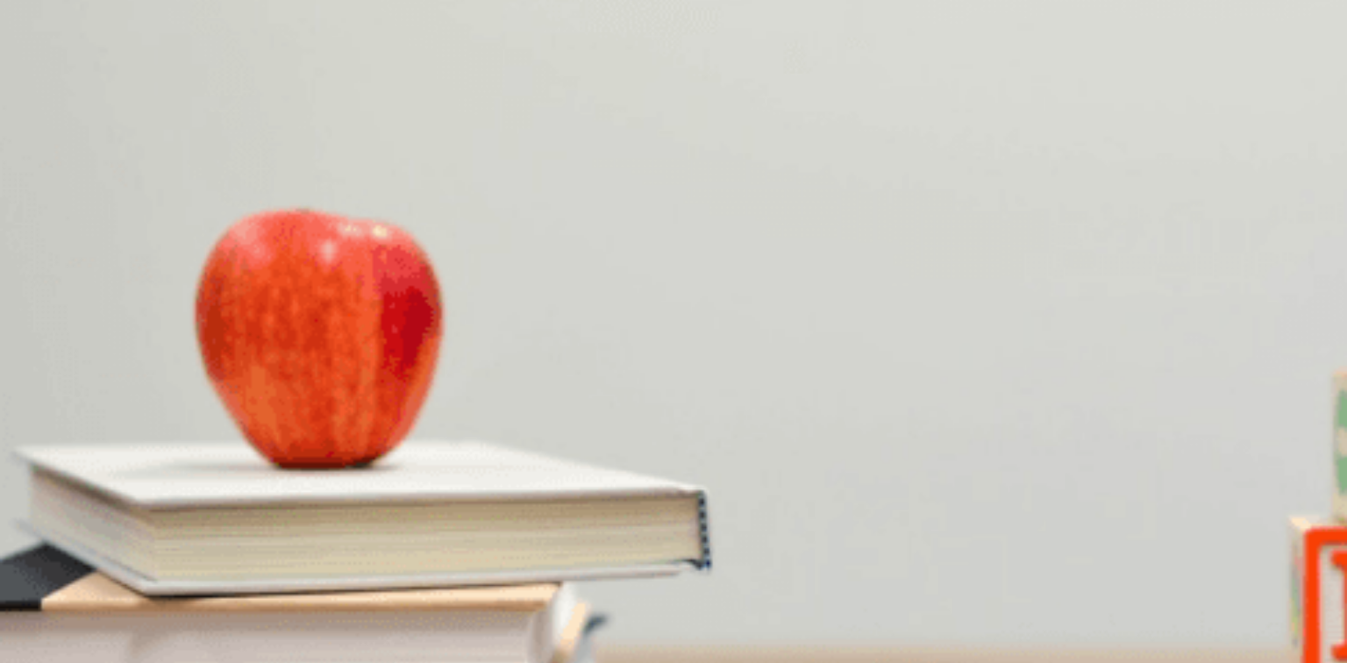
scroll to position [1628, 0]
click at [217, 641] on span "At the [GEOGRAPHIC_DATA]" at bounding box center [138, 647] width 155 height 13
click at [218, 346] on span "Weekends" at bounding box center [190, 352] width 55 height 13
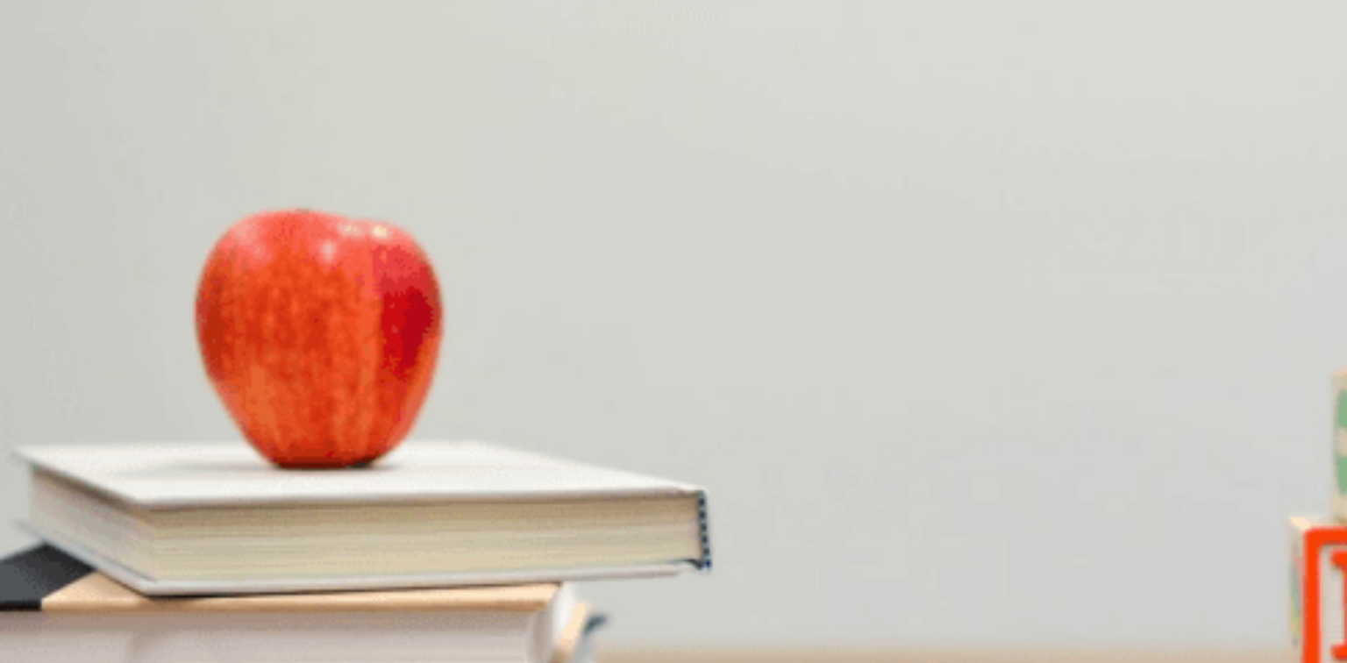
click at [367, 567] on span "Joining her volunteer program" at bounding box center [288, 573] width 155 height 13
type input "0"
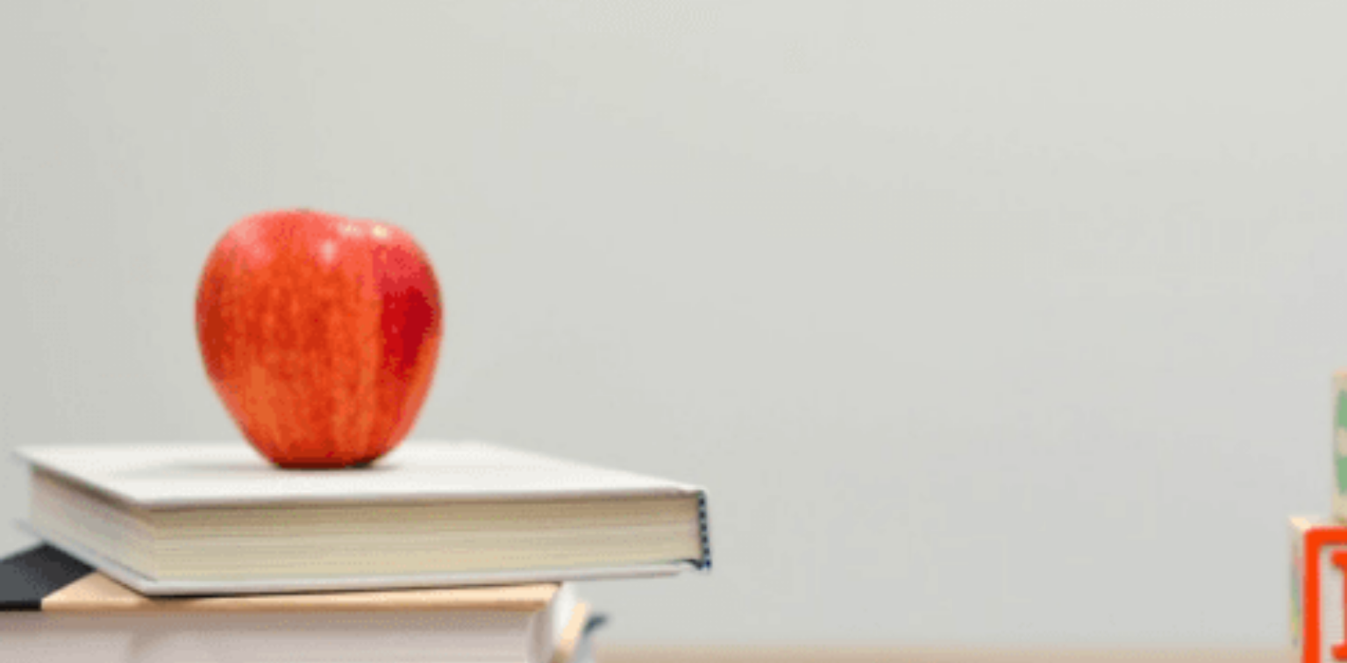
click at [138, 567] on span "Handling the Q&A session" at bounding box center [70, 573] width 136 height 13
click at [467, 360] on span "Rehearse his presentation" at bounding box center [398, 352] width 137 height 13
click at [667, 507] on span "Focus on key points and speak naturally" at bounding box center [563, 500] width 209 height 13
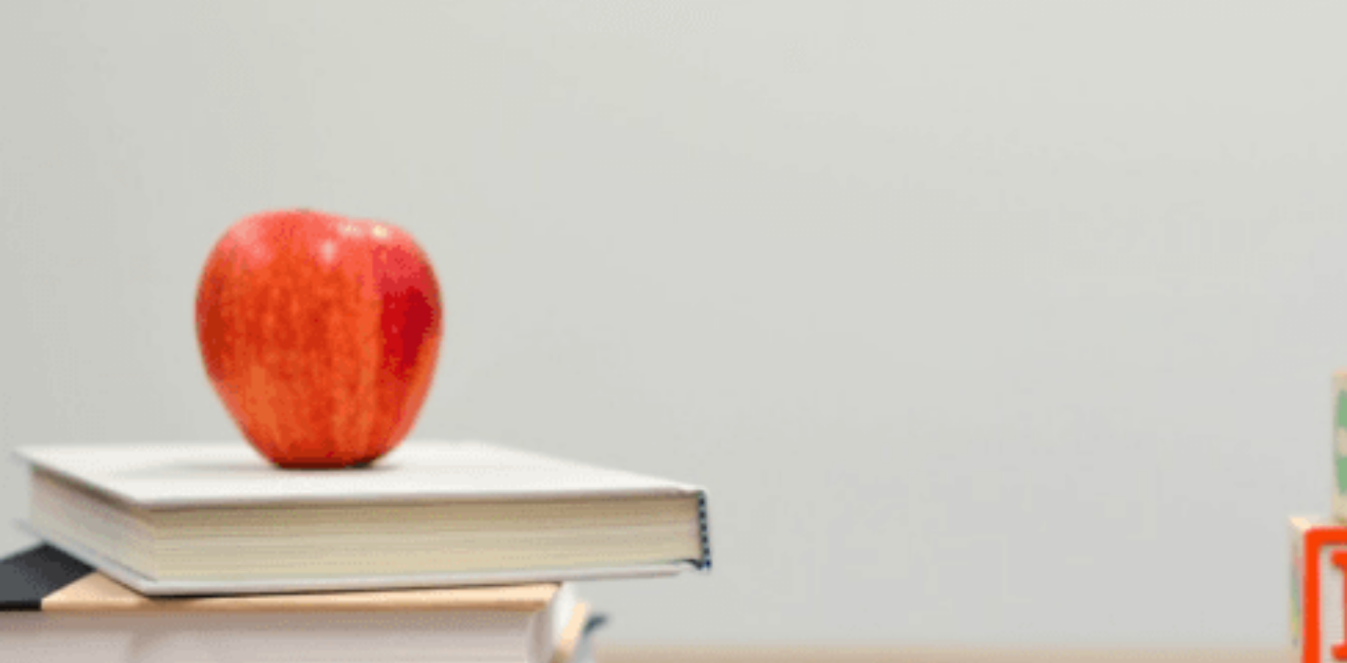
scroll to position [1628, 0]
click at [299, 641] on span "The Q&A preparation" at bounding box center [244, 647] width 110 height 13
click at [182, 420] on span "Redirect questions to the audience" at bounding box center [92, 426] width 180 height 13
type input "0"
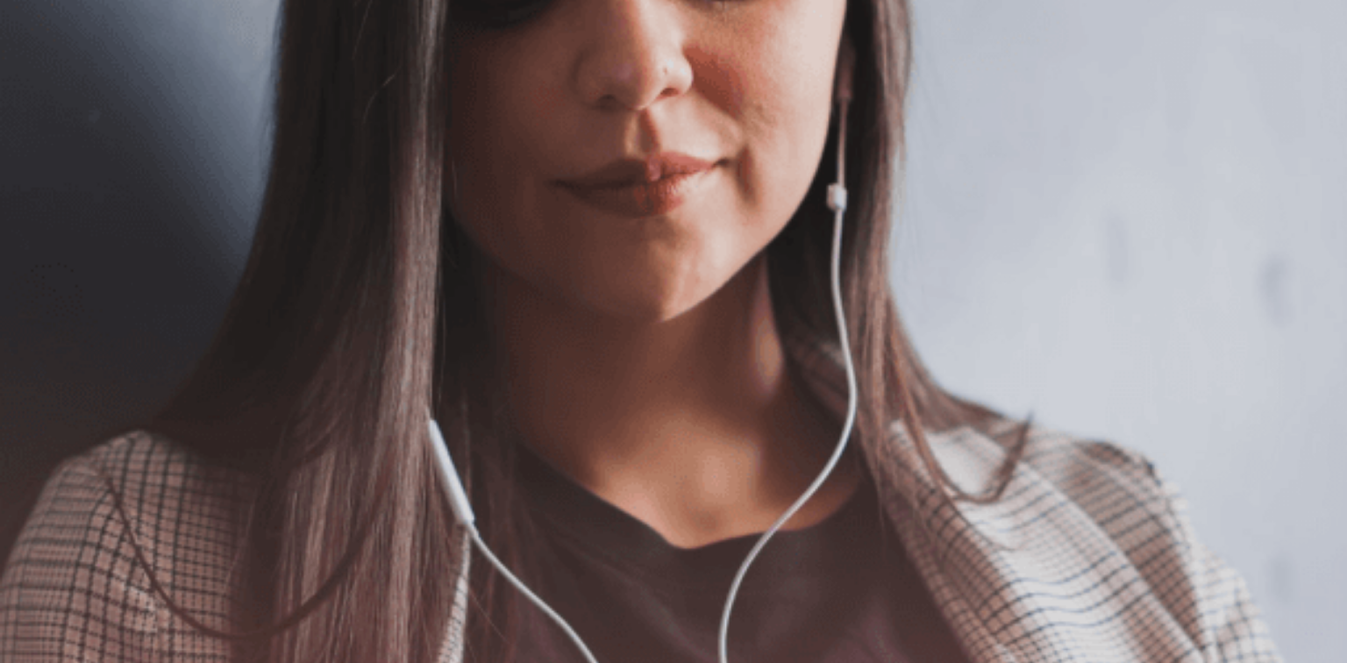
scroll to position [96, 0]
click at [50, 90] on button "Continue" at bounding box center [25, 123] width 50 height 66
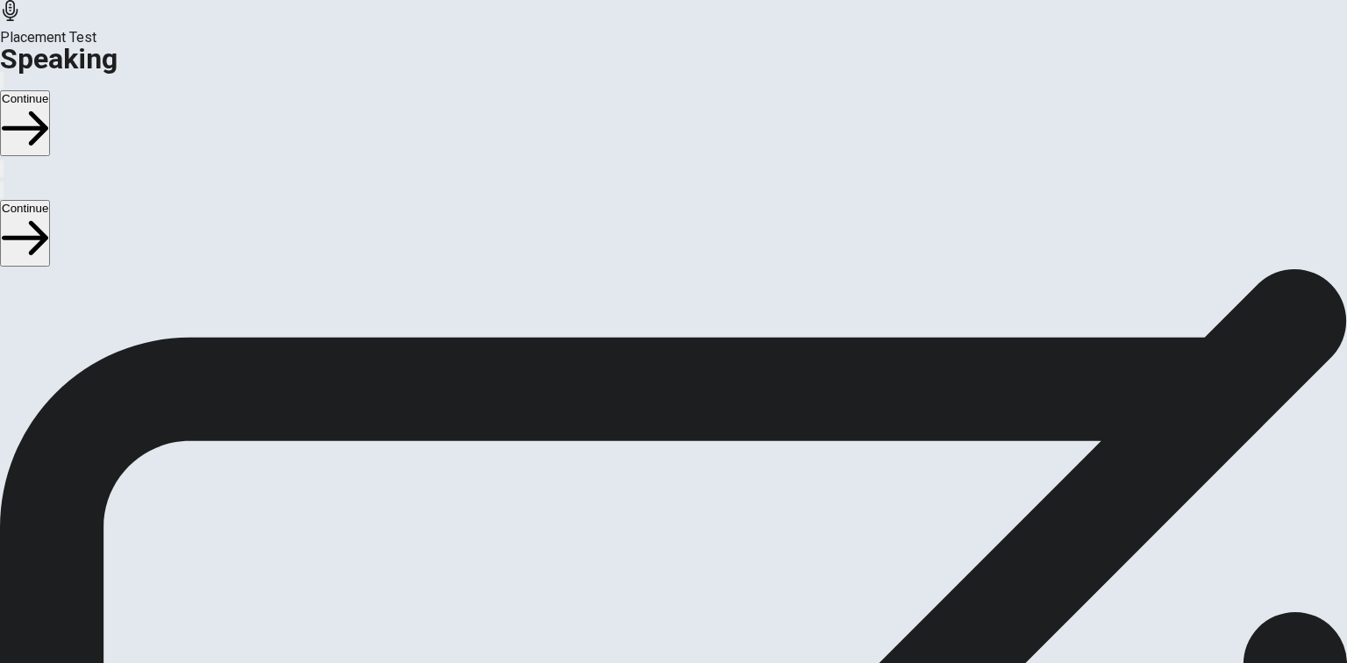
click at [705, 472] on div "Stop Recording" at bounding box center [674, 583] width 62 height 223
click at [700, 462] on div at bounding box center [673, 491] width 53 height 59
click at [685, 462] on icon at bounding box center [666, 488] width 38 height 53
click at [653, 536] on icon "Play Audio" at bounding box center [653, 536] width 0 height 0
click at [649, 536] on icon "Record Again" at bounding box center [649, 536] width 0 height 0
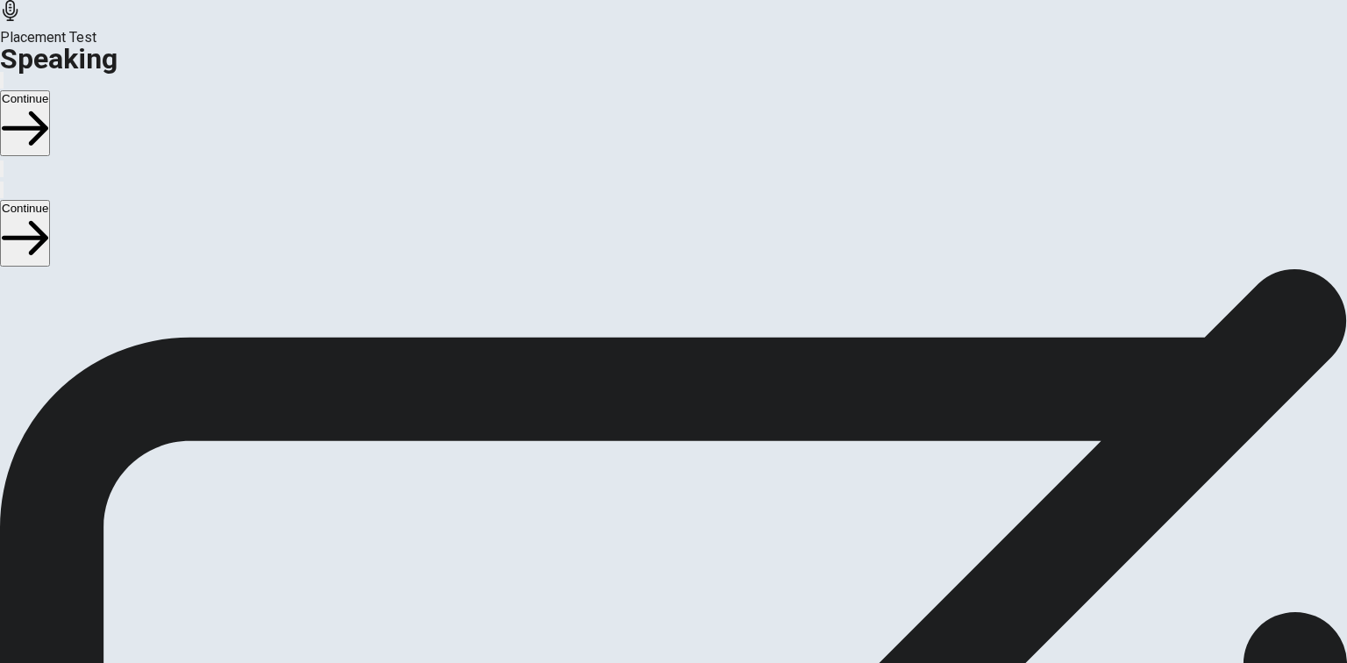
click at [705, 472] on div "Stop Recording" at bounding box center [674, 583] width 62 height 223
click at [653, 536] on icon "Play Audio" at bounding box center [653, 536] width 0 height 0
click at [50, 90] on button "Continue" at bounding box center [25, 123] width 50 height 66
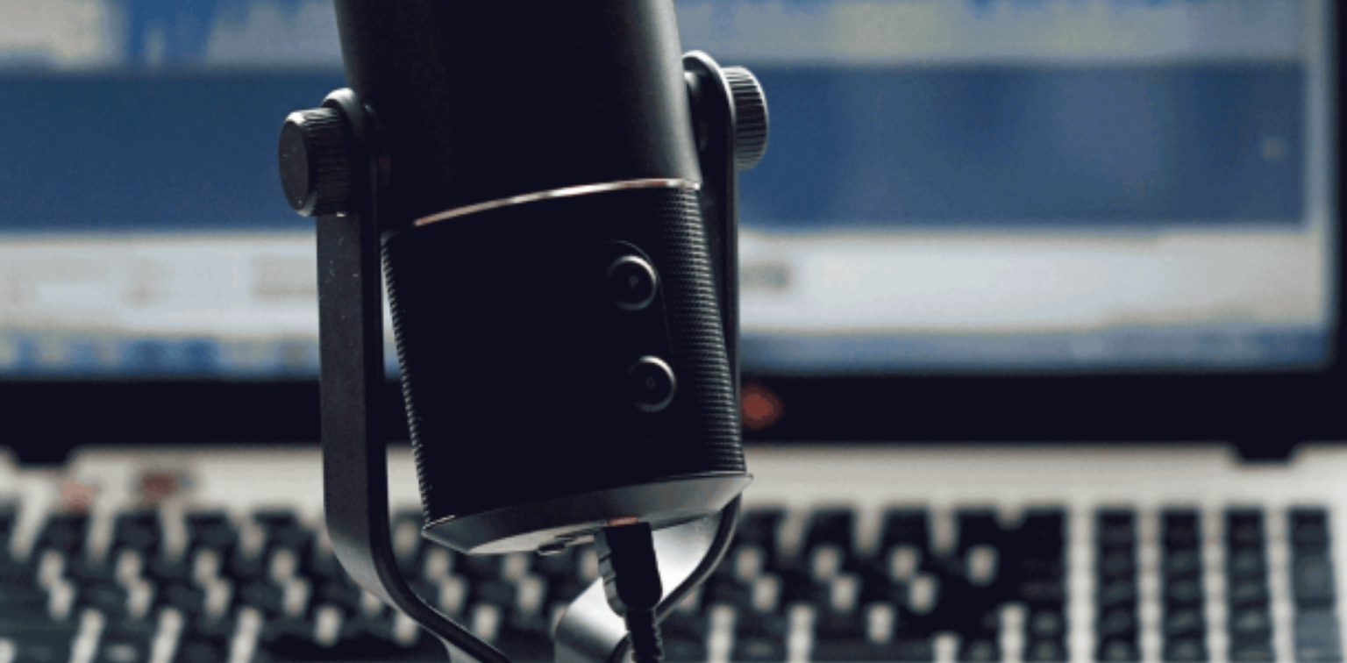
scroll to position [101, 0]
click at [50, 90] on button "Continue" at bounding box center [25, 123] width 50 height 66
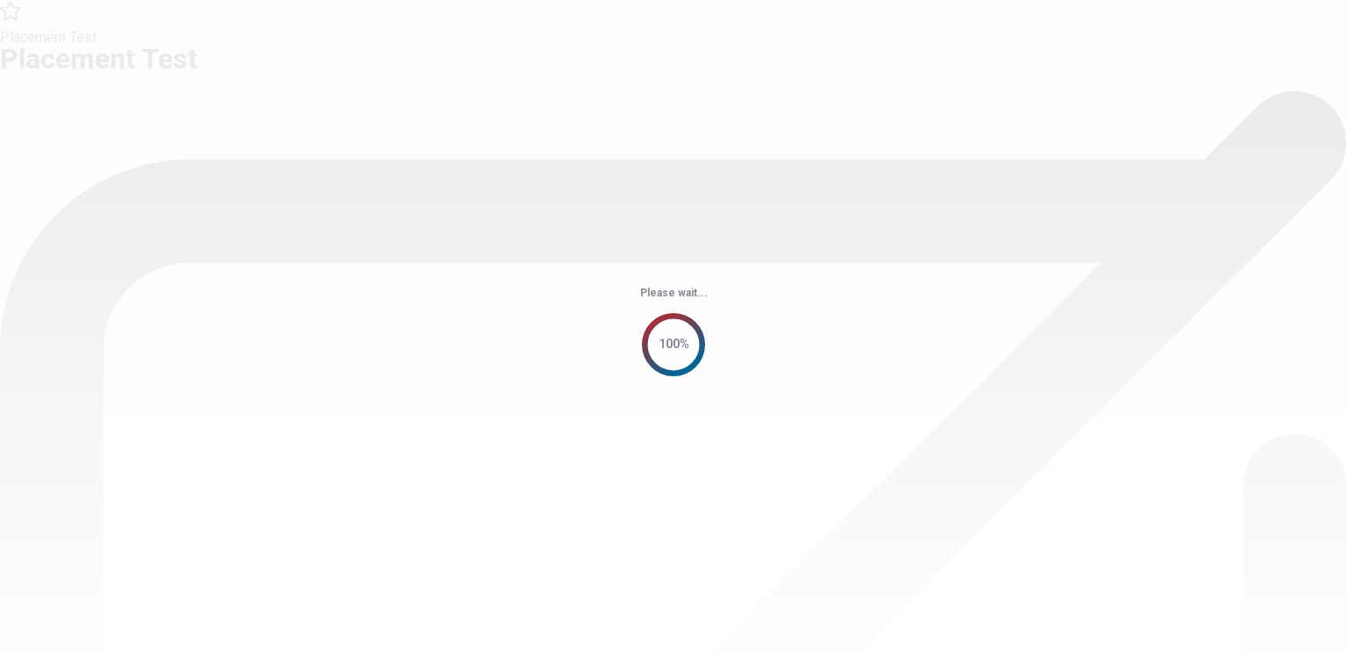
scroll to position [0, 0]
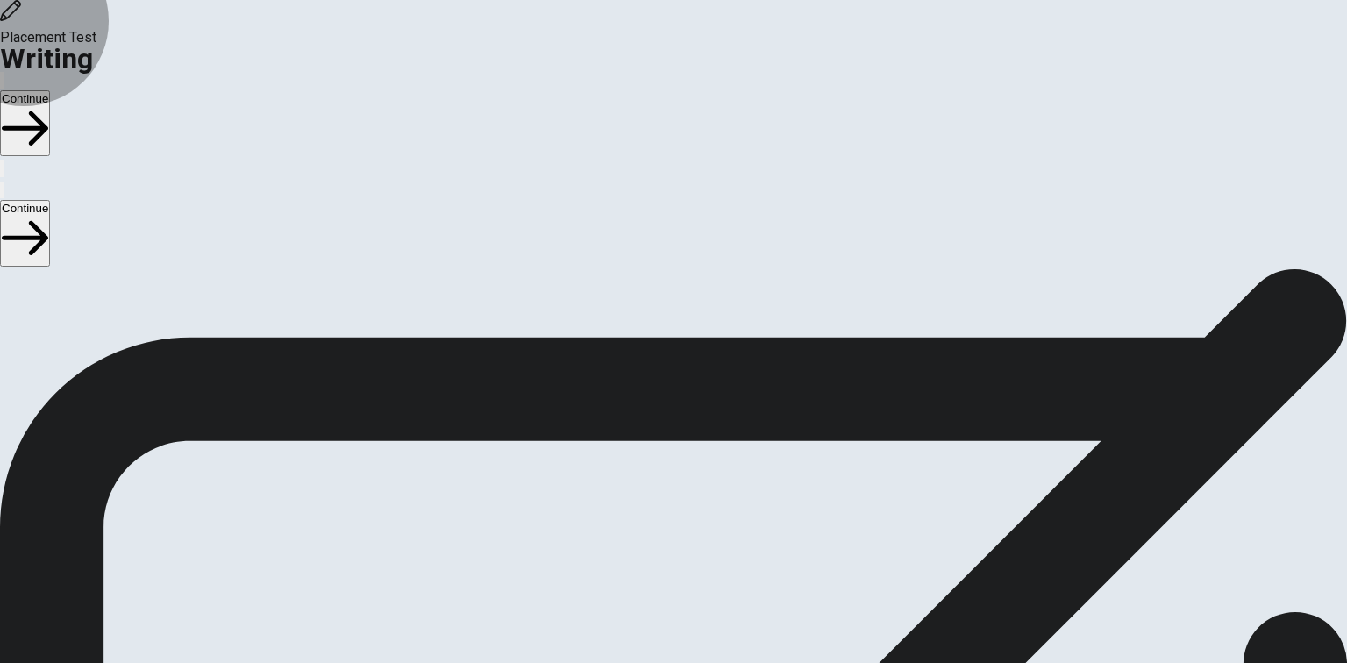
click at [50, 90] on button "Continue" at bounding box center [25, 123] width 50 height 66
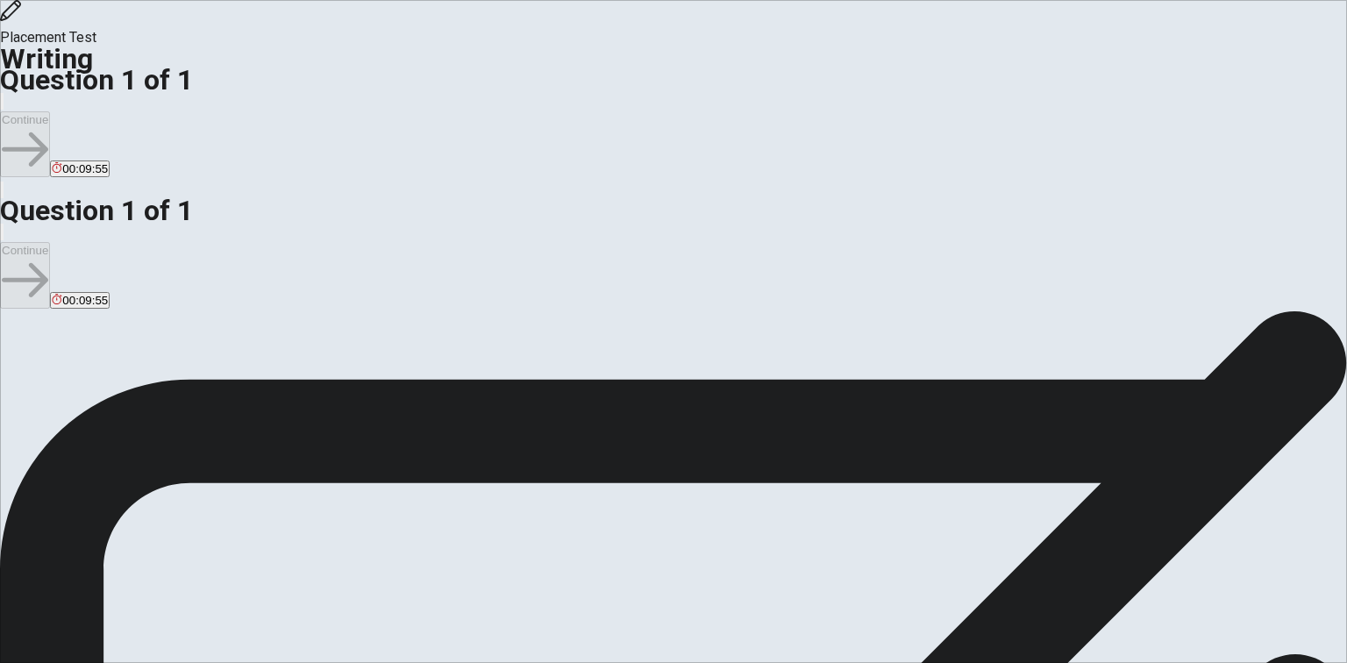
scroll to position [94, 0]
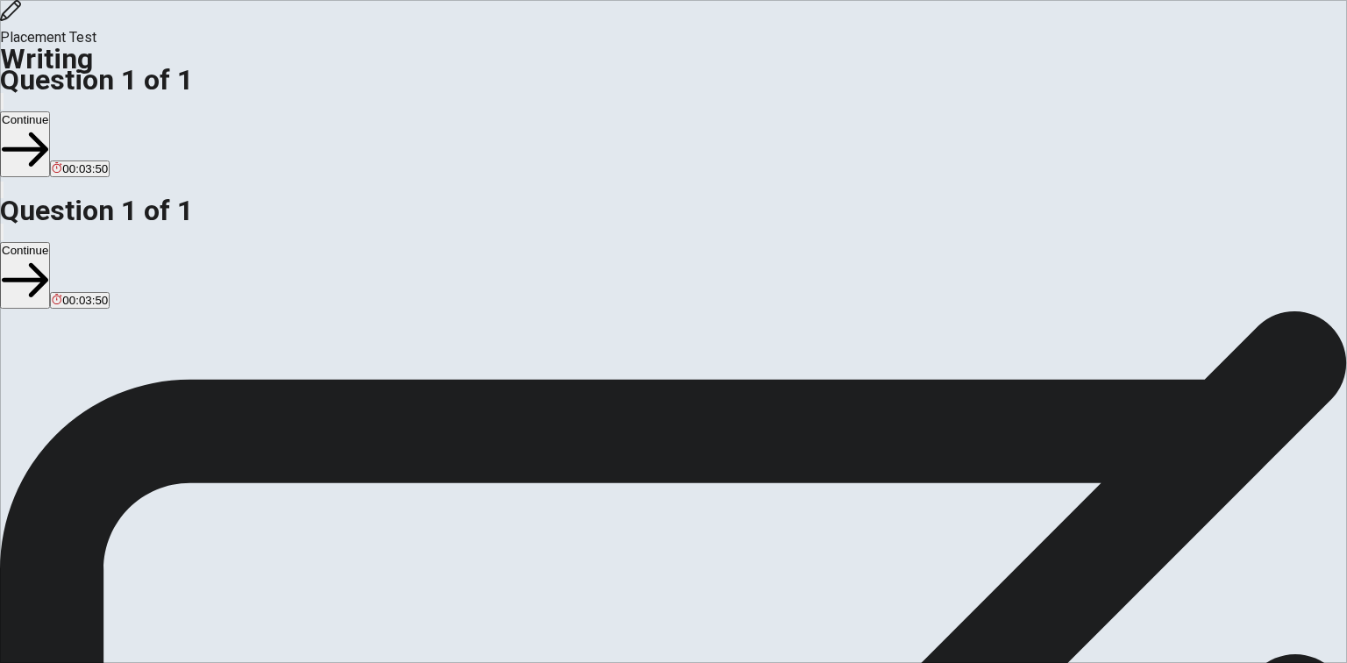
scroll to position [36, 0]
type textarea "One of the most important conversations I had was with my teacher when I was fi…"
click at [50, 111] on button "Continue" at bounding box center [25, 144] width 50 height 66
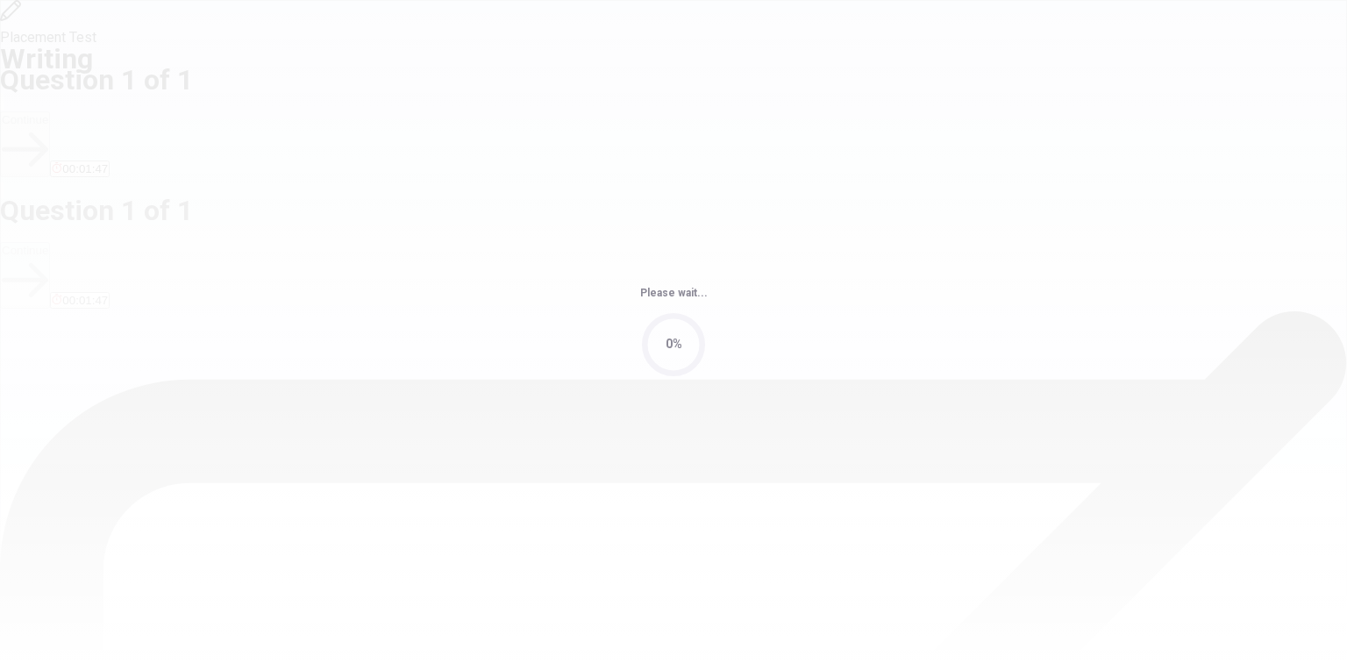
scroll to position [0, 0]
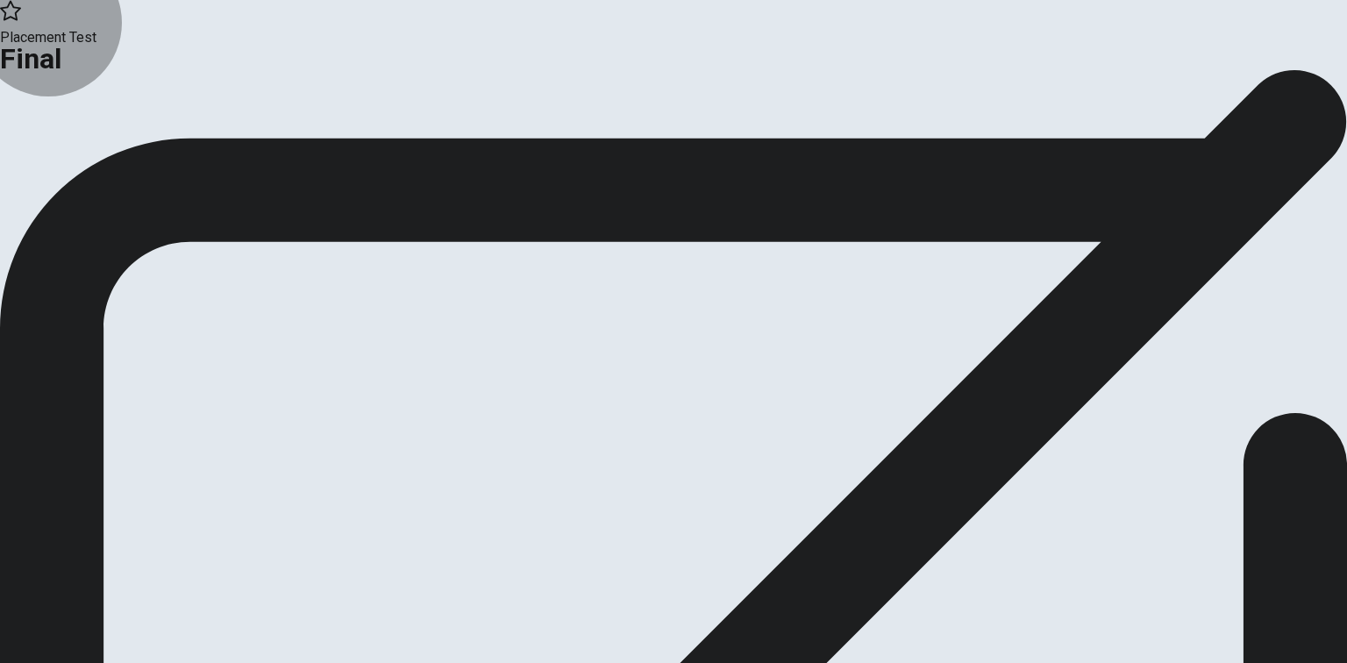
click at [71, 156] on button "Continue" at bounding box center [35, 144] width 71 height 24
